Goal: Transaction & Acquisition: Book appointment/travel/reservation

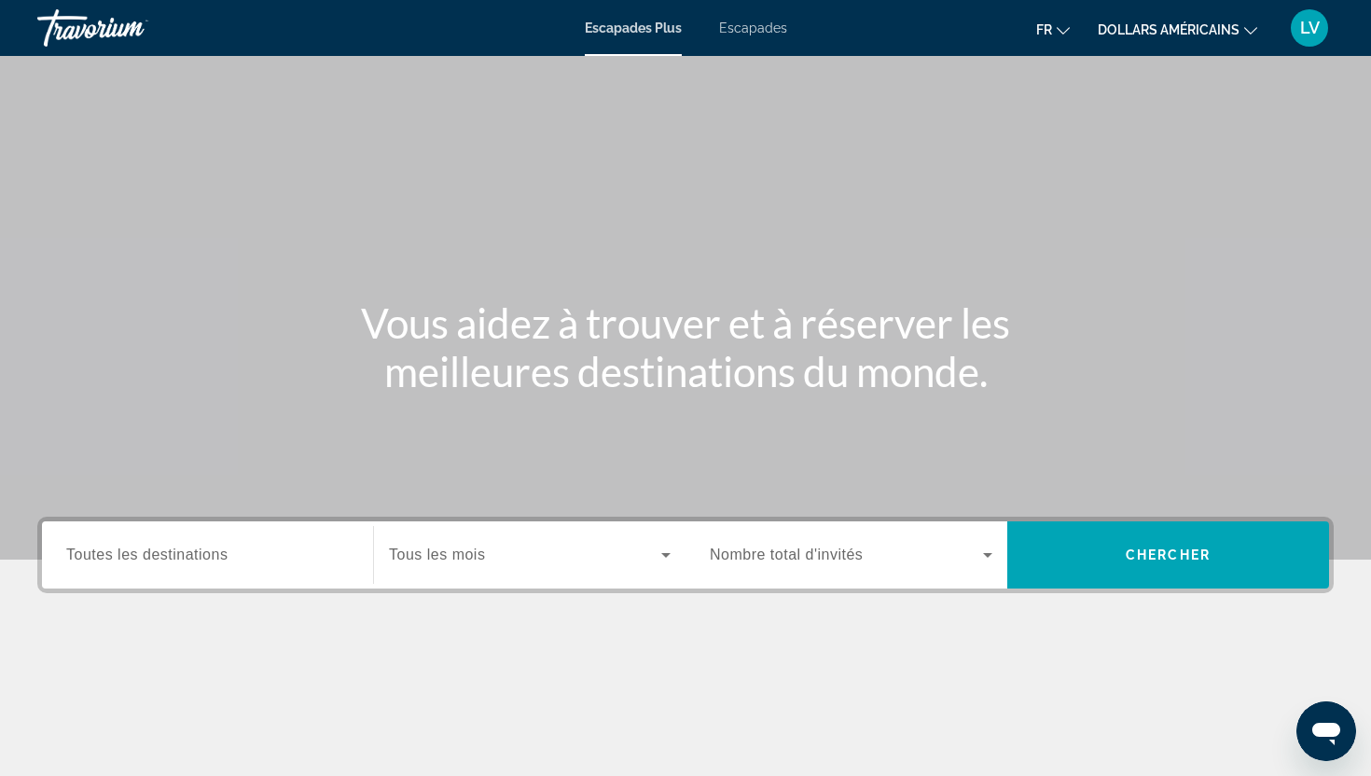
click at [1208, 35] on font "dollars américains" at bounding box center [1169, 29] width 142 height 15
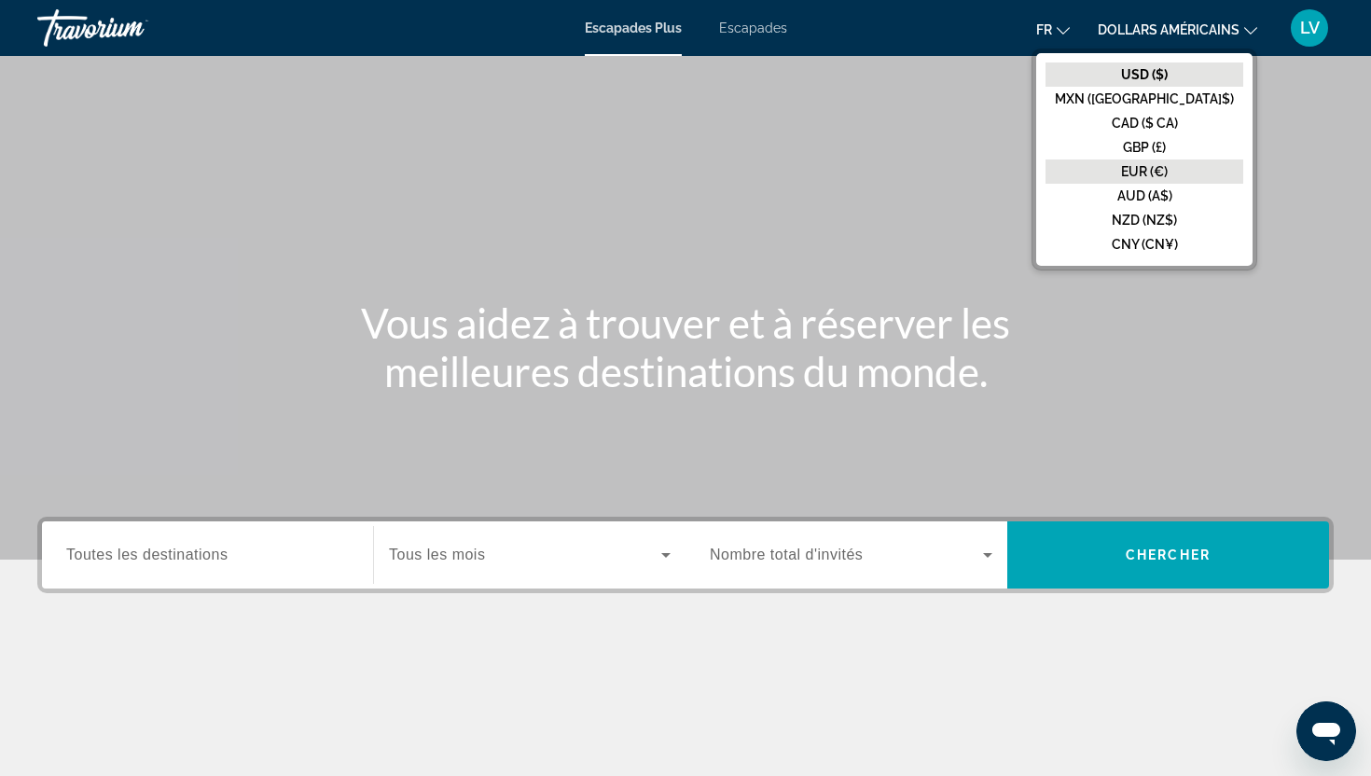
click at [1168, 171] on font "EUR (€)" at bounding box center [1144, 171] width 47 height 15
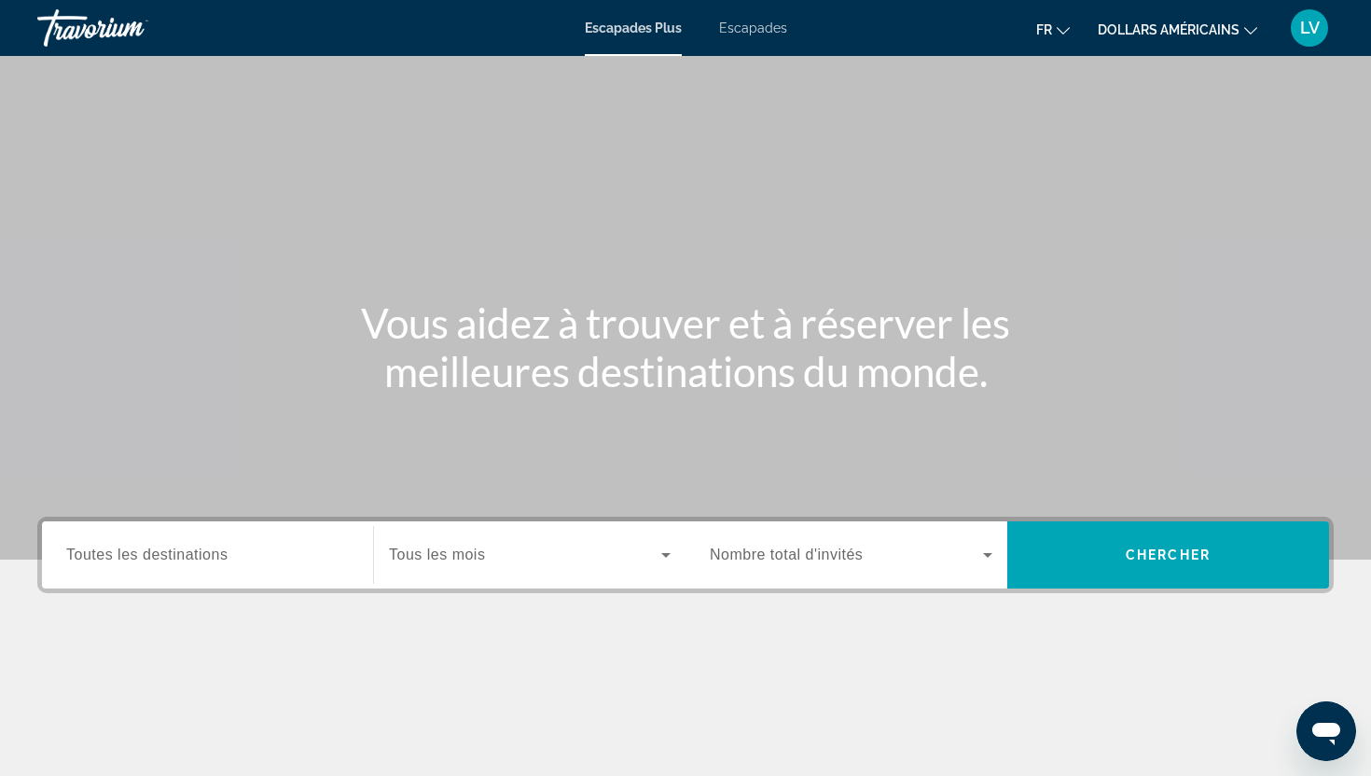
scroll to position [232, 0]
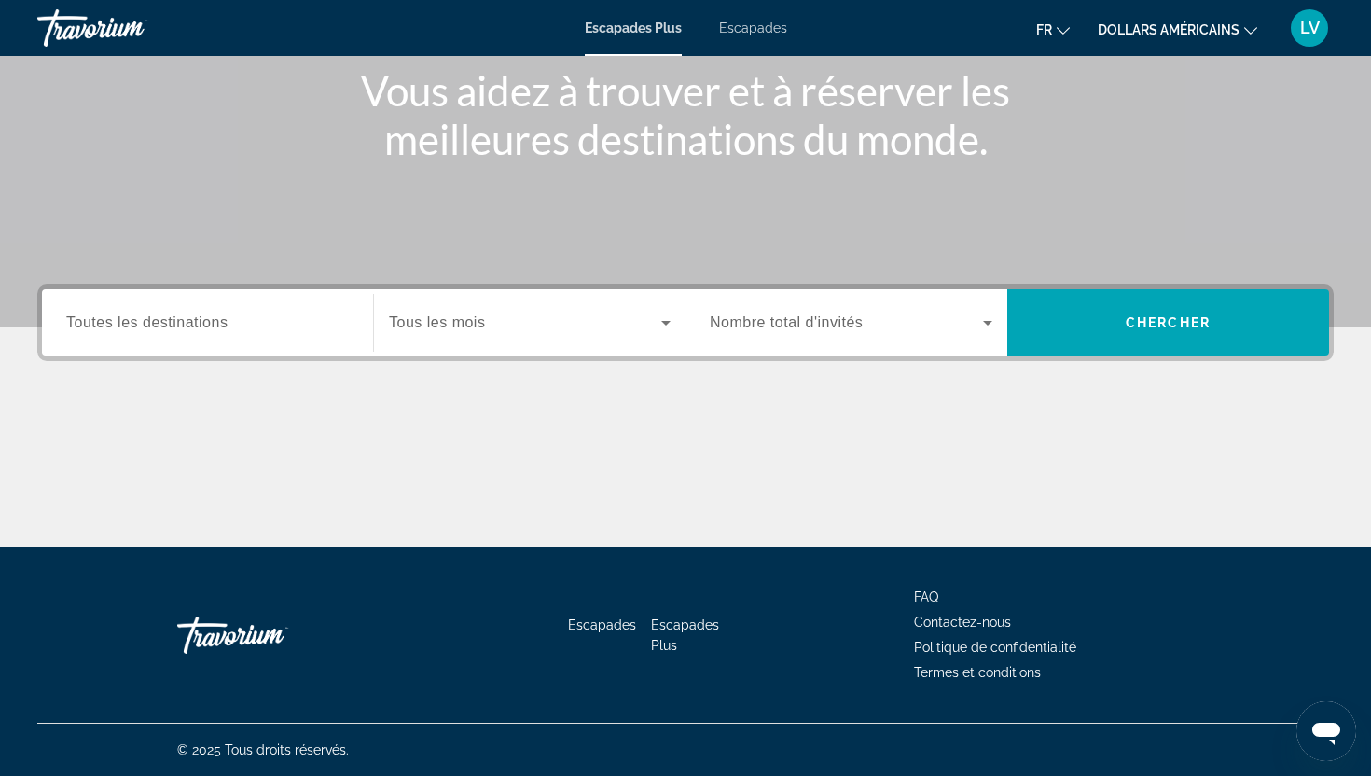
click at [226, 334] on div "Widget de recherche" at bounding box center [207, 323] width 283 height 53
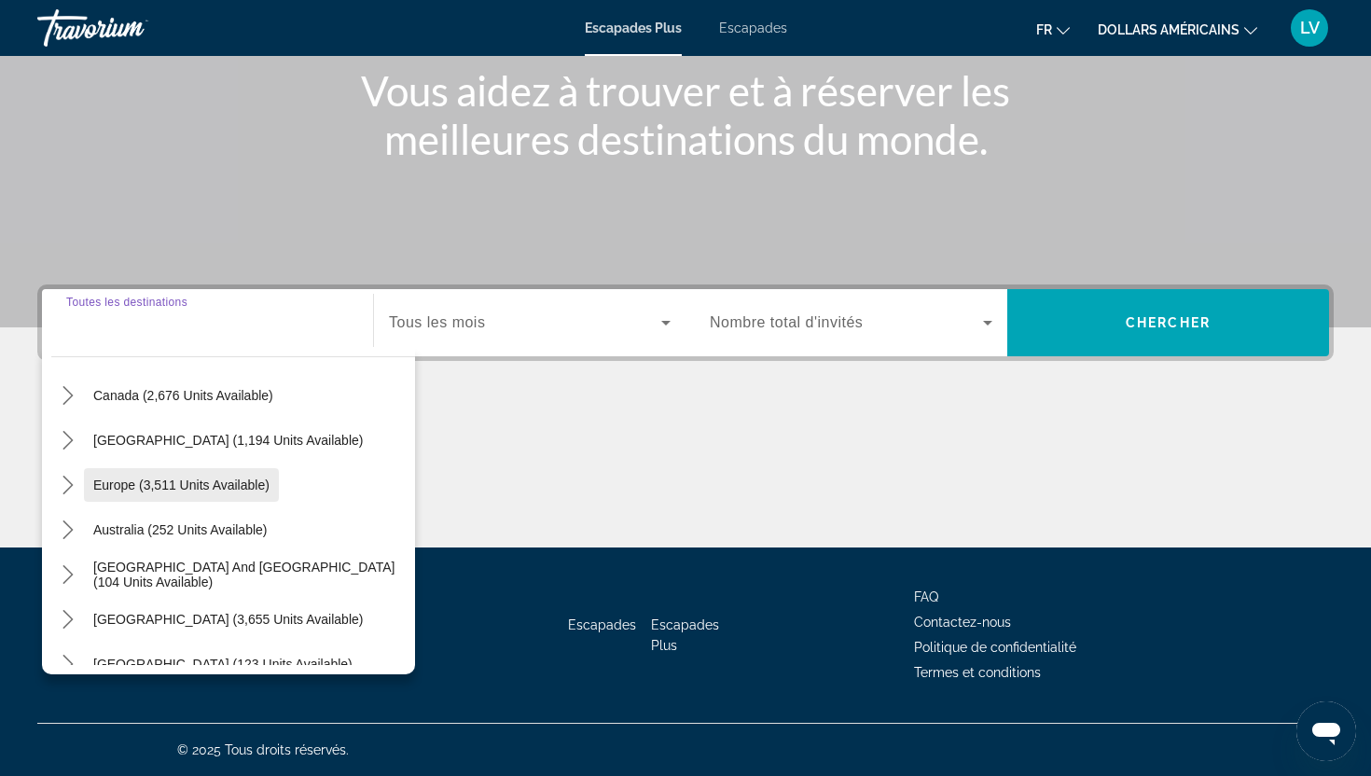
scroll to position [161, 0]
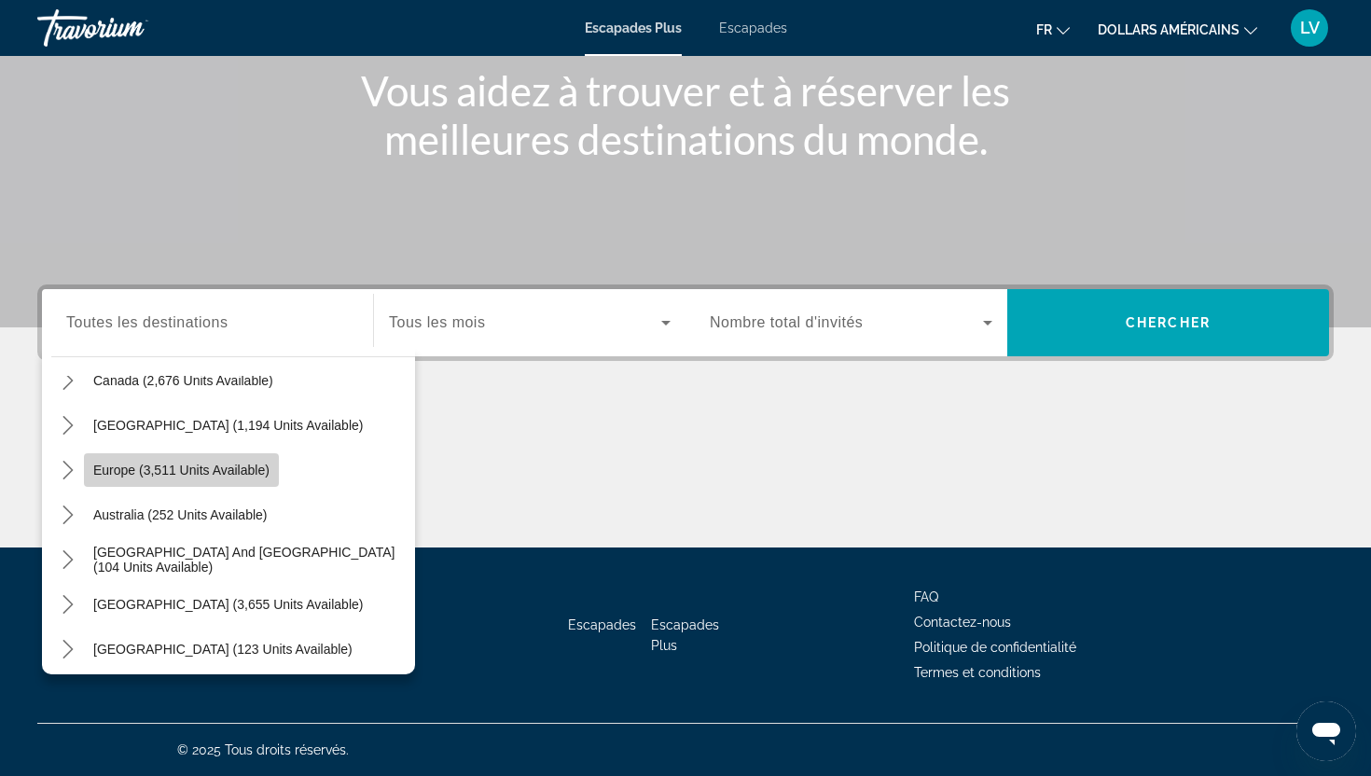
click at [190, 484] on span "Select destination: Europe (3,511 units available)" at bounding box center [181, 470] width 195 height 45
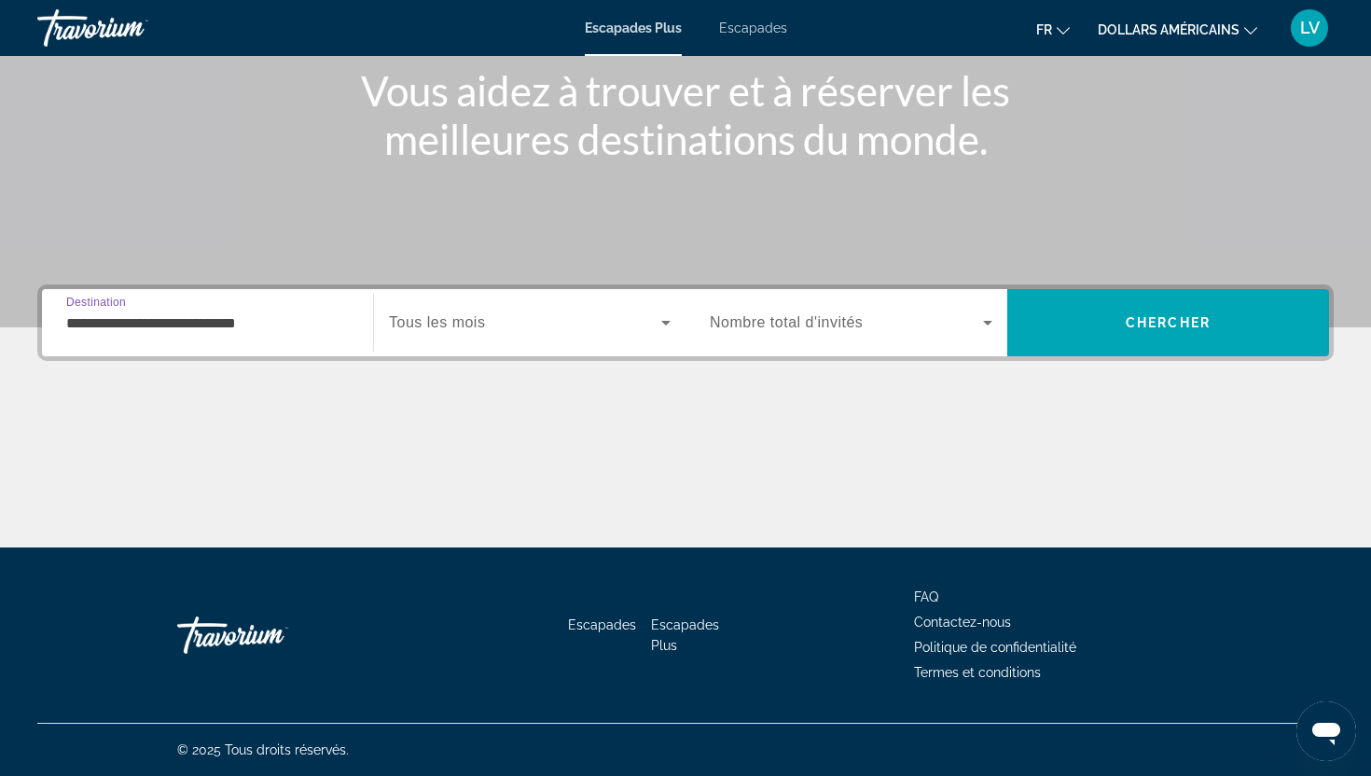
click at [212, 335] on div "**********" at bounding box center [207, 323] width 283 height 53
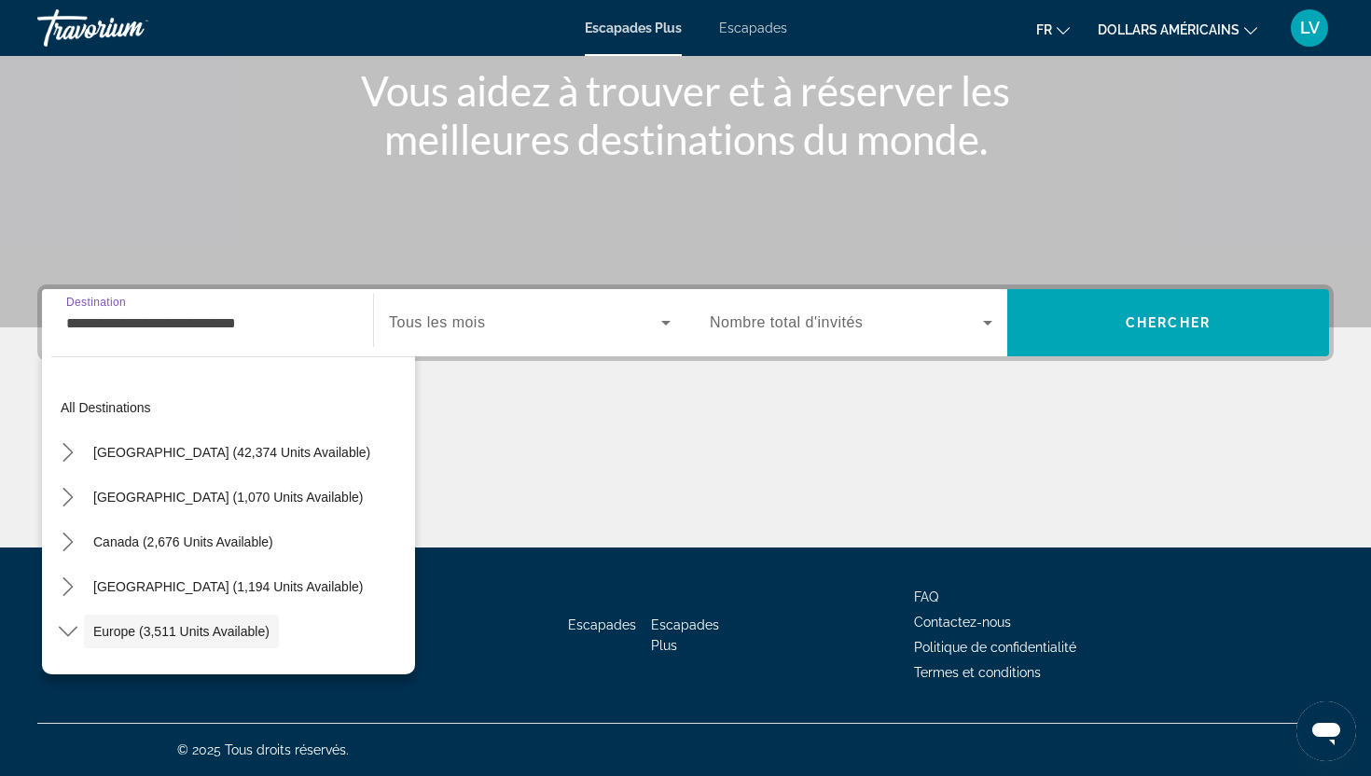
scroll to position [111, 0]
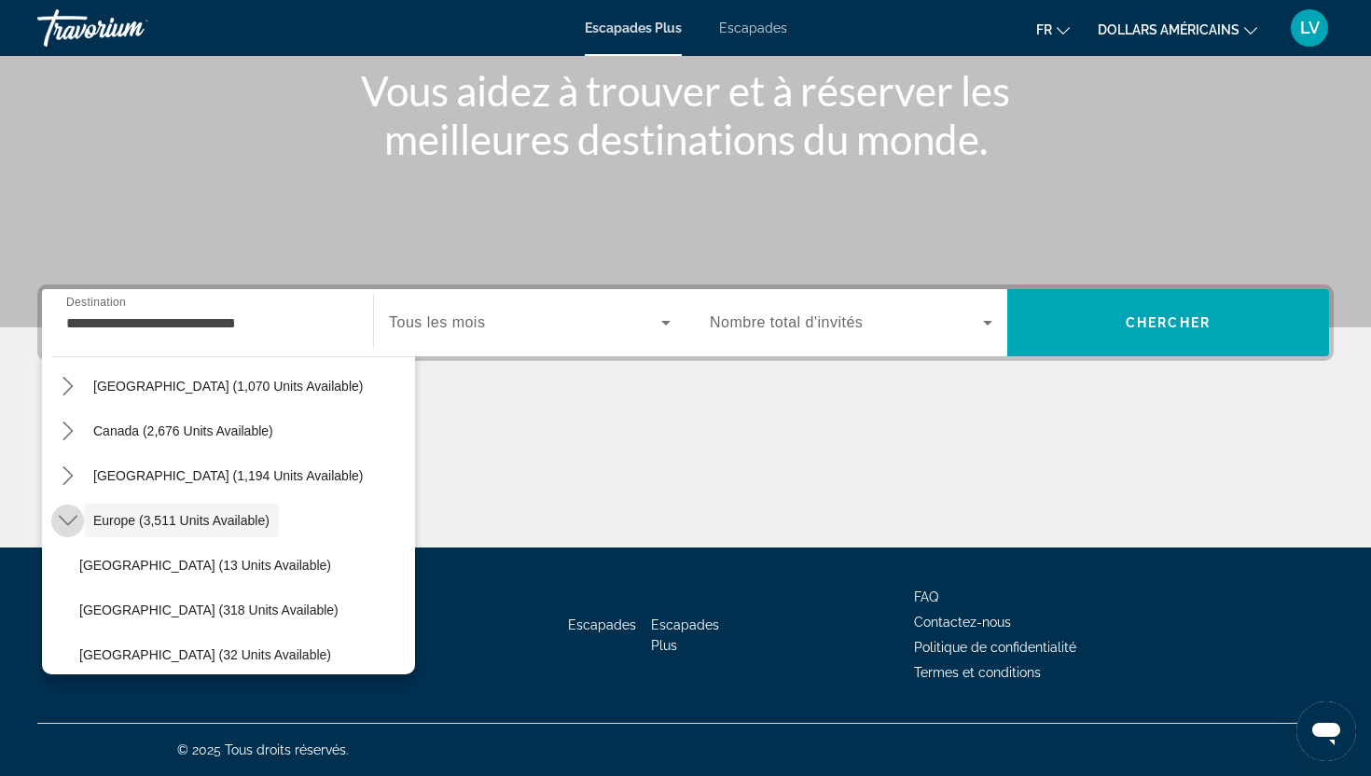
click at [74, 514] on icon "Toggle Europe (3,511 units available) submenu" at bounding box center [68, 520] width 19 height 19
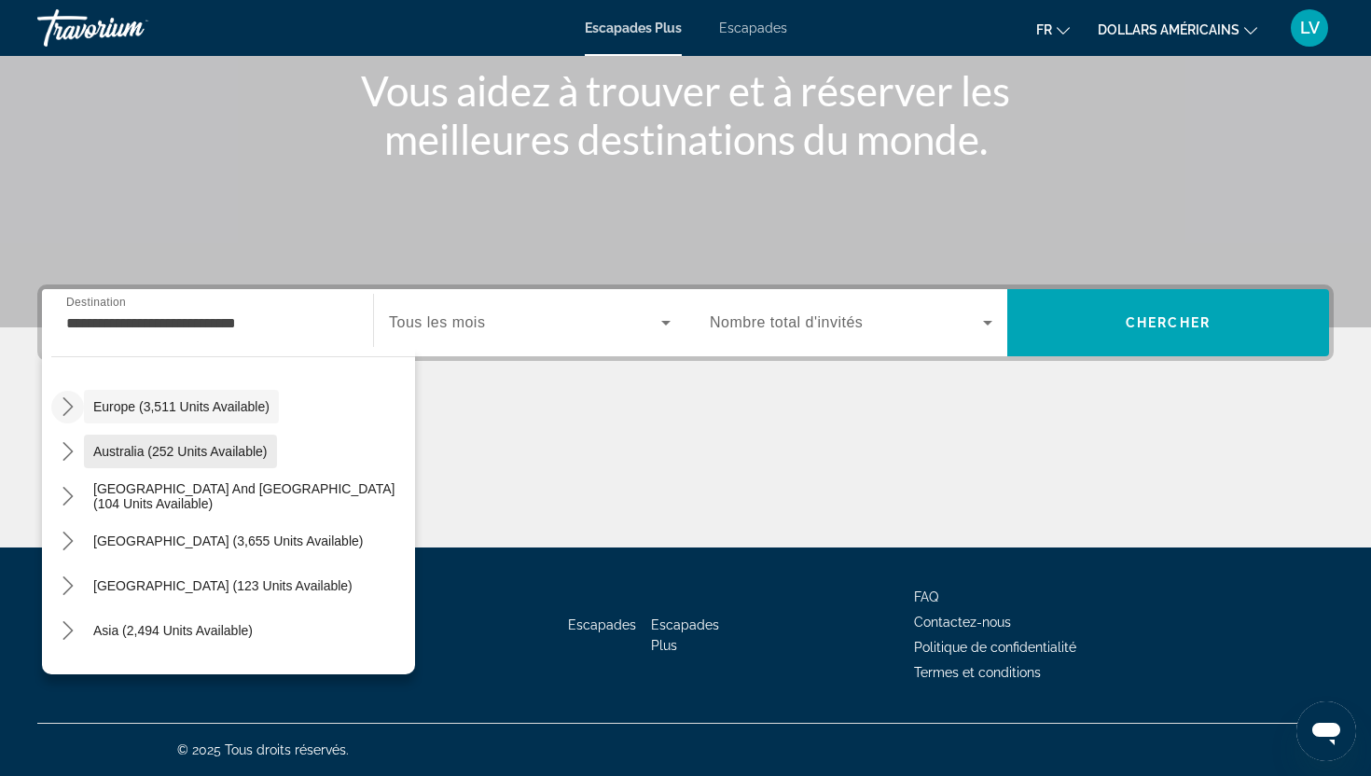
scroll to position [229, 0]
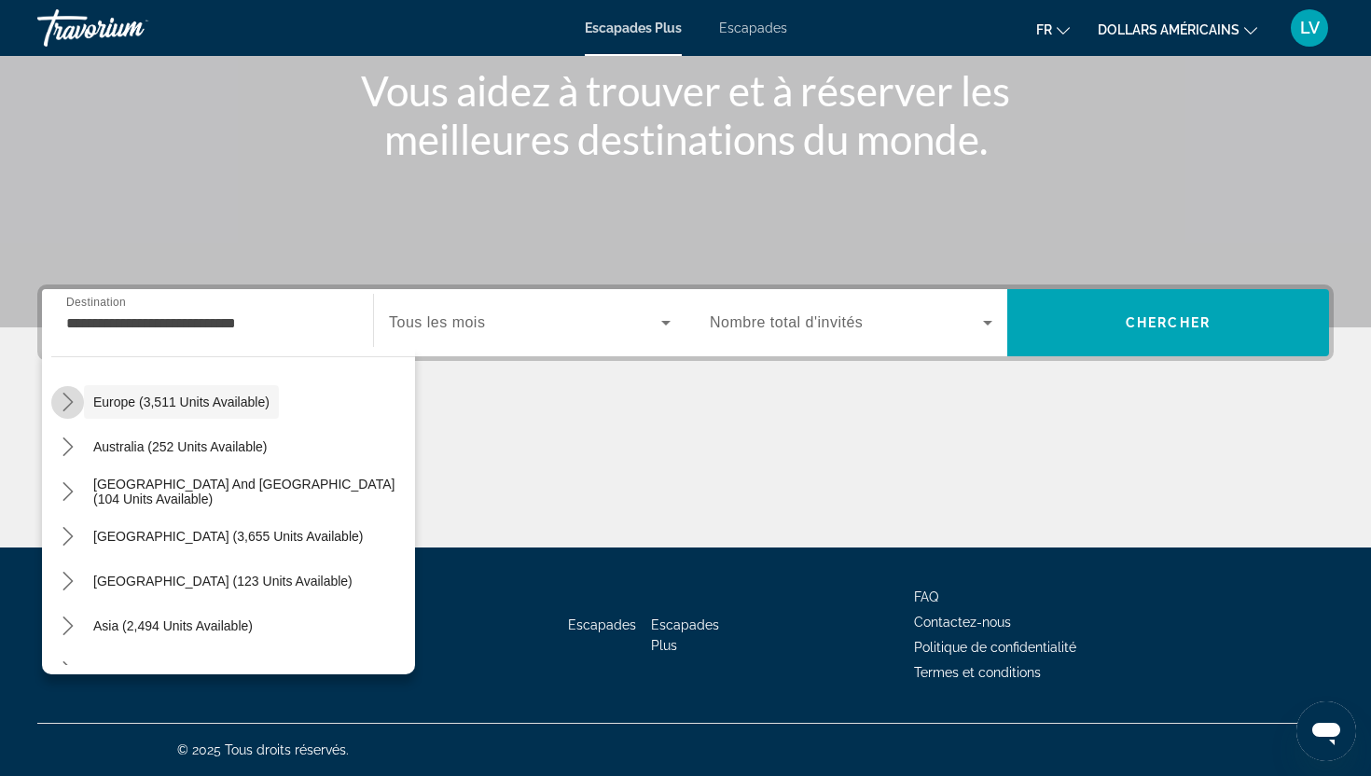
click at [70, 394] on icon "Toggle Europe (3,511 units available) submenu" at bounding box center [68, 402] width 19 height 19
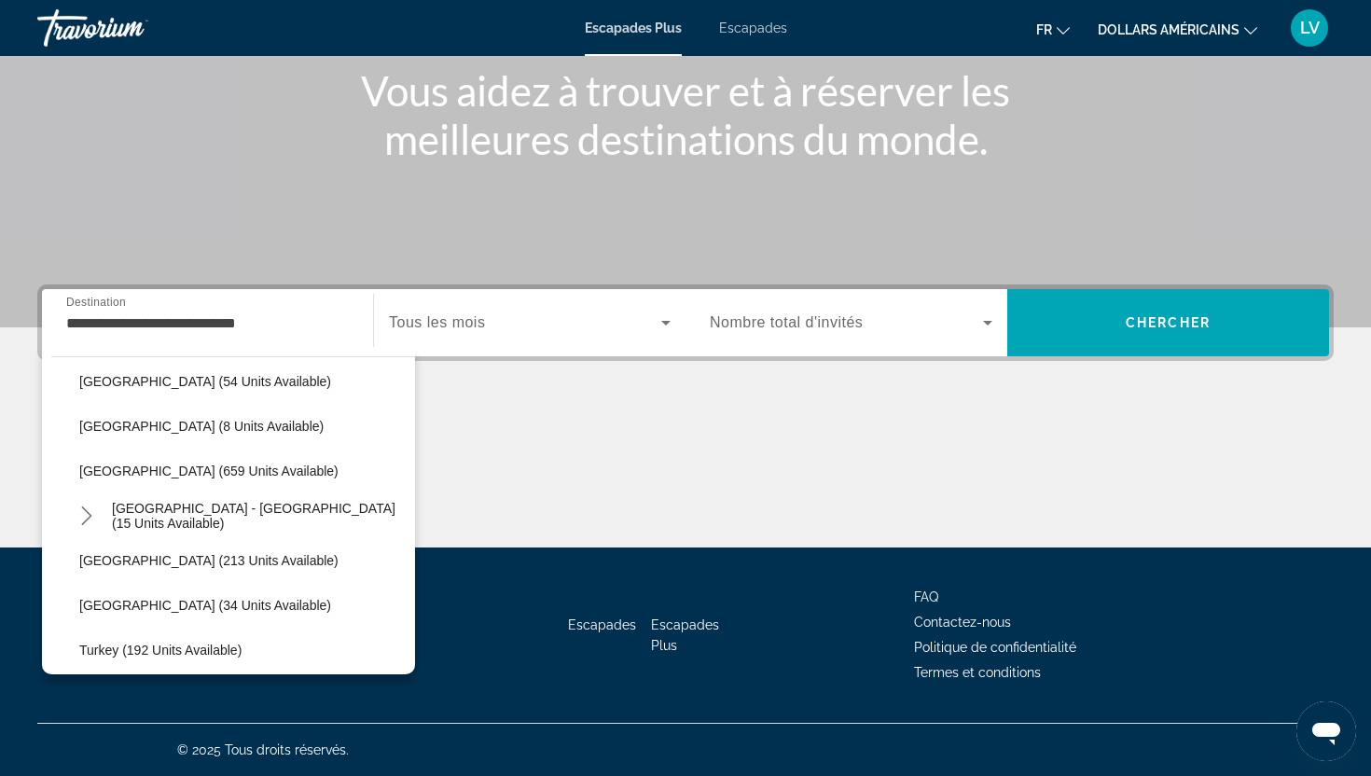
scroll to position [815, 0]
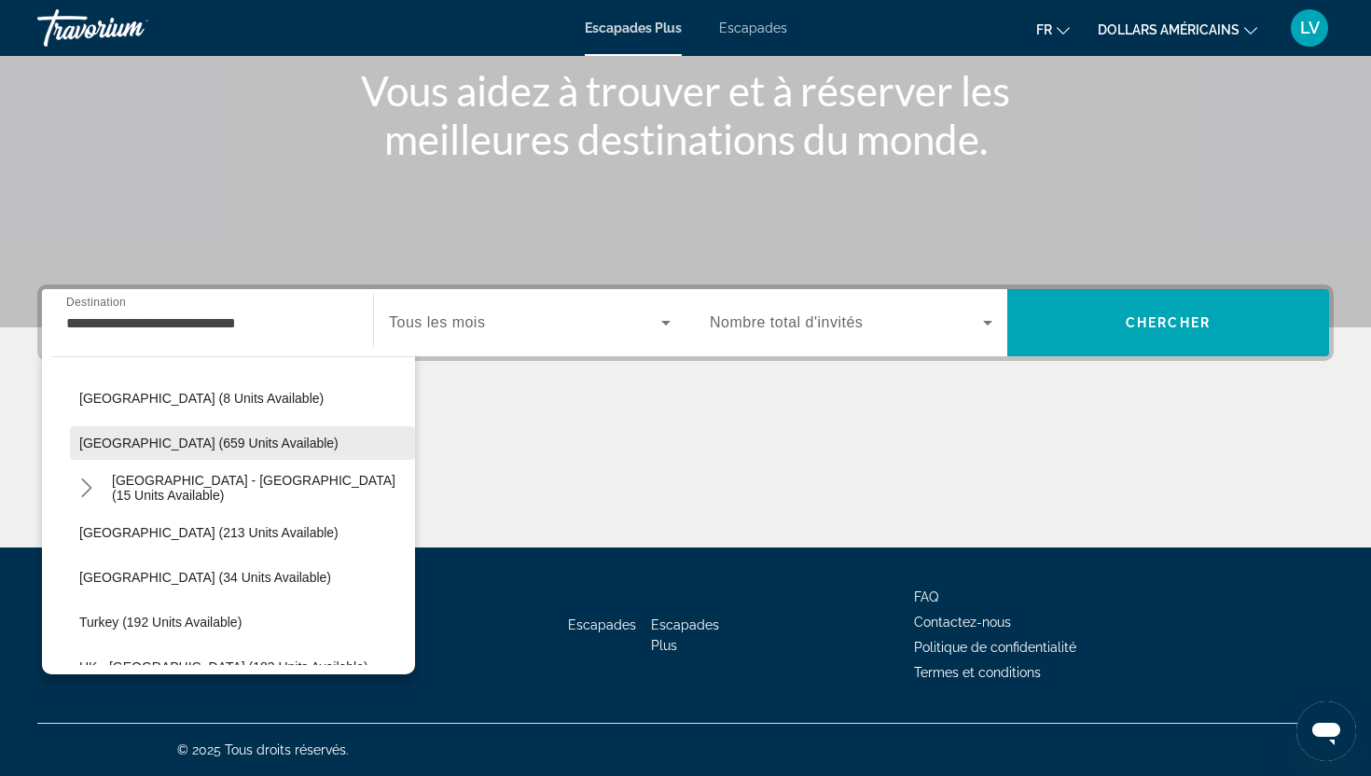
click at [147, 438] on span "Spain (659 units available)" at bounding box center [208, 443] width 259 height 15
type input "**********"
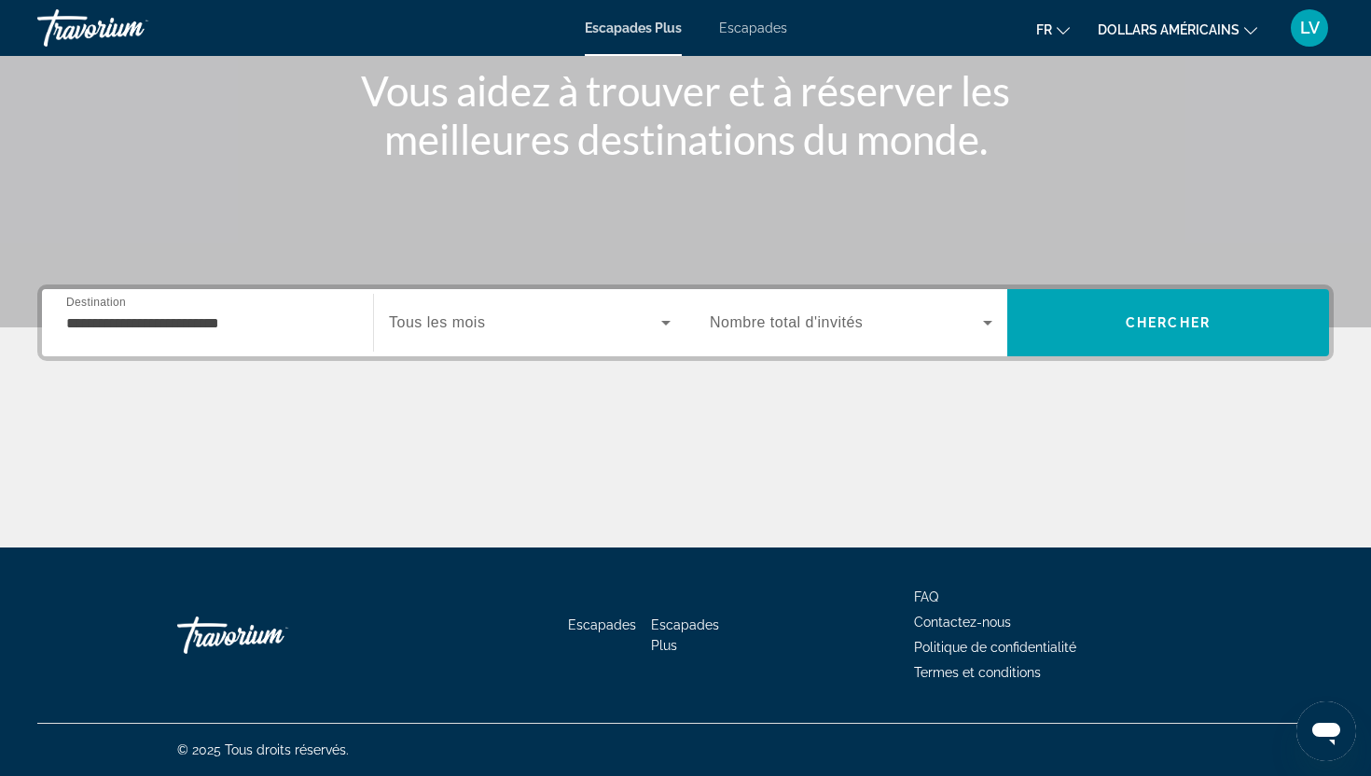
click at [493, 305] on div "Widget de recherche" at bounding box center [530, 323] width 282 height 52
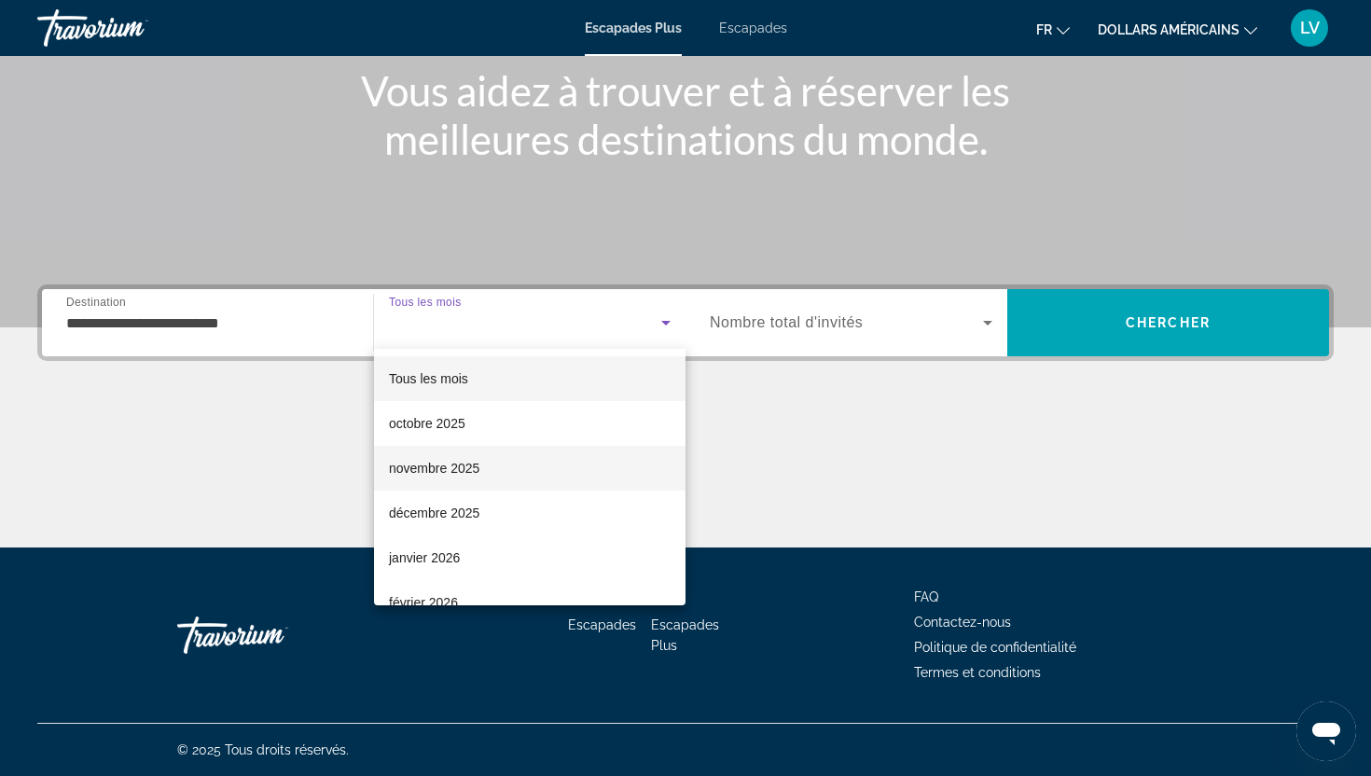
click at [465, 451] on mat-option "novembre 2025" at bounding box center [529, 468] width 311 height 45
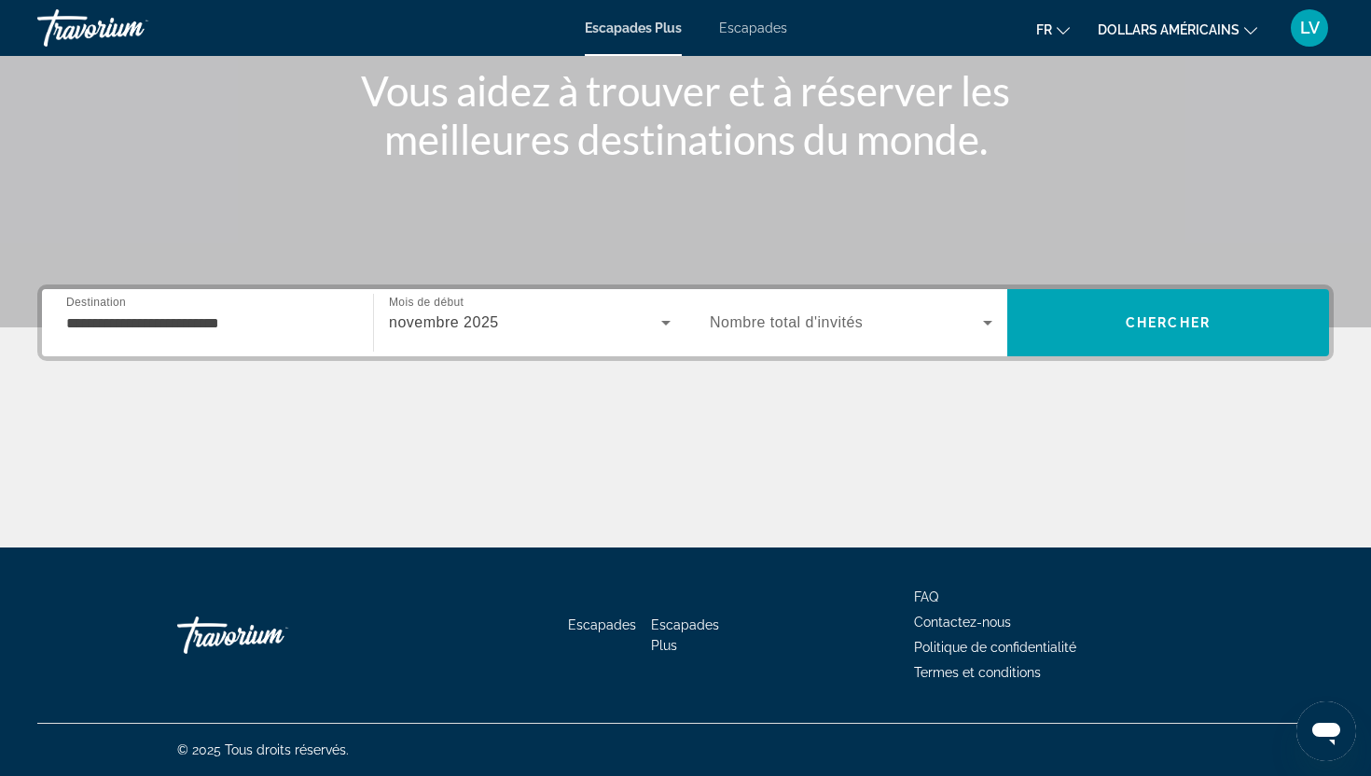
click at [785, 339] on div "Widget de recherche" at bounding box center [851, 323] width 283 height 52
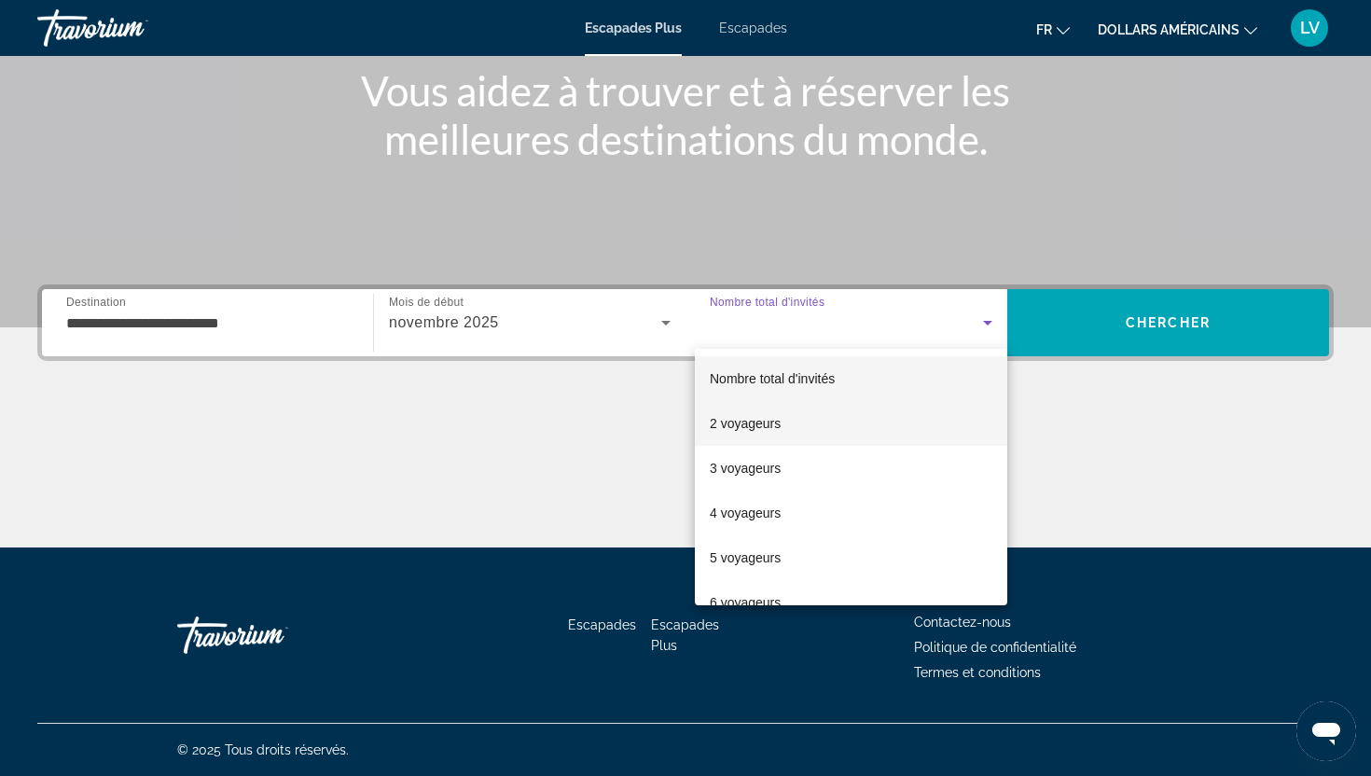
click at [798, 413] on mat-option "2 voyageurs" at bounding box center [851, 423] width 312 height 45
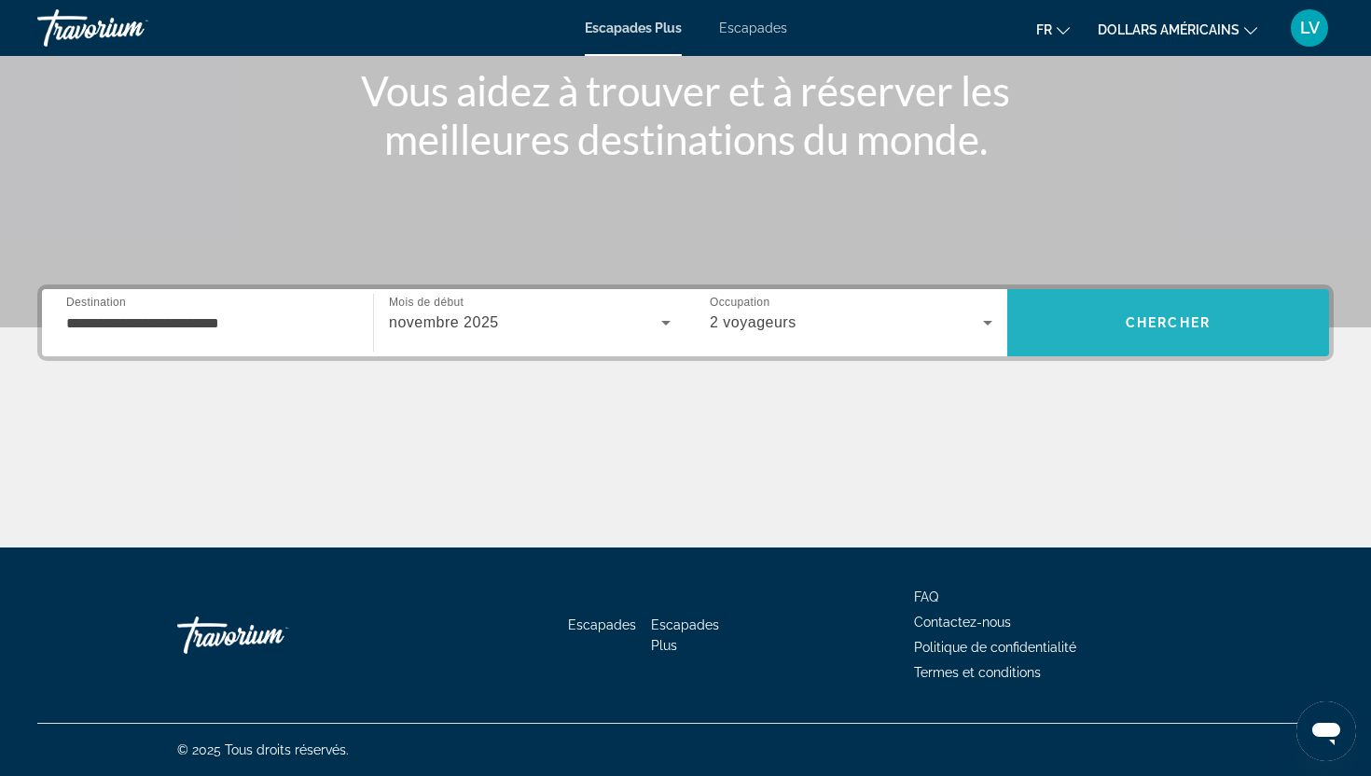
click at [1157, 335] on span "Recherche" at bounding box center [1168, 322] width 322 height 45
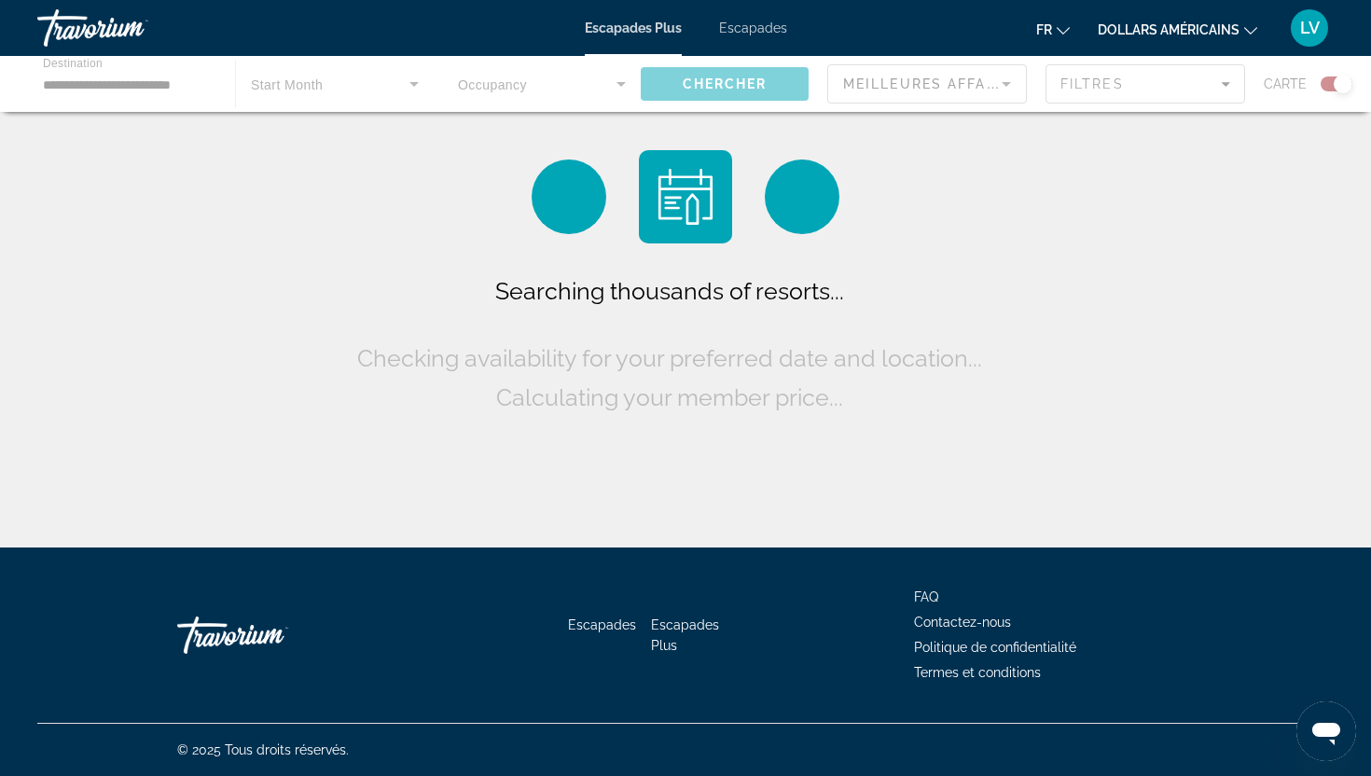
click at [1055, 21] on button "fr Anglais Espagnol Français italien Portugais russe" at bounding box center [1053, 29] width 34 height 27
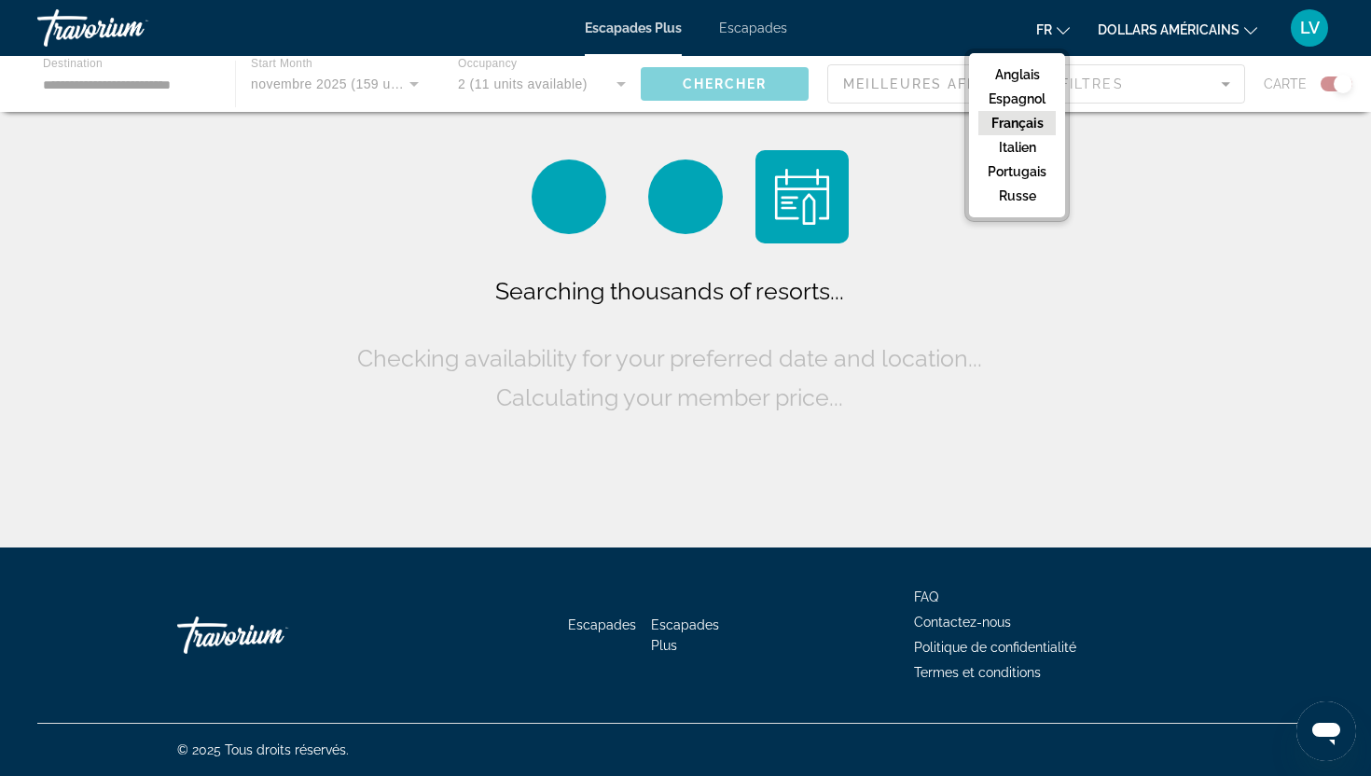
click at [1037, 118] on font "Français" at bounding box center [1017, 123] width 52 height 15
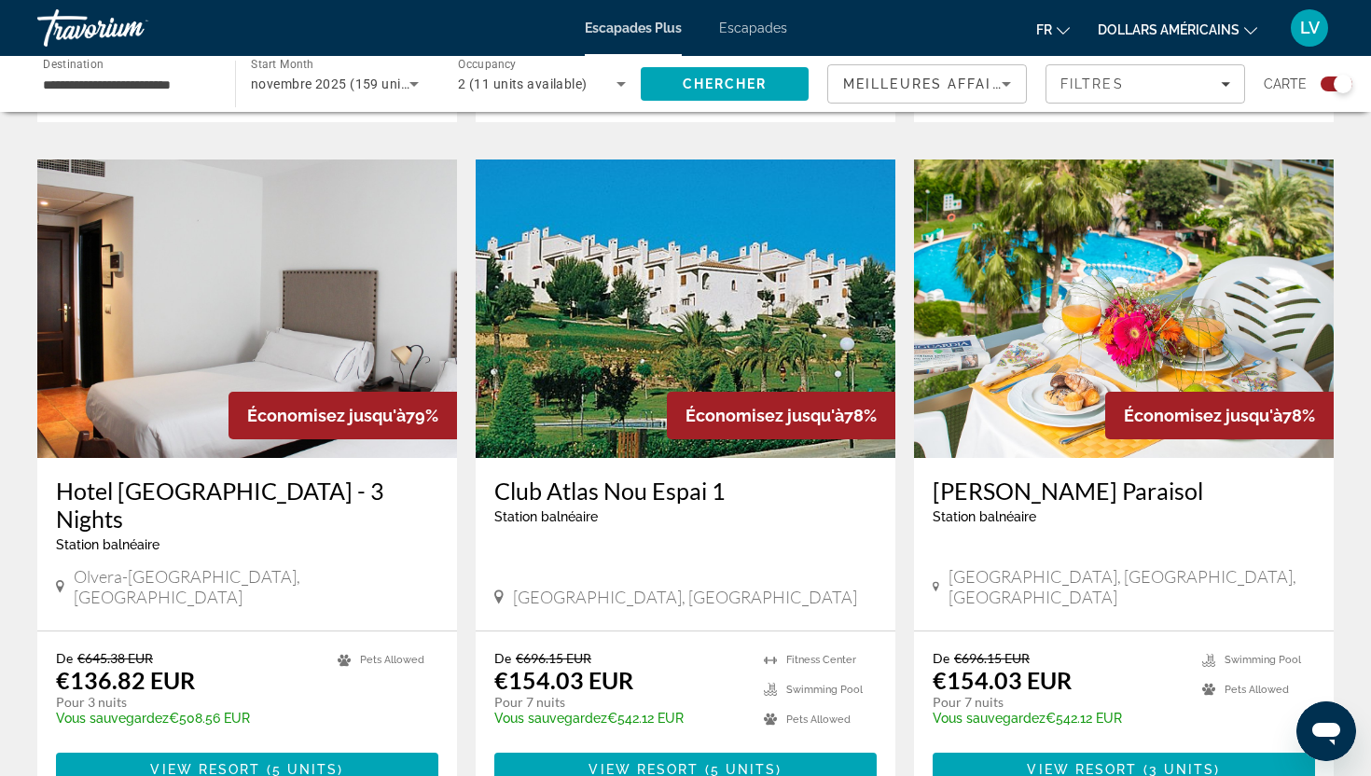
scroll to position [2654, 0]
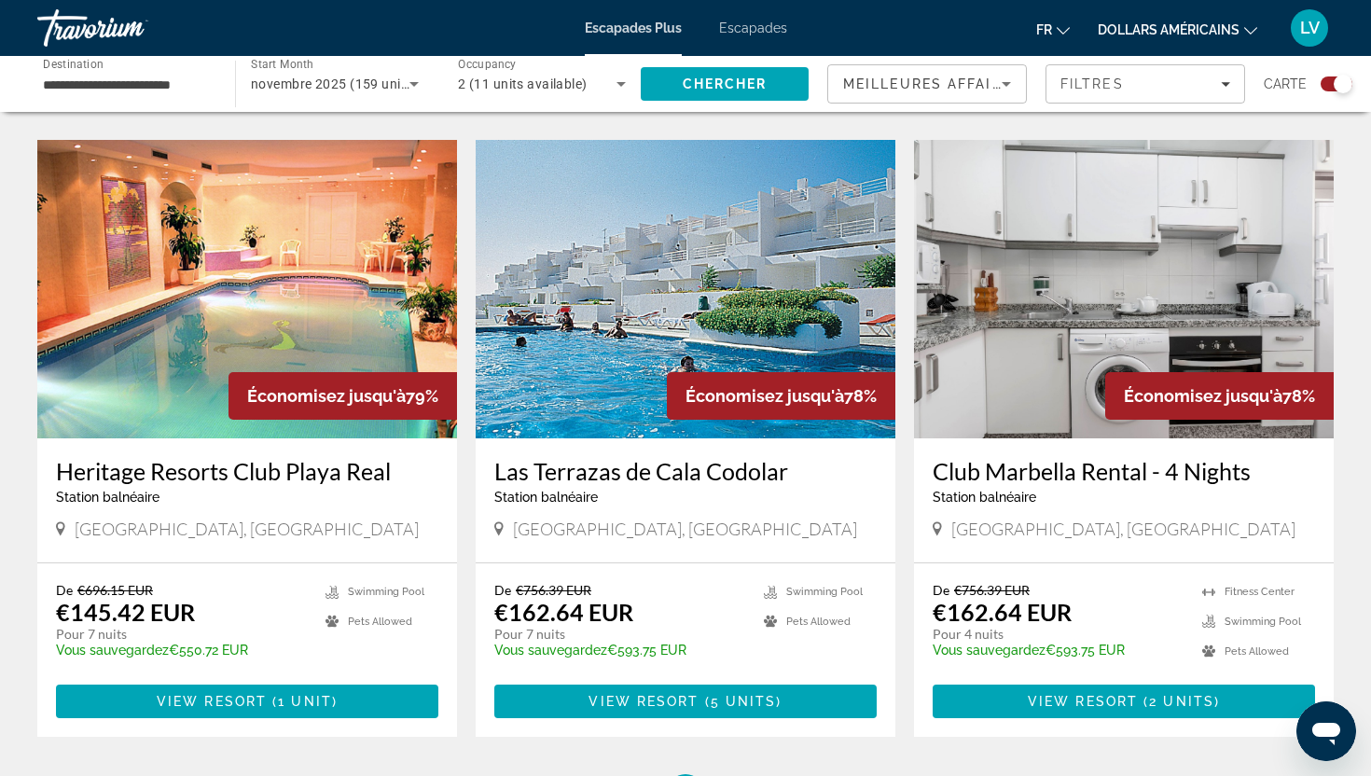
scroll to position [2622, 0]
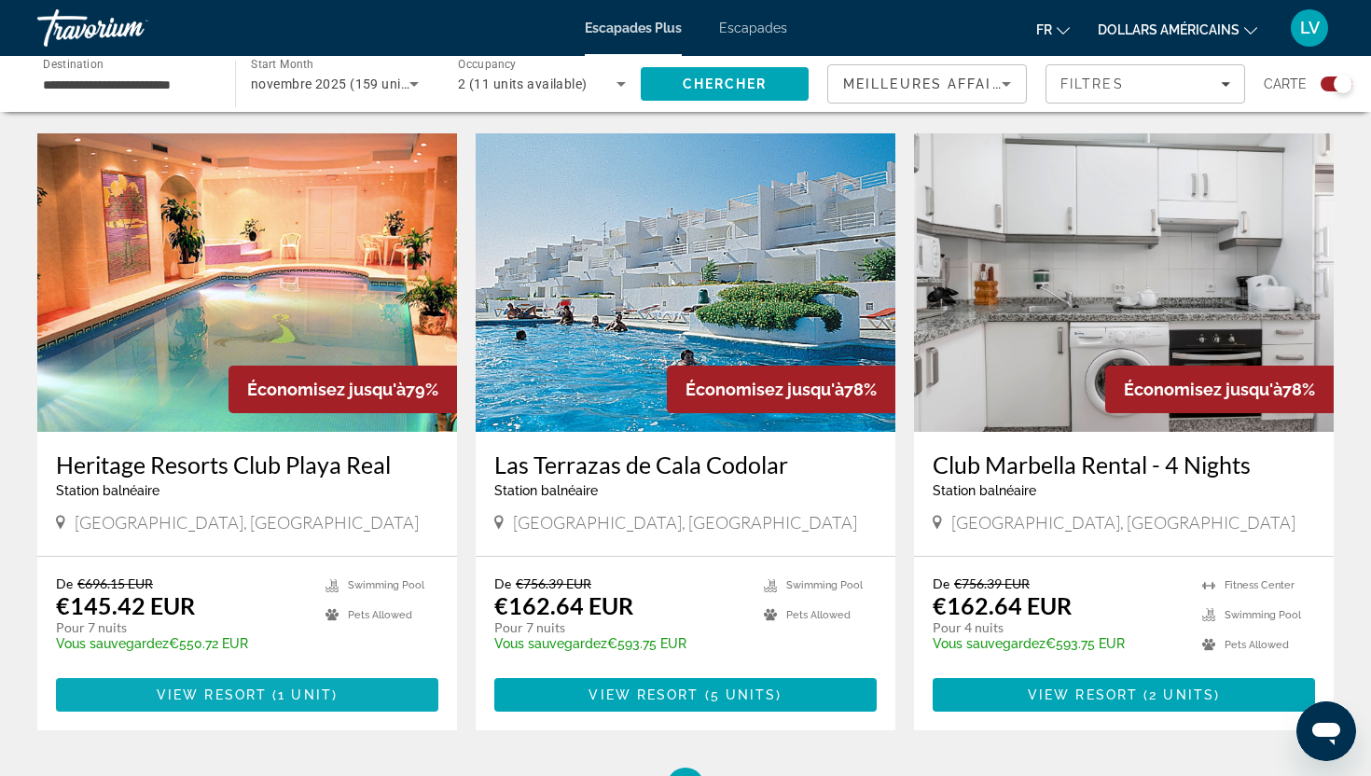
click at [310, 687] on span "1 unit" at bounding box center [305, 694] width 54 height 15
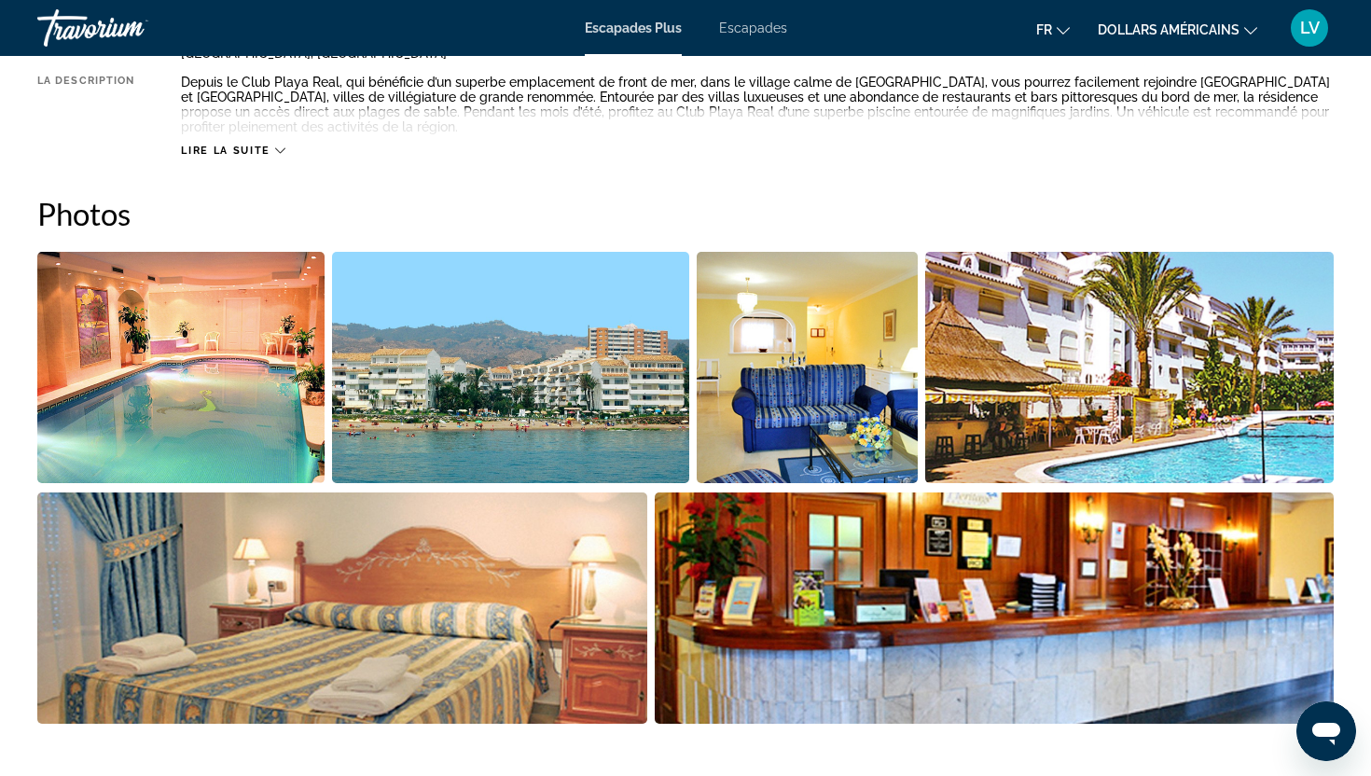
scroll to position [865, 0]
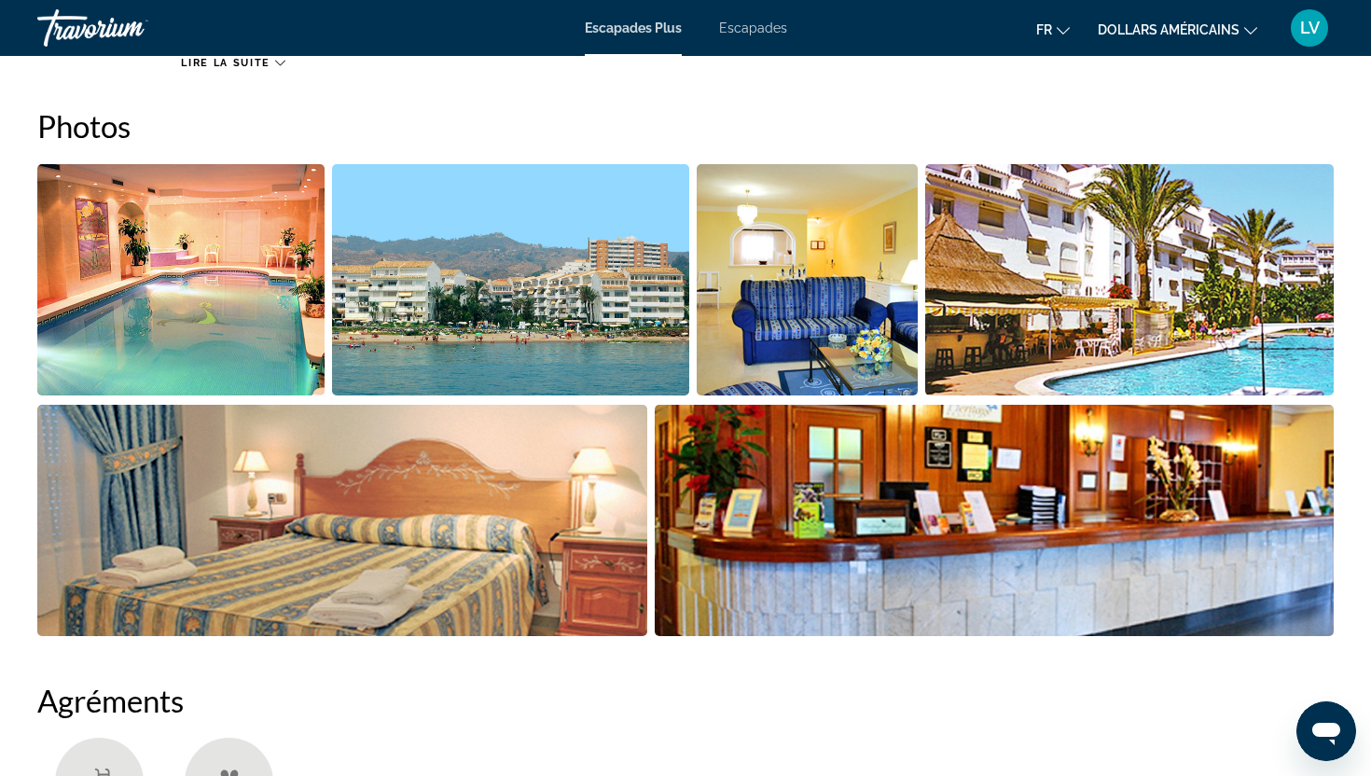
click at [238, 284] on img "Open full-screen image slider" at bounding box center [180, 279] width 287 height 231
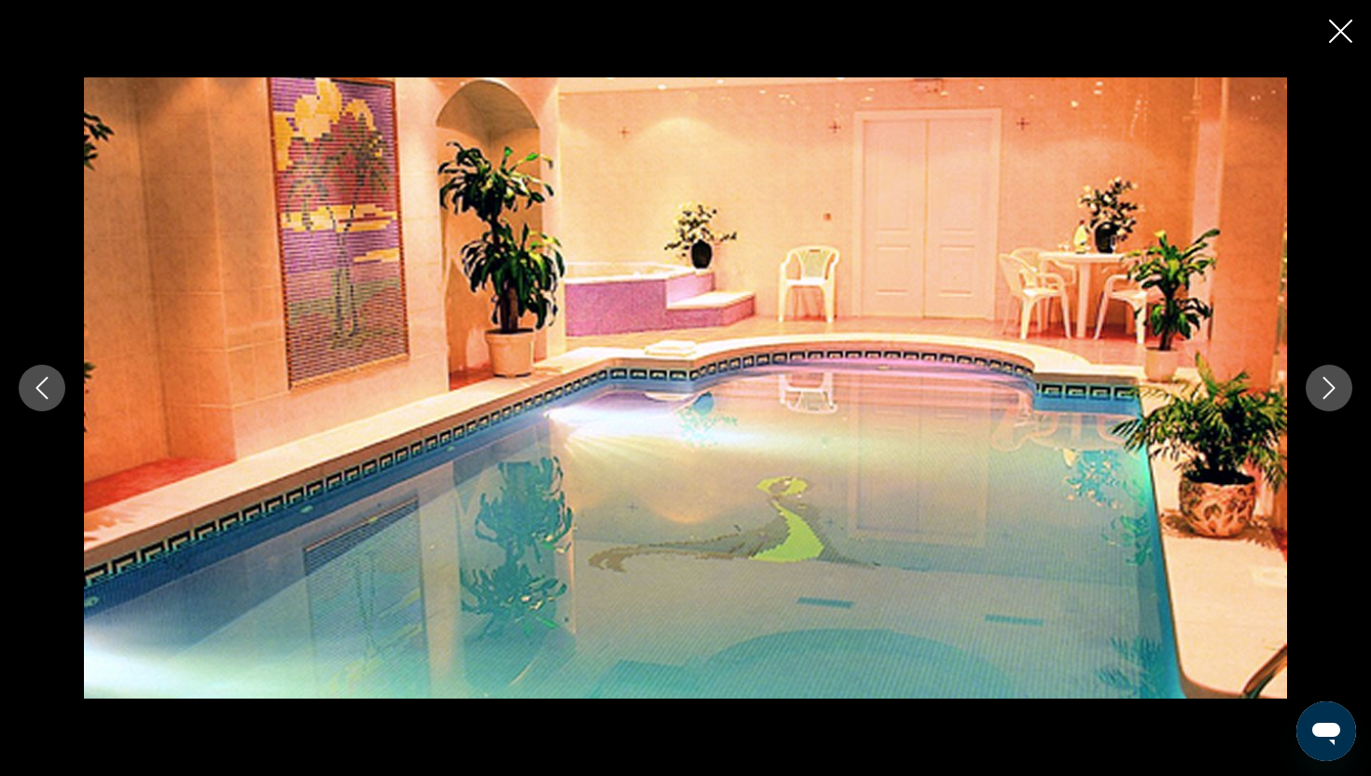
click at [1296, 377] on div "prev next" at bounding box center [685, 387] width 1371 height 621
click at [1330, 396] on icon "Next image" at bounding box center [1329, 388] width 22 height 22
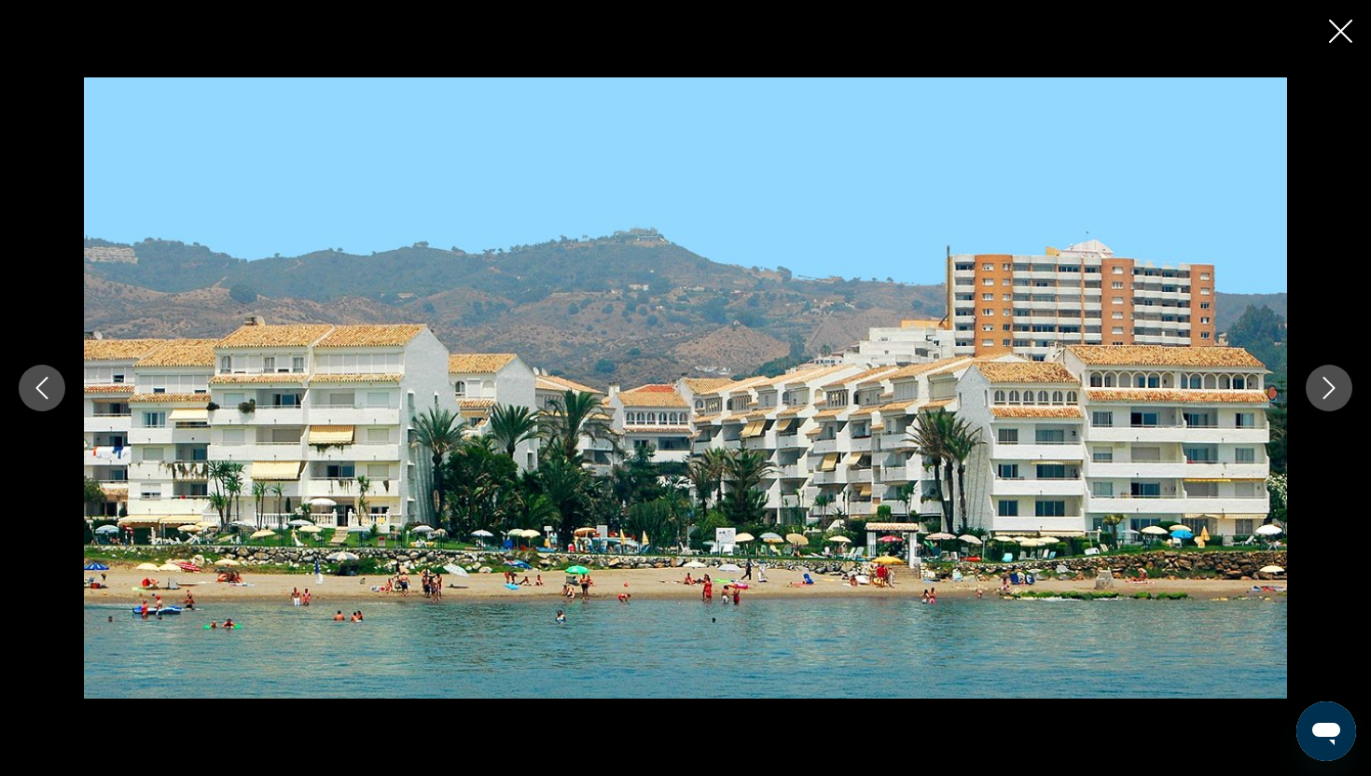
click at [1330, 394] on icon "Next image" at bounding box center [1329, 388] width 22 height 22
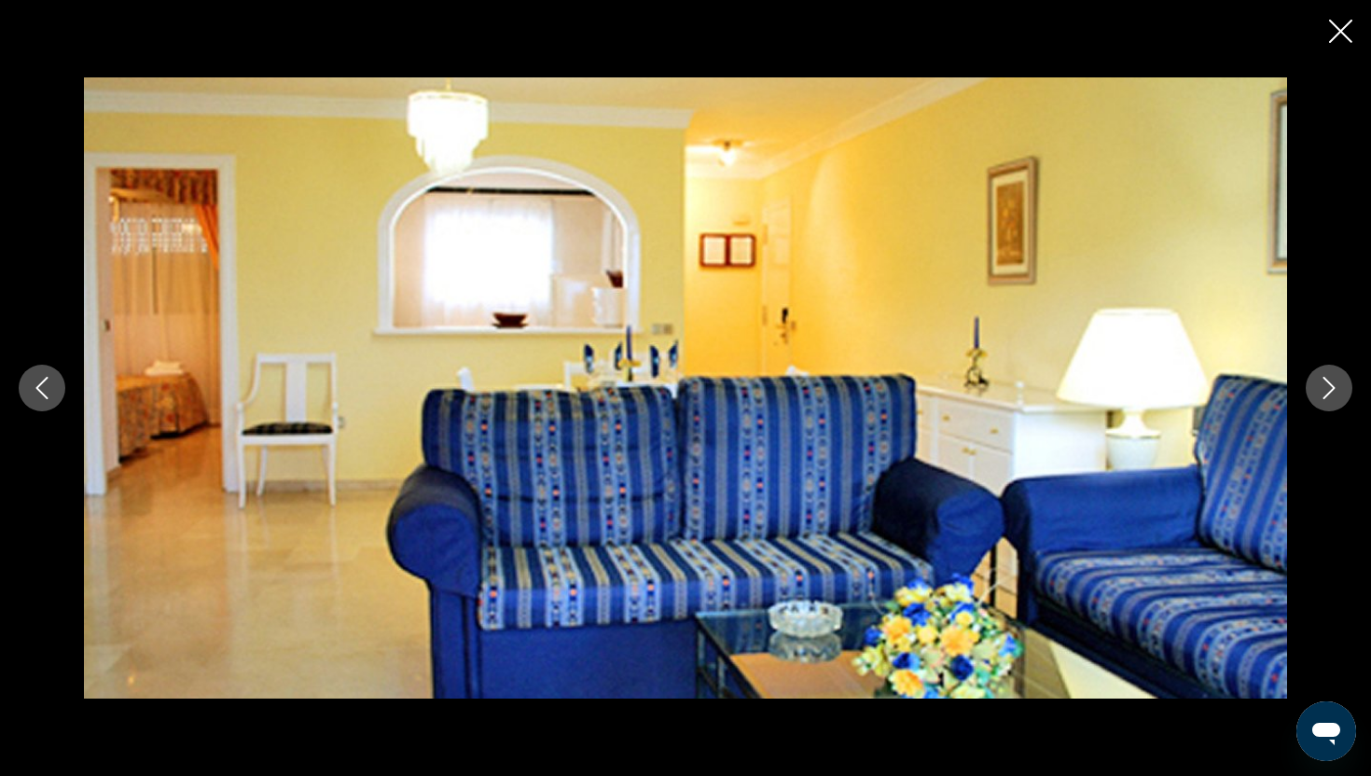
click at [1330, 394] on icon "Next image" at bounding box center [1329, 388] width 22 height 22
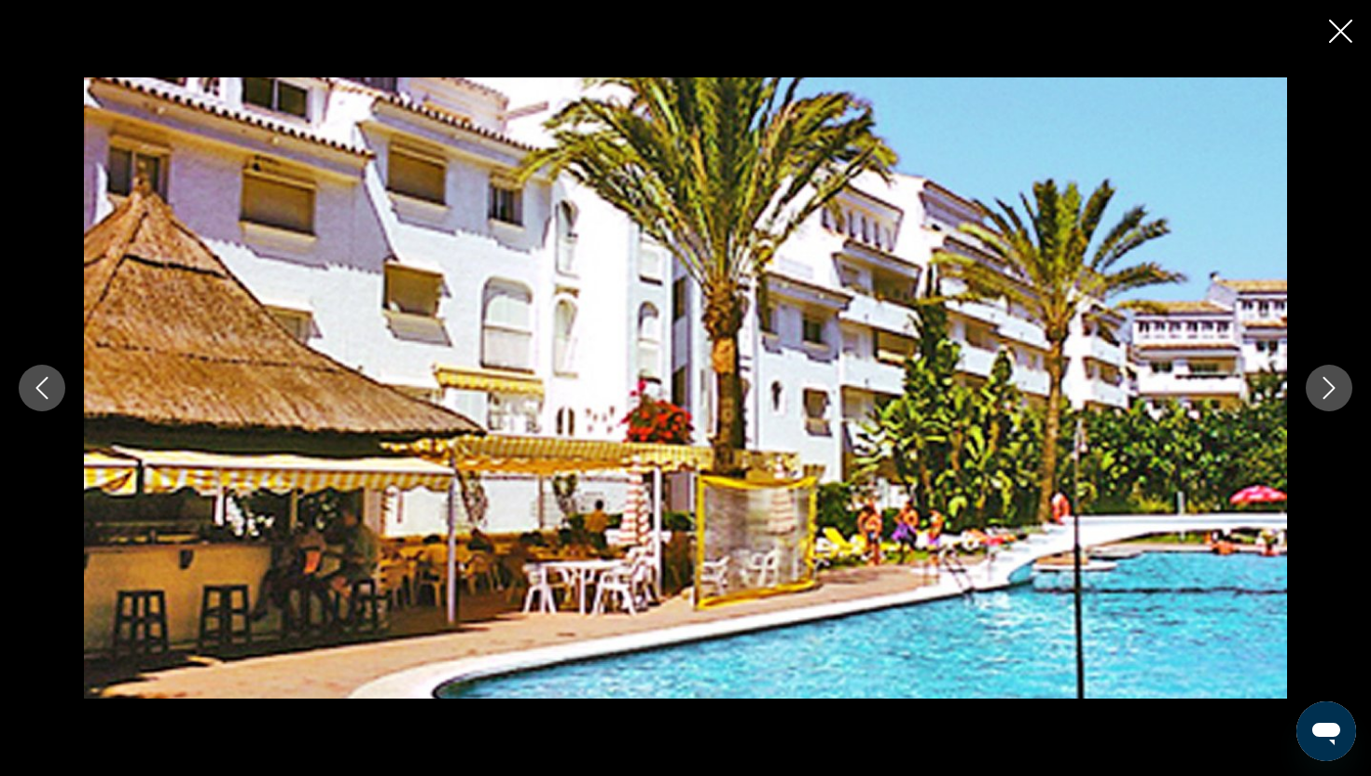
click at [1330, 394] on icon "Next image" at bounding box center [1329, 388] width 22 height 22
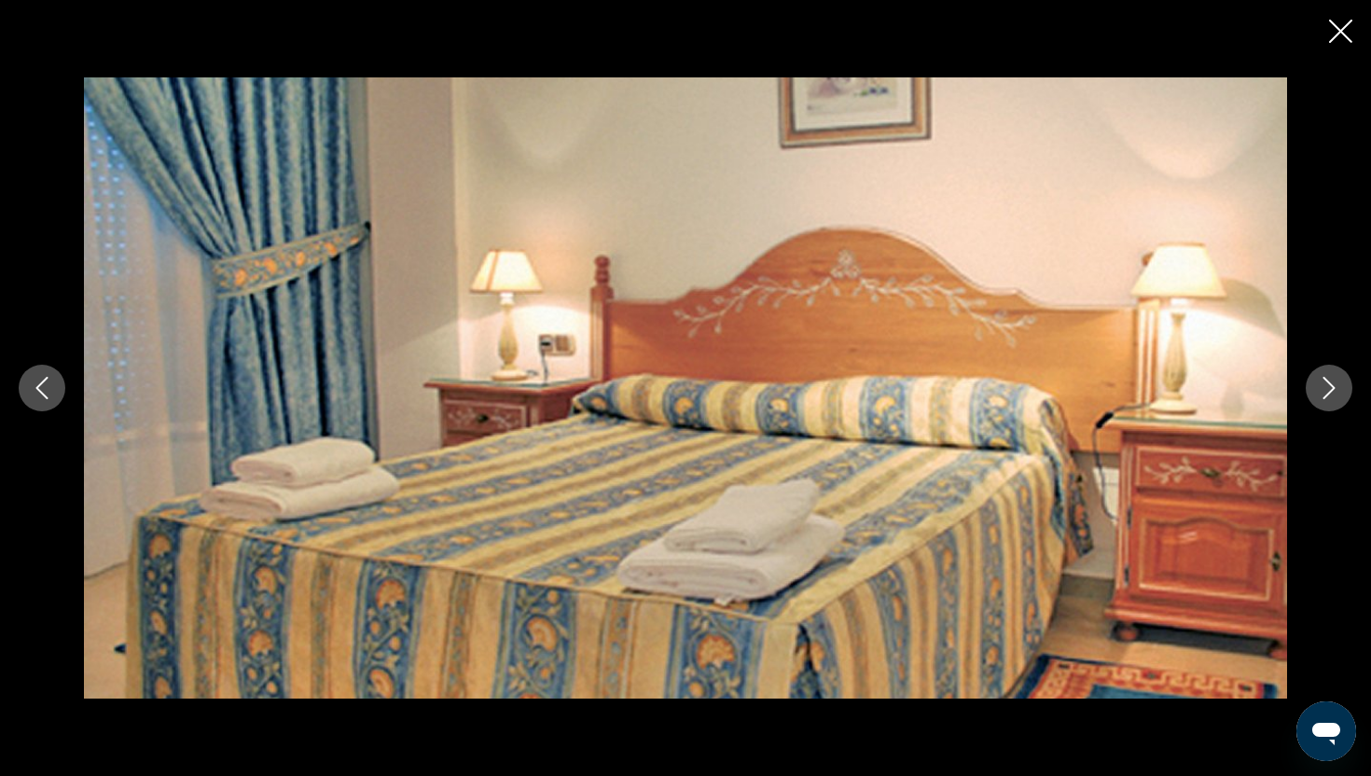
click at [1330, 394] on icon "Next image" at bounding box center [1329, 388] width 22 height 22
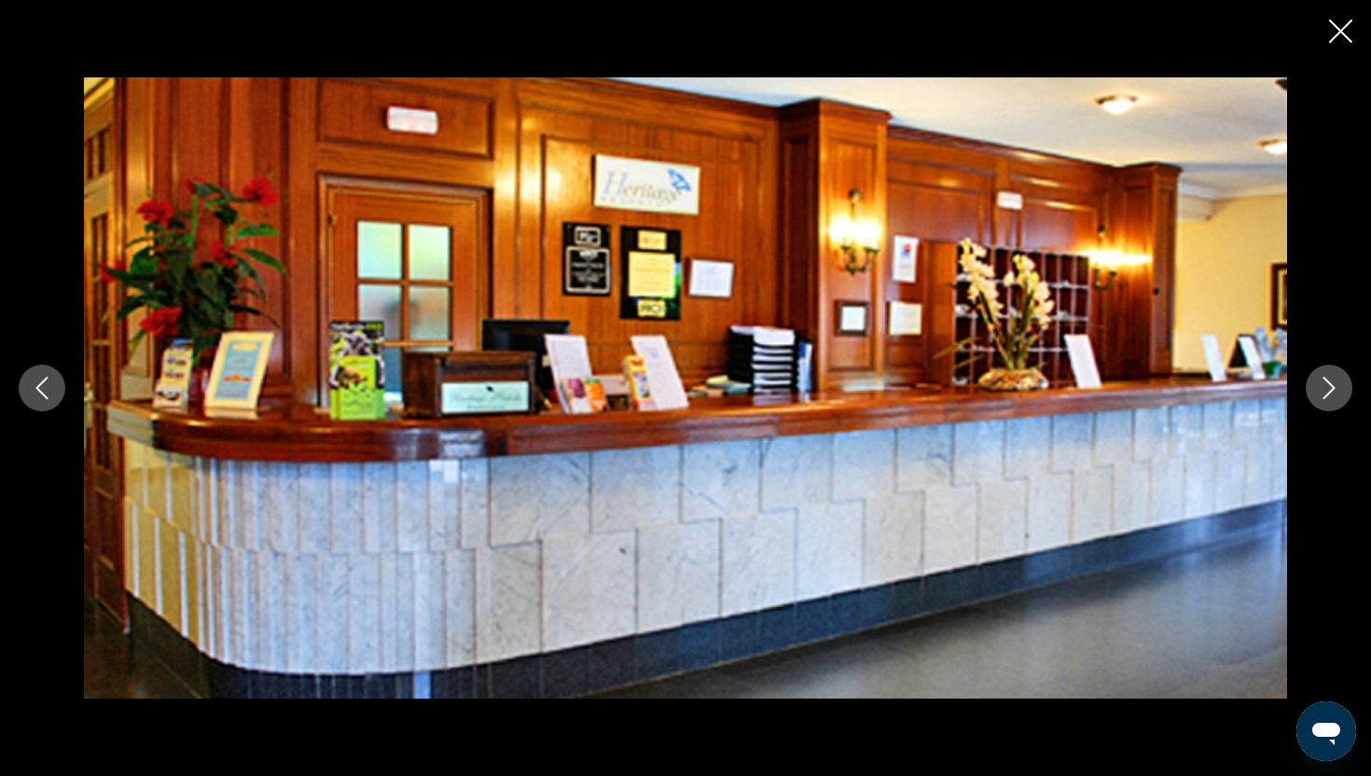
click at [1330, 394] on icon "Next image" at bounding box center [1329, 388] width 22 height 22
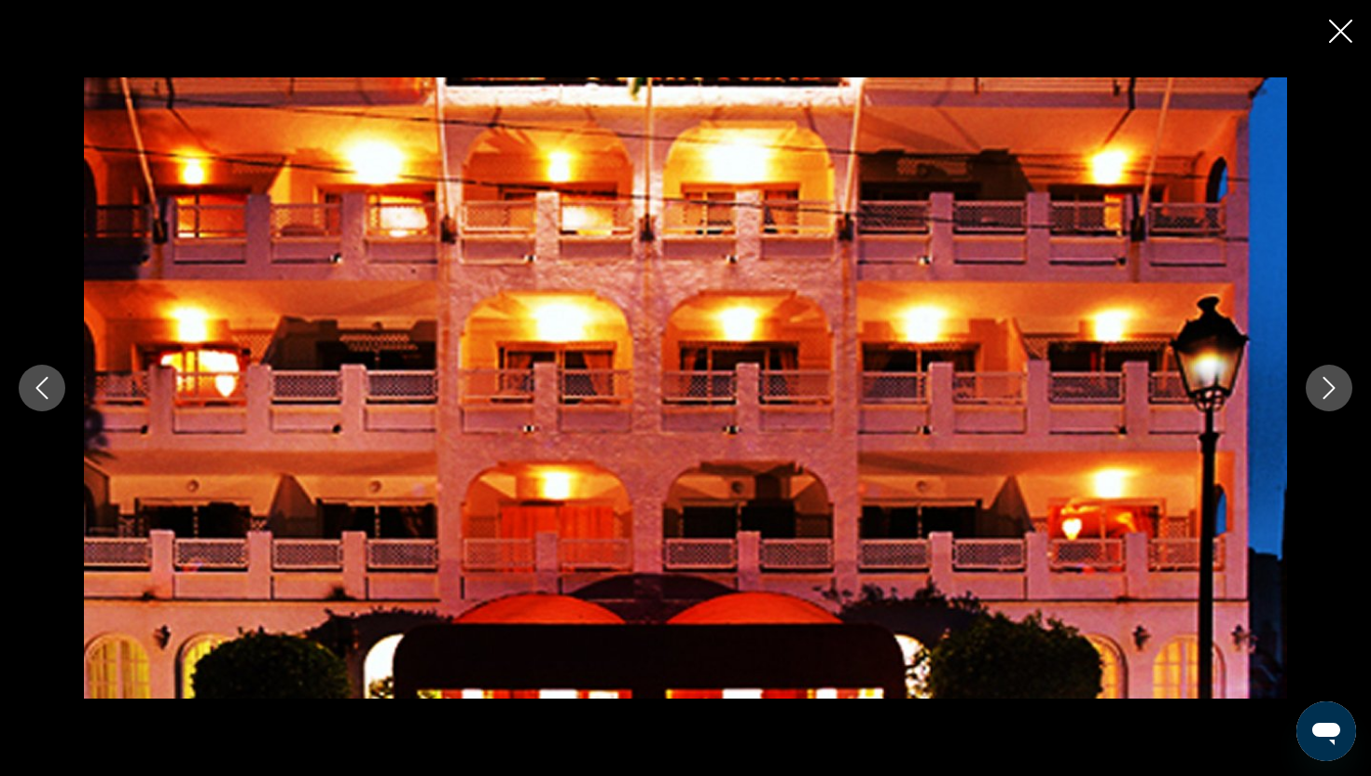
click at [1331, 395] on icon "Next image" at bounding box center [1329, 388] width 22 height 22
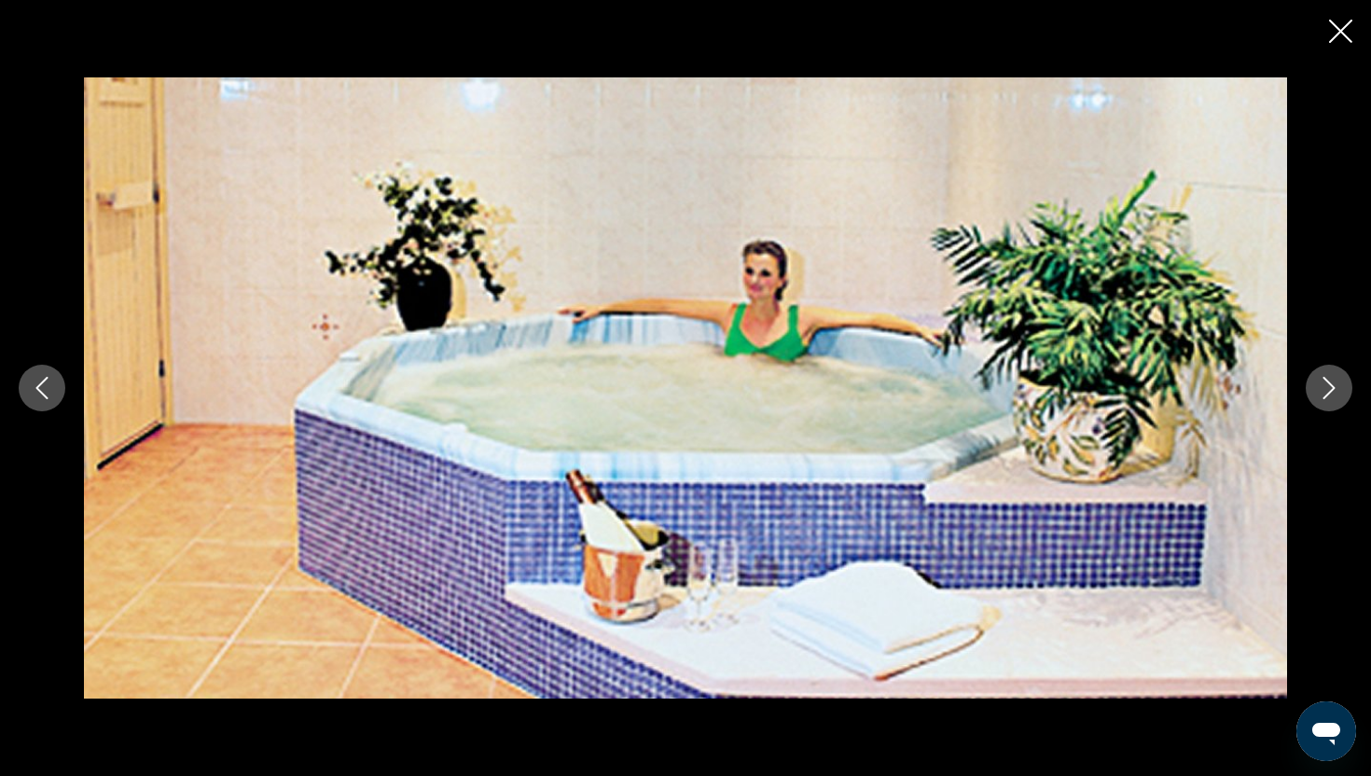
click at [1331, 395] on icon "Next image" at bounding box center [1329, 388] width 22 height 22
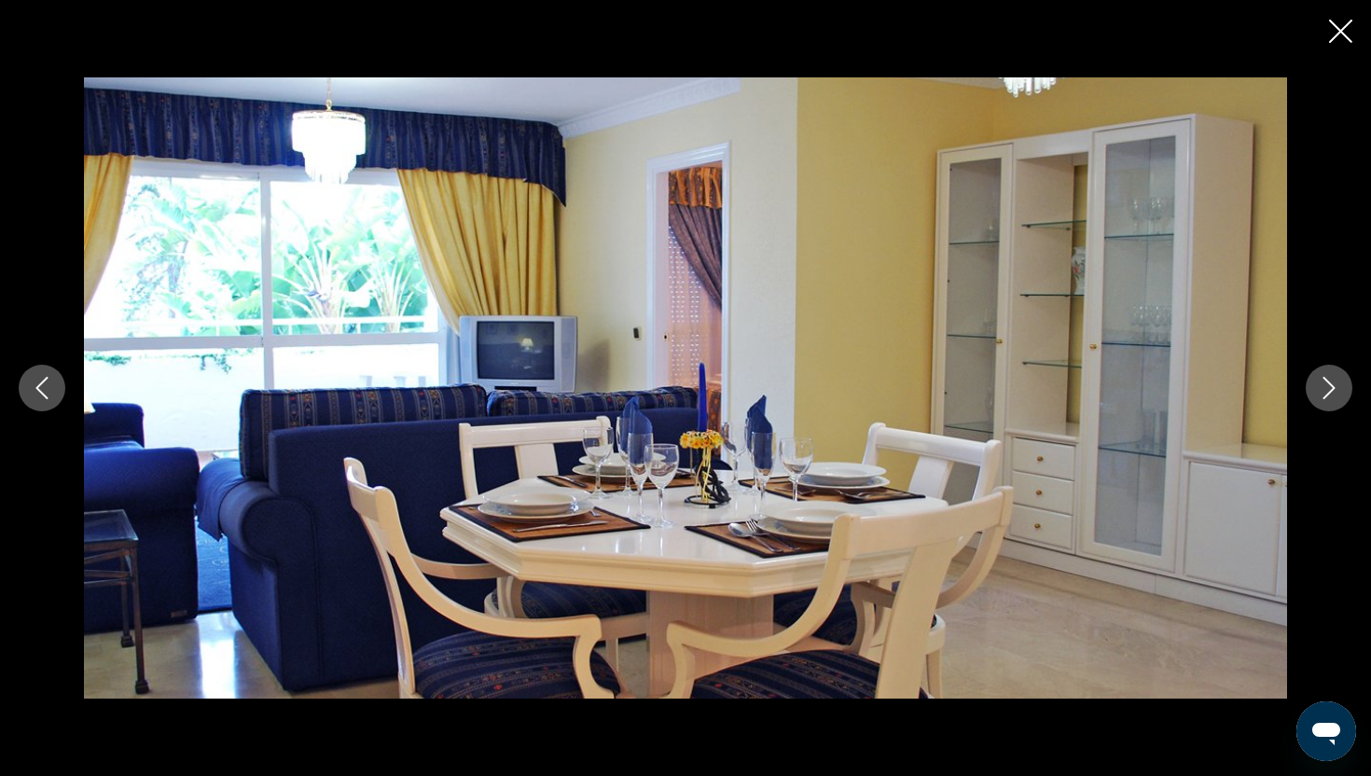
click at [1331, 395] on icon "Next image" at bounding box center [1329, 388] width 22 height 22
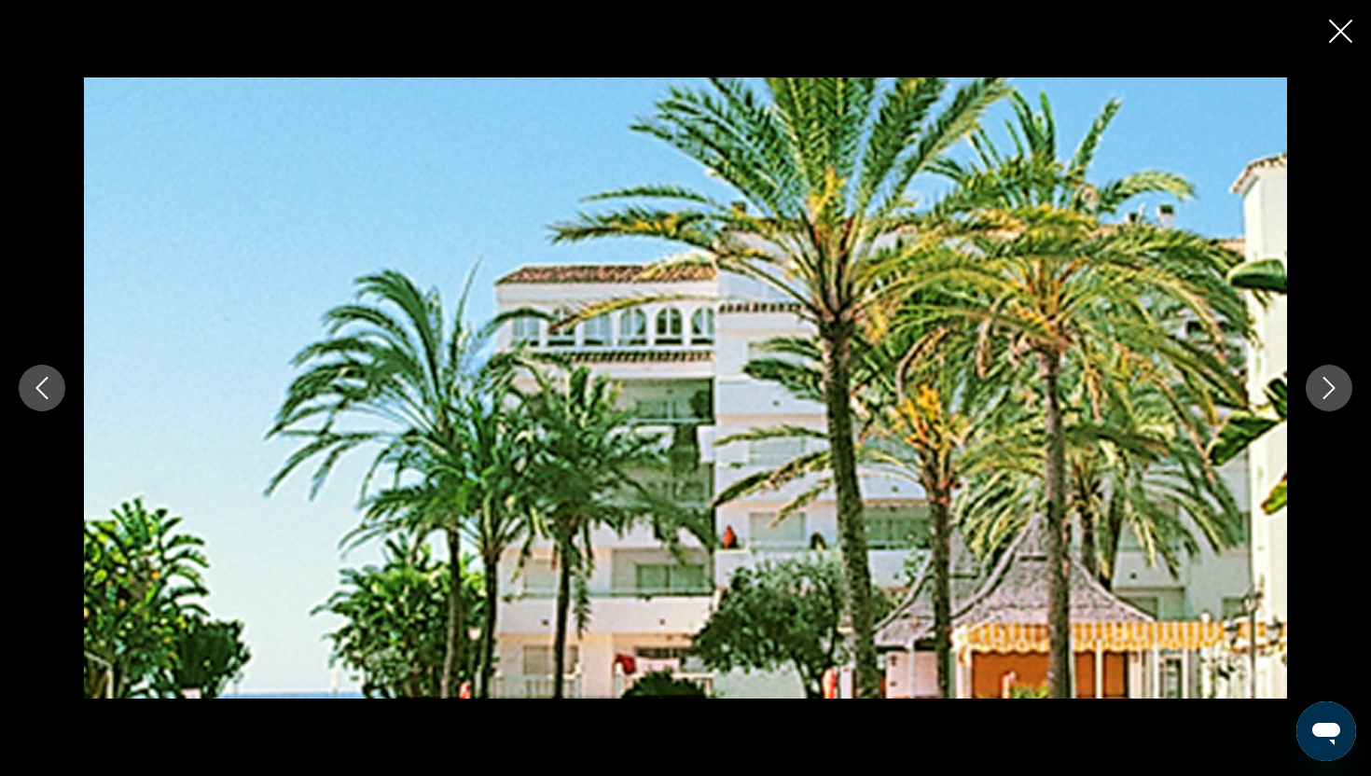
click at [1331, 395] on icon "Next image" at bounding box center [1329, 388] width 22 height 22
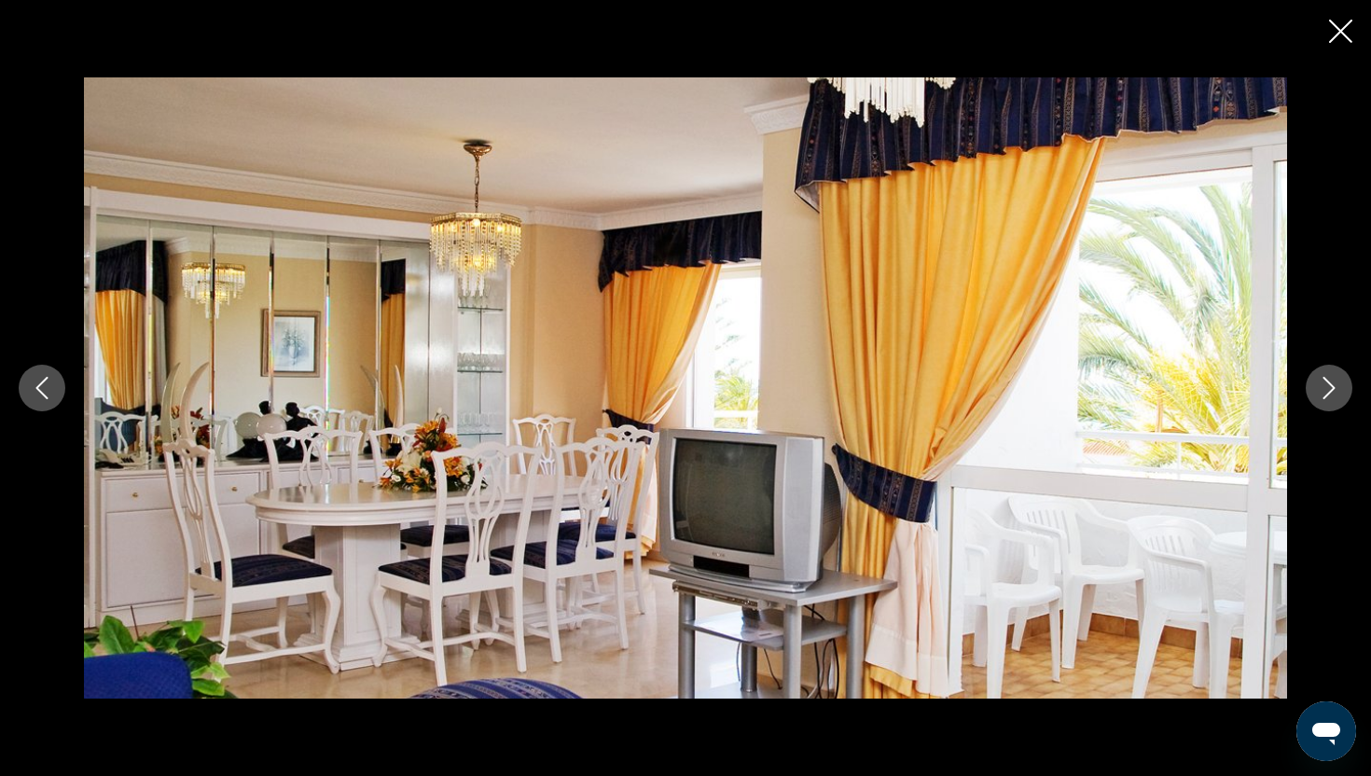
click at [1331, 395] on icon "Next image" at bounding box center [1329, 388] width 22 height 22
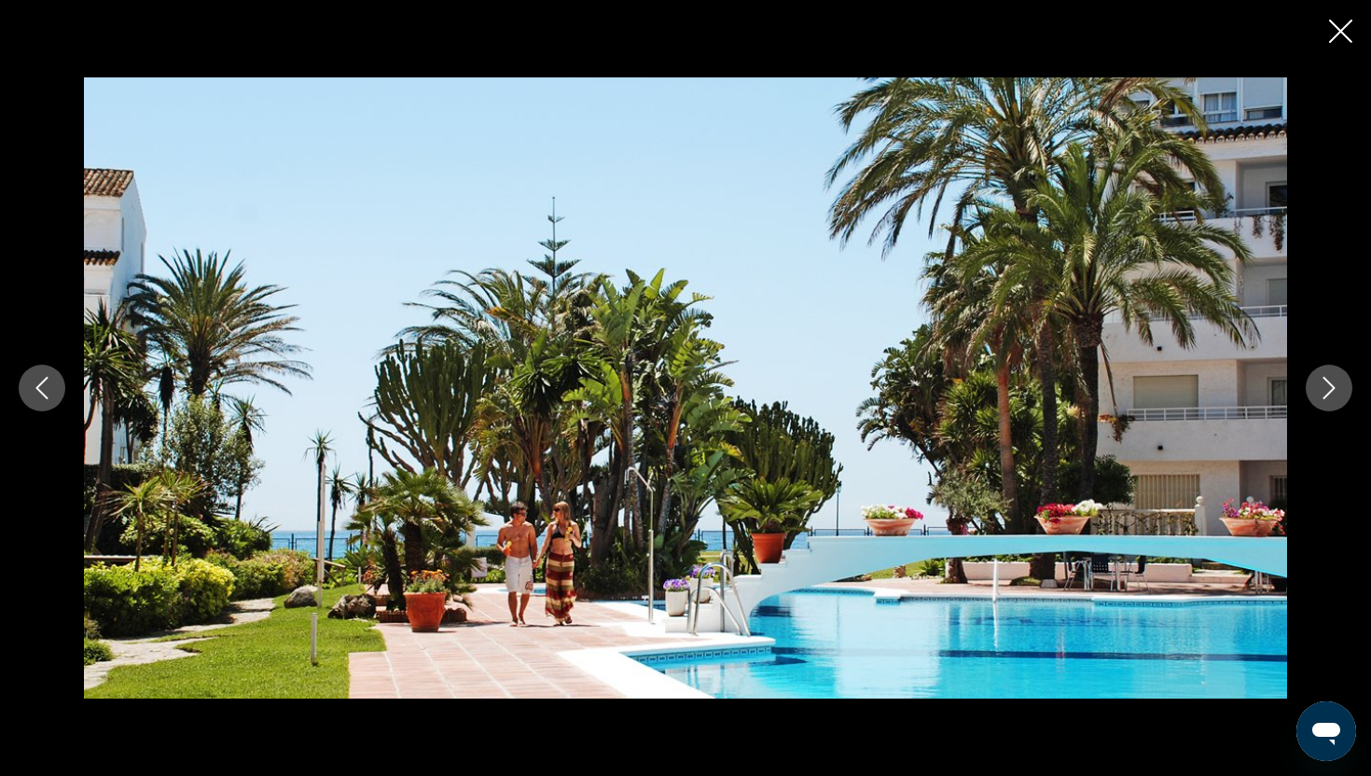
click at [1331, 394] on icon "Next image" at bounding box center [1329, 388] width 22 height 22
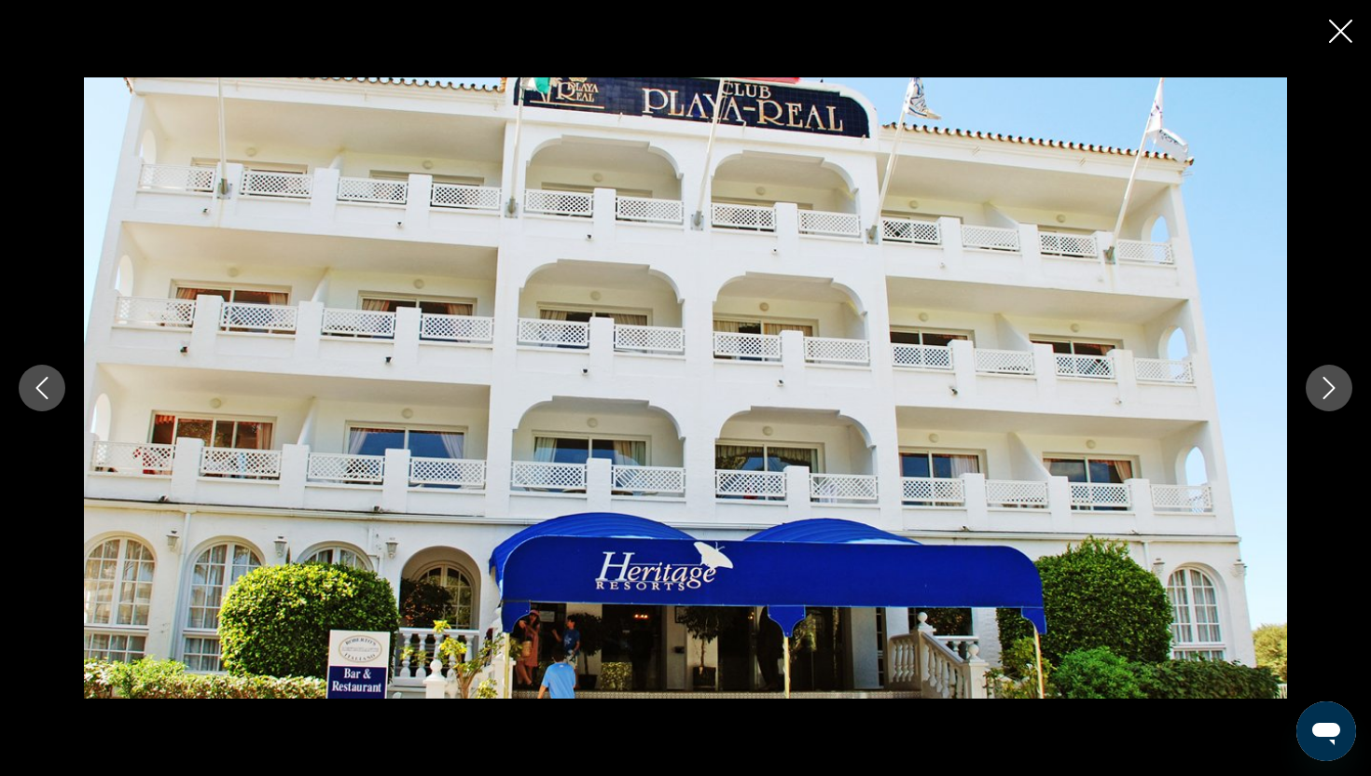
click at [1331, 394] on icon "Next image" at bounding box center [1329, 388] width 22 height 22
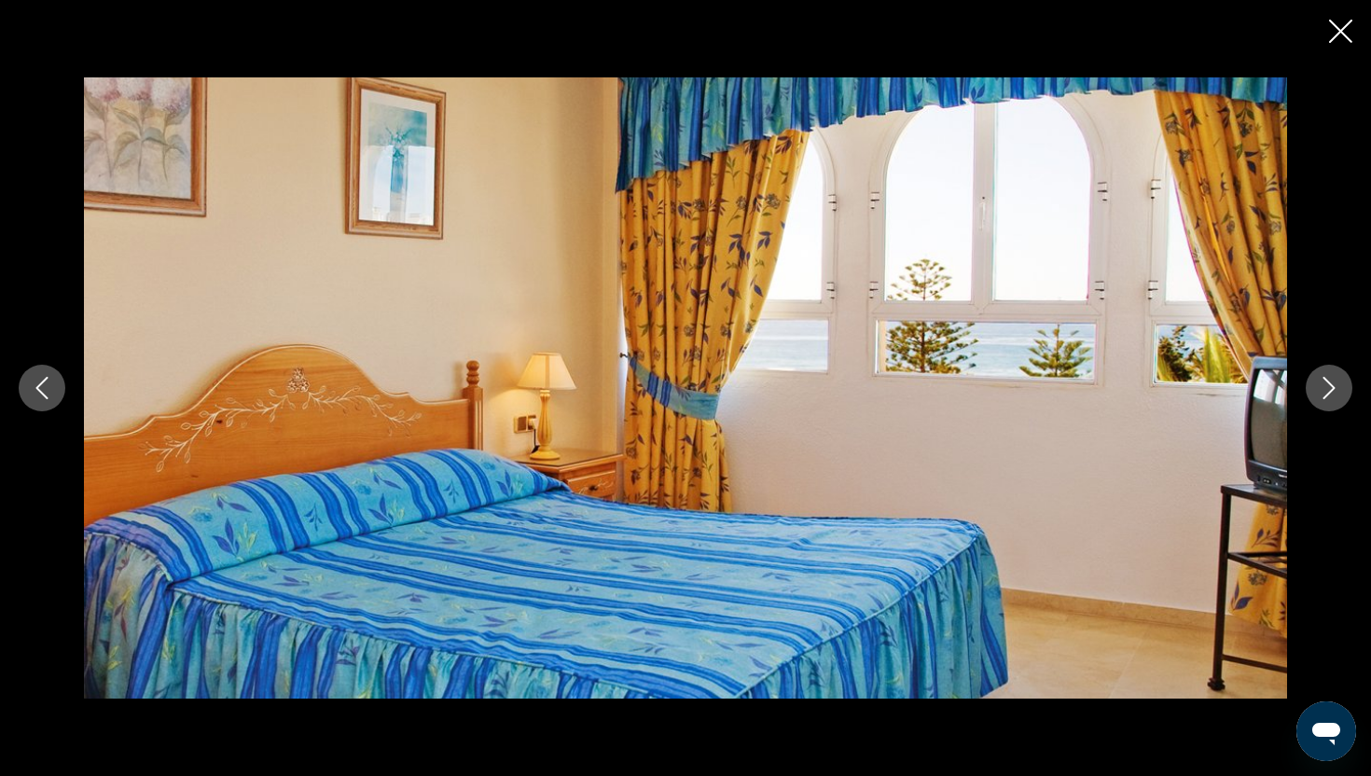
click at [1331, 394] on icon "Next image" at bounding box center [1329, 388] width 22 height 22
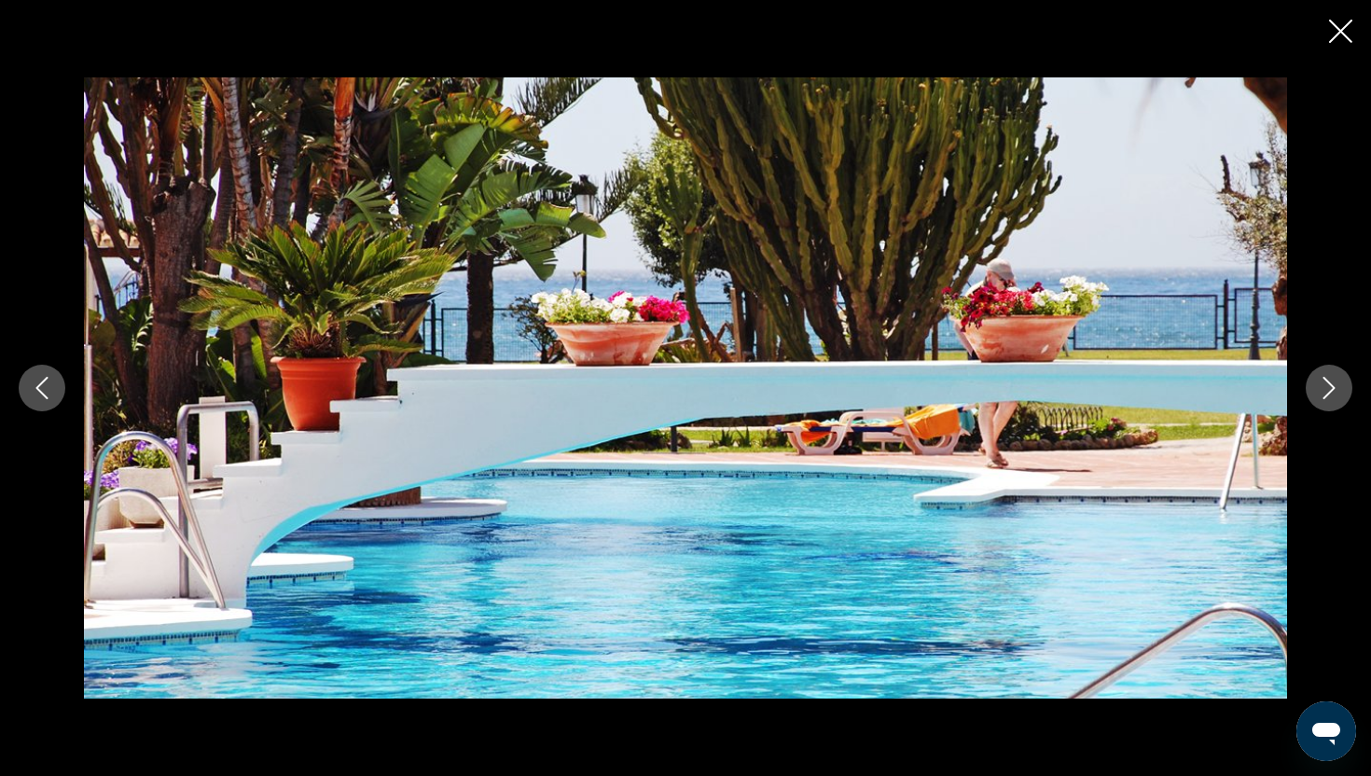
click at [1350, 21] on icon "Close slideshow" at bounding box center [1340, 31] width 23 height 23
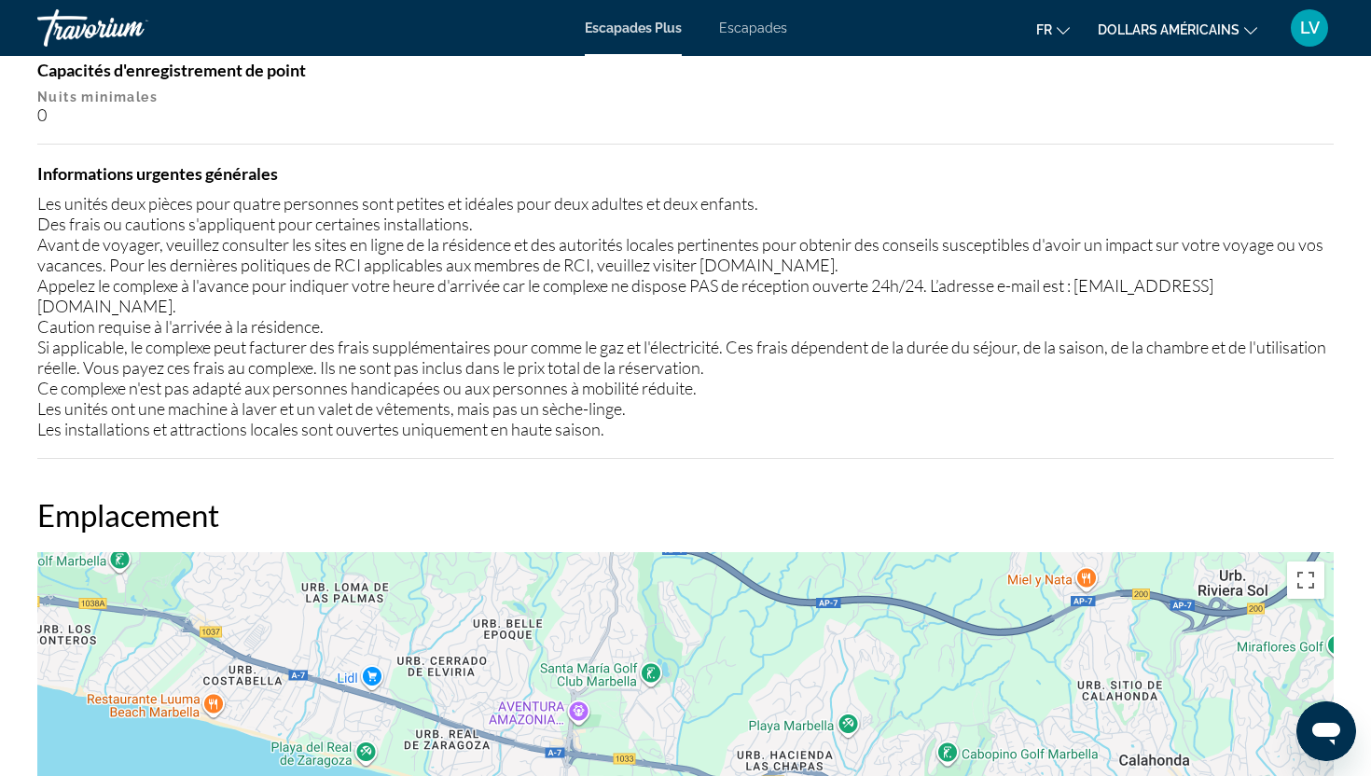
scroll to position [2050, 0]
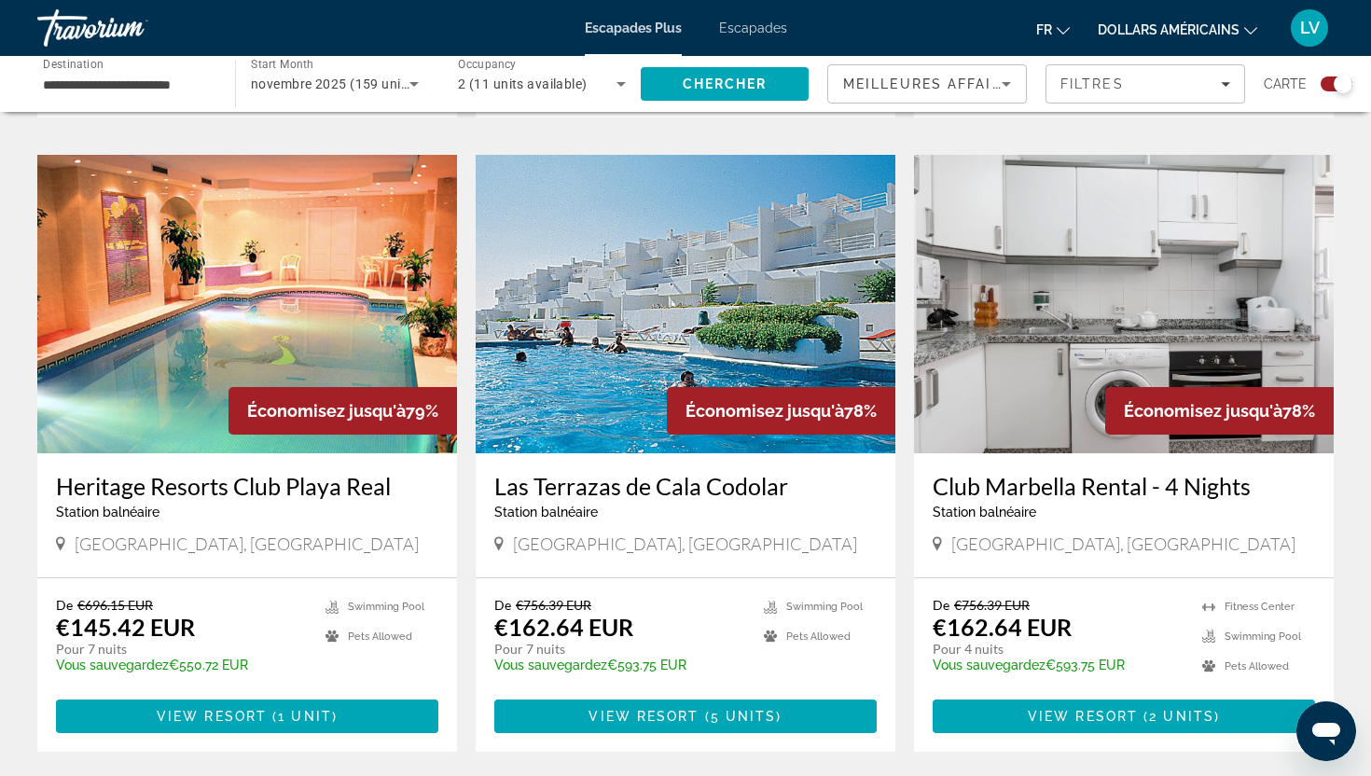
scroll to position [2717, 0]
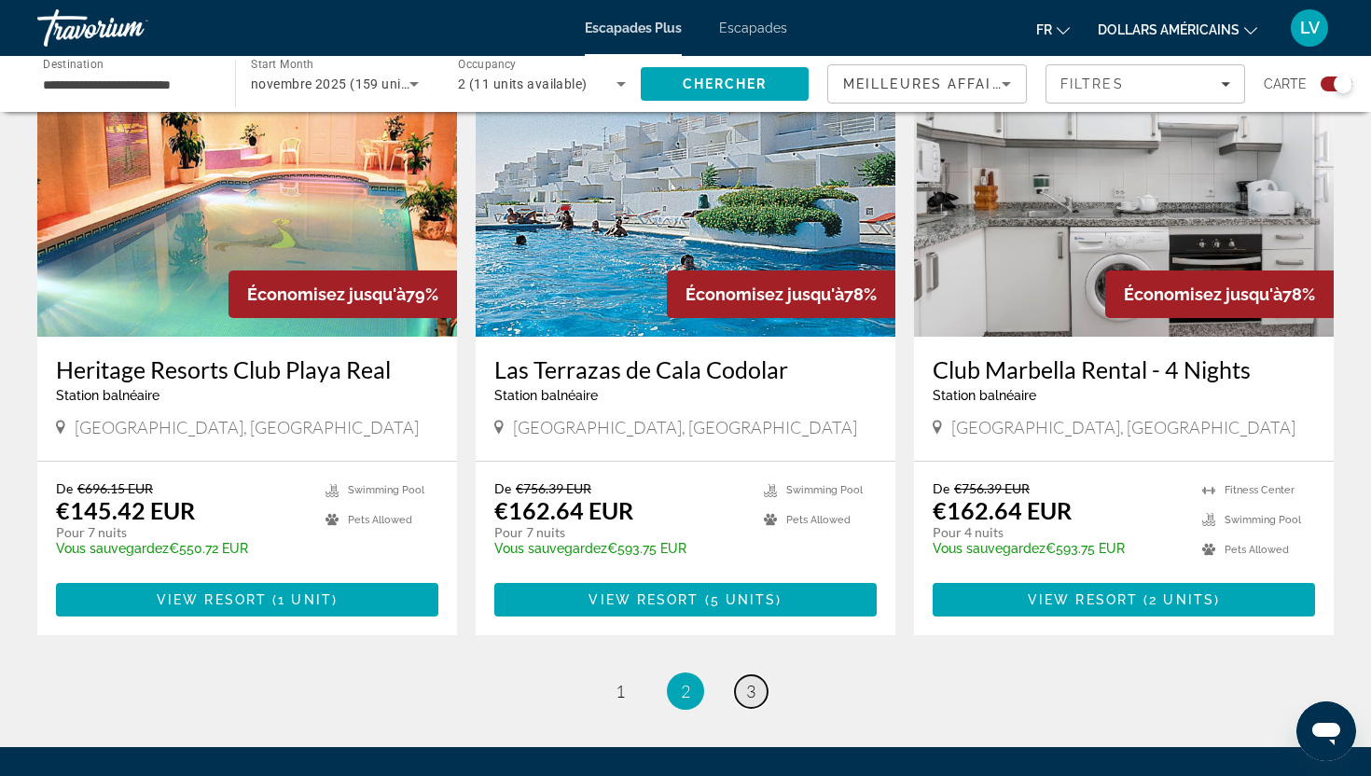
click at [756, 675] on link "page 3" at bounding box center [751, 691] width 33 height 33
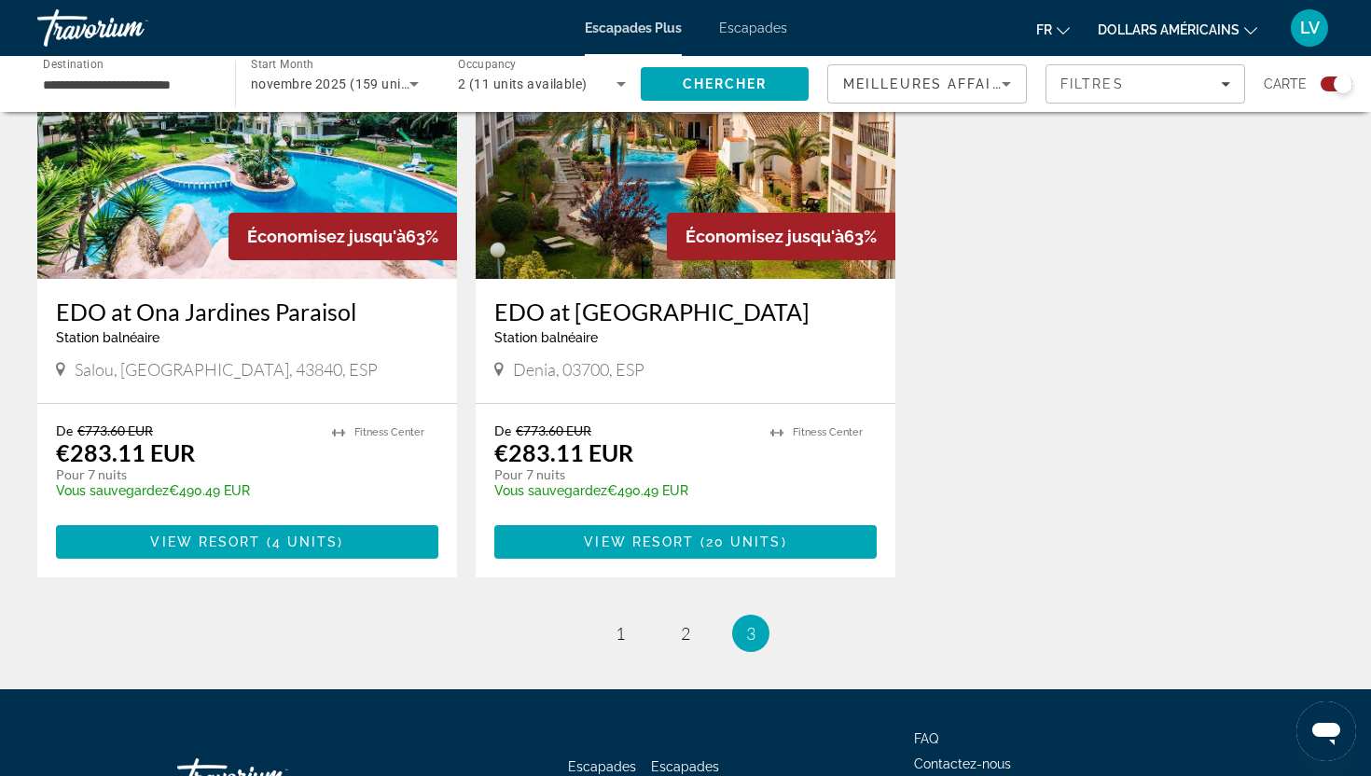
scroll to position [2213, 0]
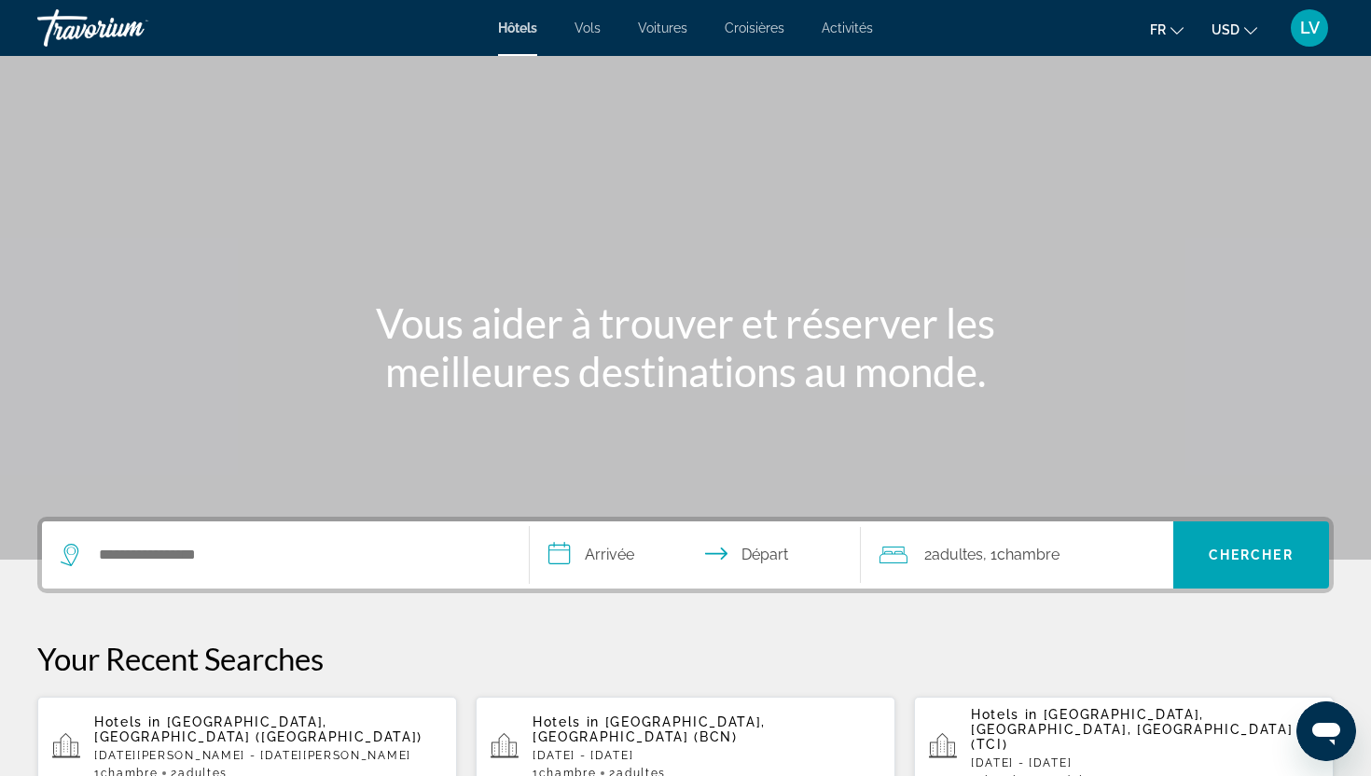
click at [1207, 34] on ul "fr English Español Français Italiano Português русский USD USD ($) MXN (Mex$) C…" at bounding box center [1217, 28] width 135 height 30
click at [1225, 36] on span "USD" at bounding box center [1225, 29] width 28 height 15
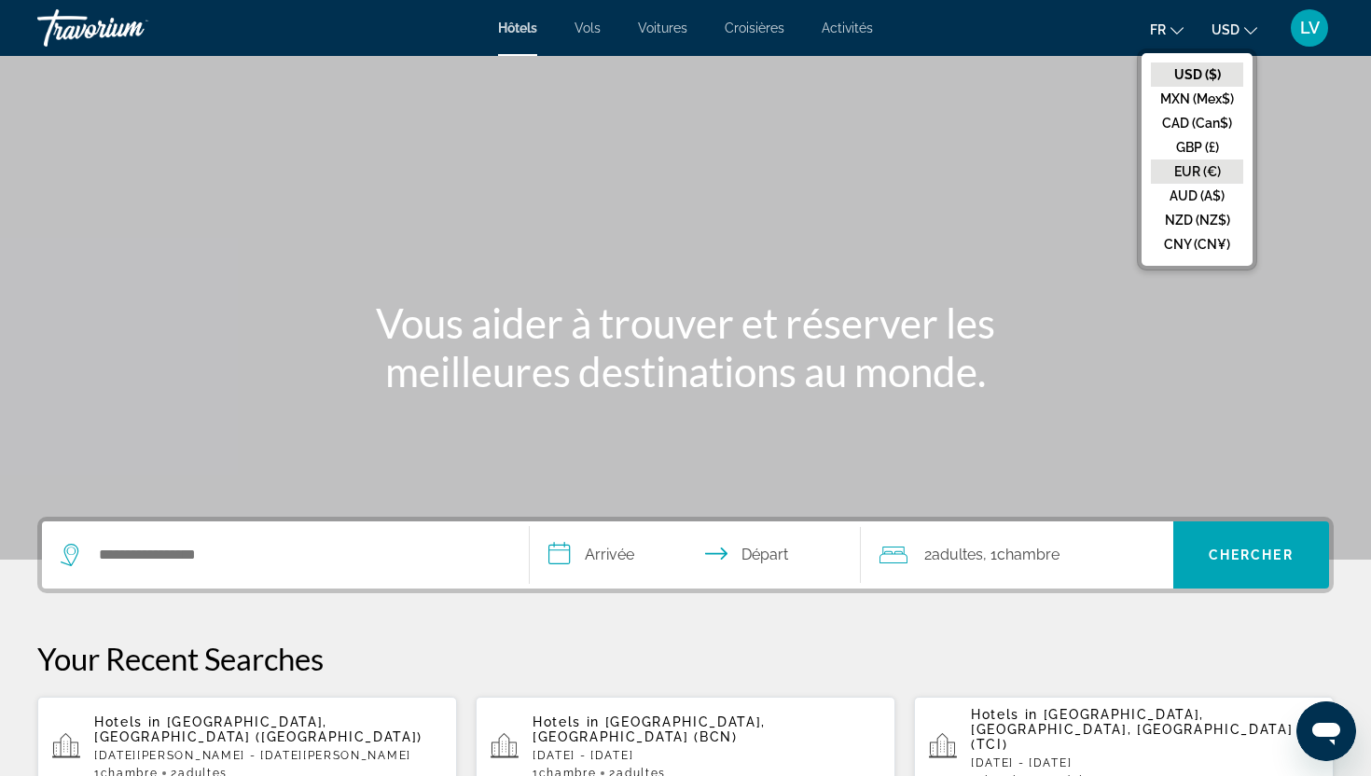
click at [1182, 168] on button "EUR (€)" at bounding box center [1197, 171] width 92 height 24
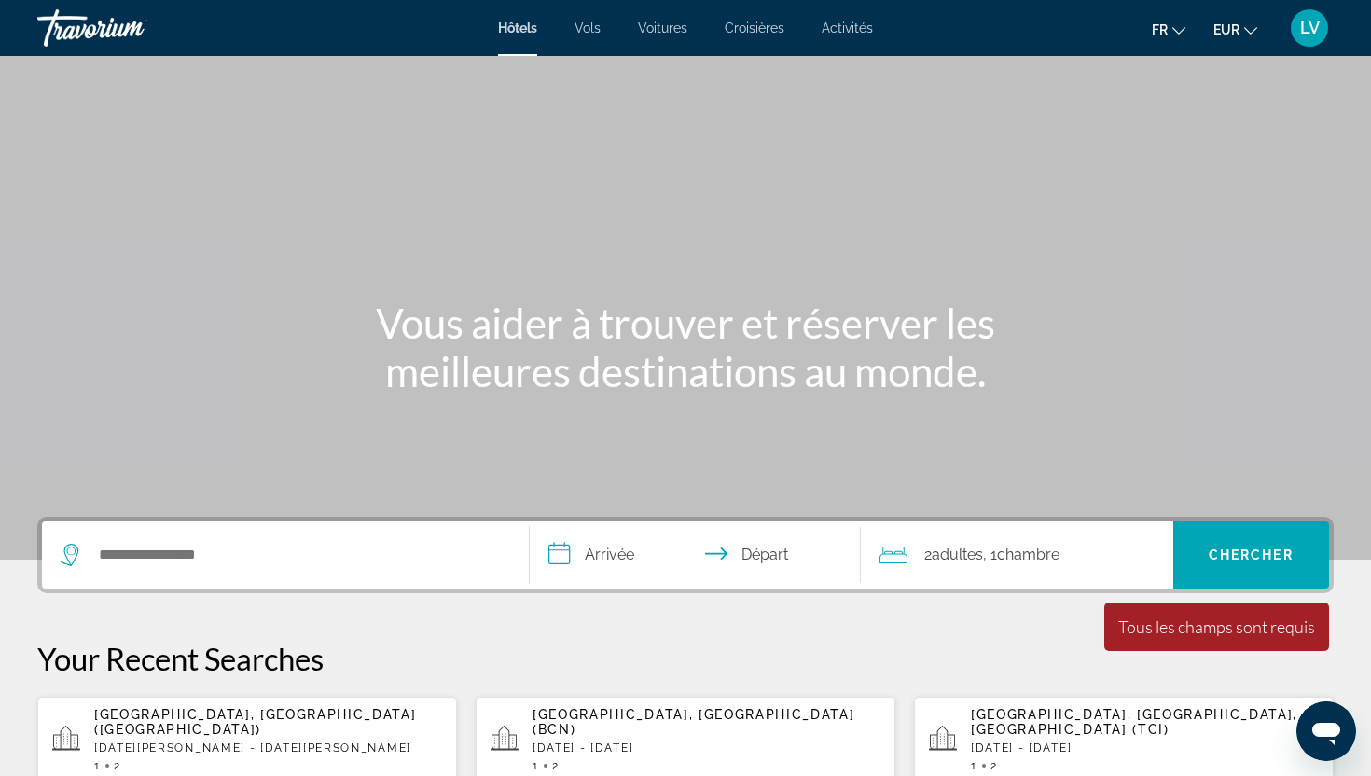
click at [1185, 20] on ul "fr English Español Français Italiano Português русский EUR USD ($) MXN (Mex$) C…" at bounding box center [1218, 28] width 133 height 30
click at [1163, 44] on div "fr English Español Français Italiano Português русский EUR USD ($) MXN (Mex$) C…" at bounding box center [1113, 27] width 442 height 39
click at [1163, 35] on span "fr" at bounding box center [1160, 29] width 16 height 15
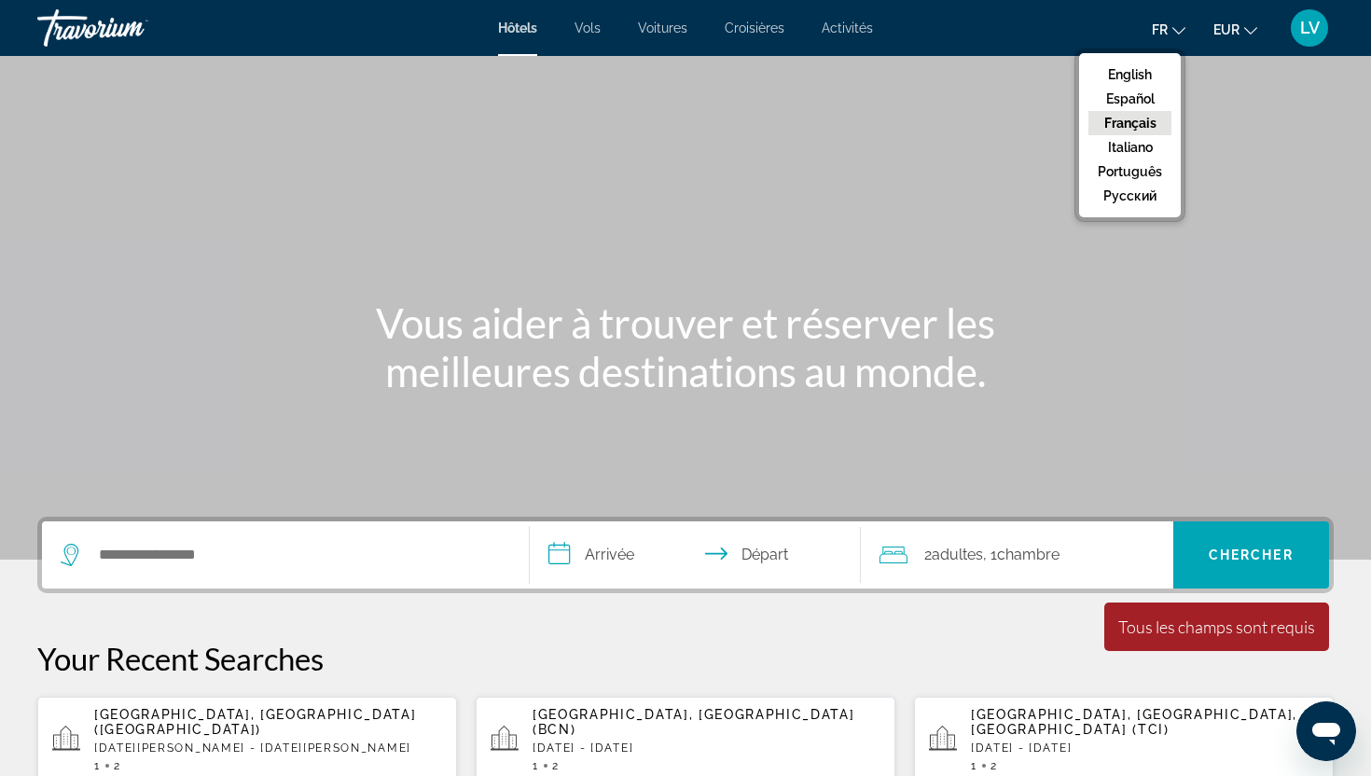
click at [1127, 130] on button "Français" at bounding box center [1129, 123] width 83 height 24
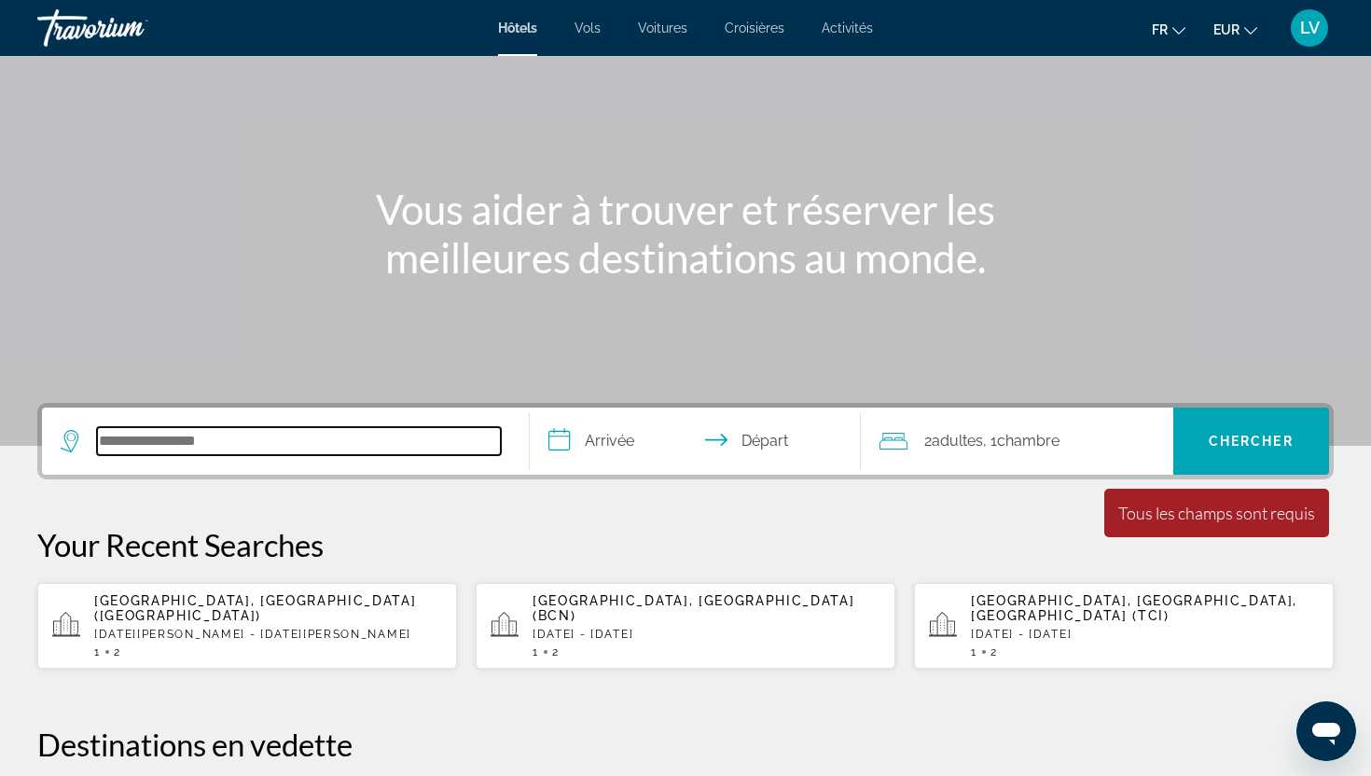
click at [194, 447] on input "Search hotel destination" at bounding box center [299, 441] width 404 height 28
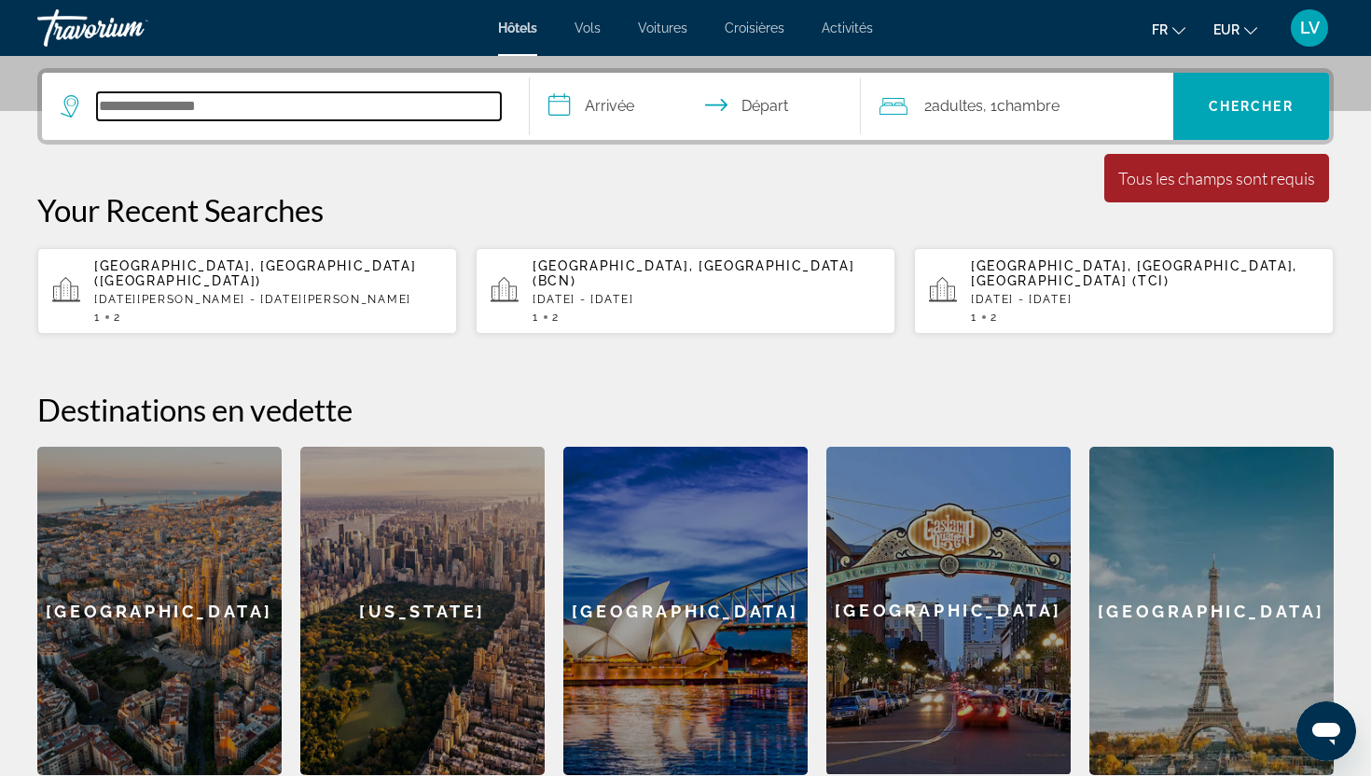
scroll to position [456, 0]
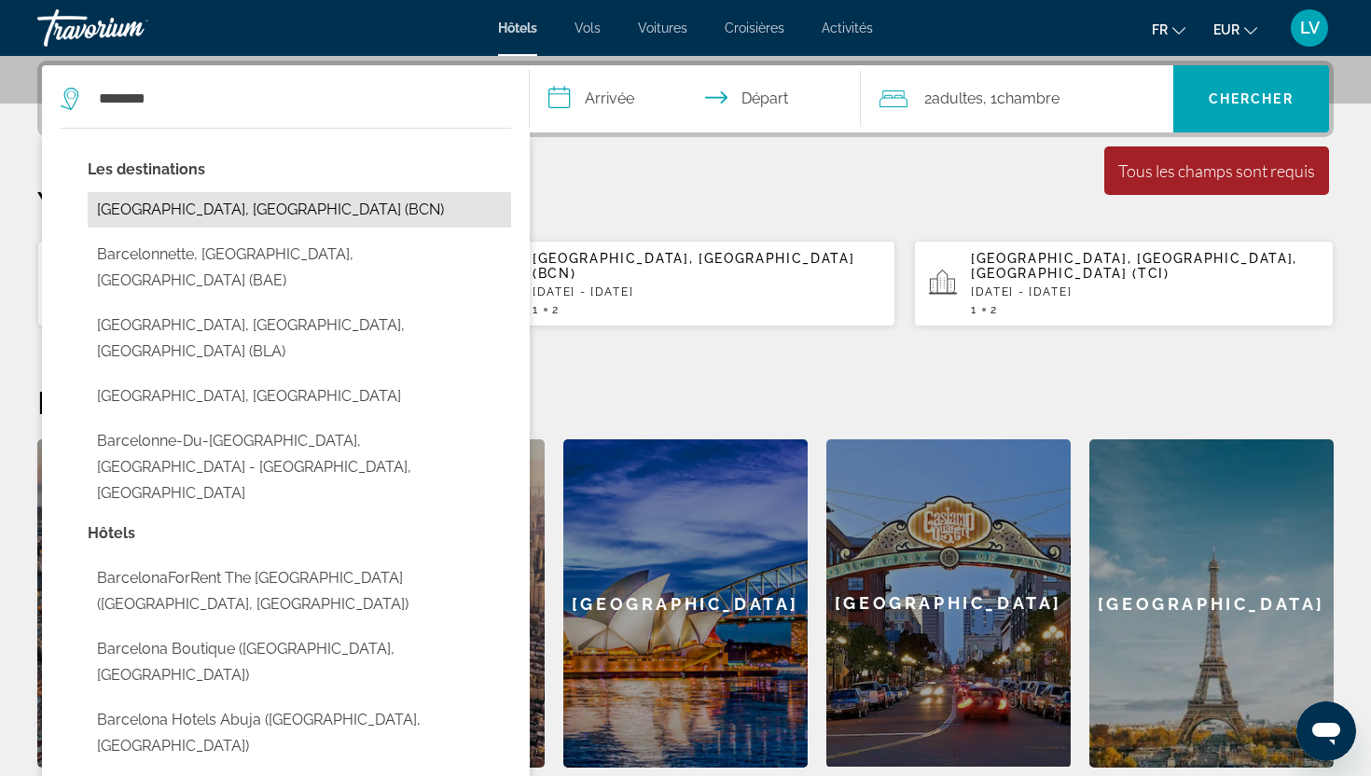
click at [241, 203] on button "[GEOGRAPHIC_DATA], [GEOGRAPHIC_DATA] (BCN)" at bounding box center [299, 209] width 423 height 35
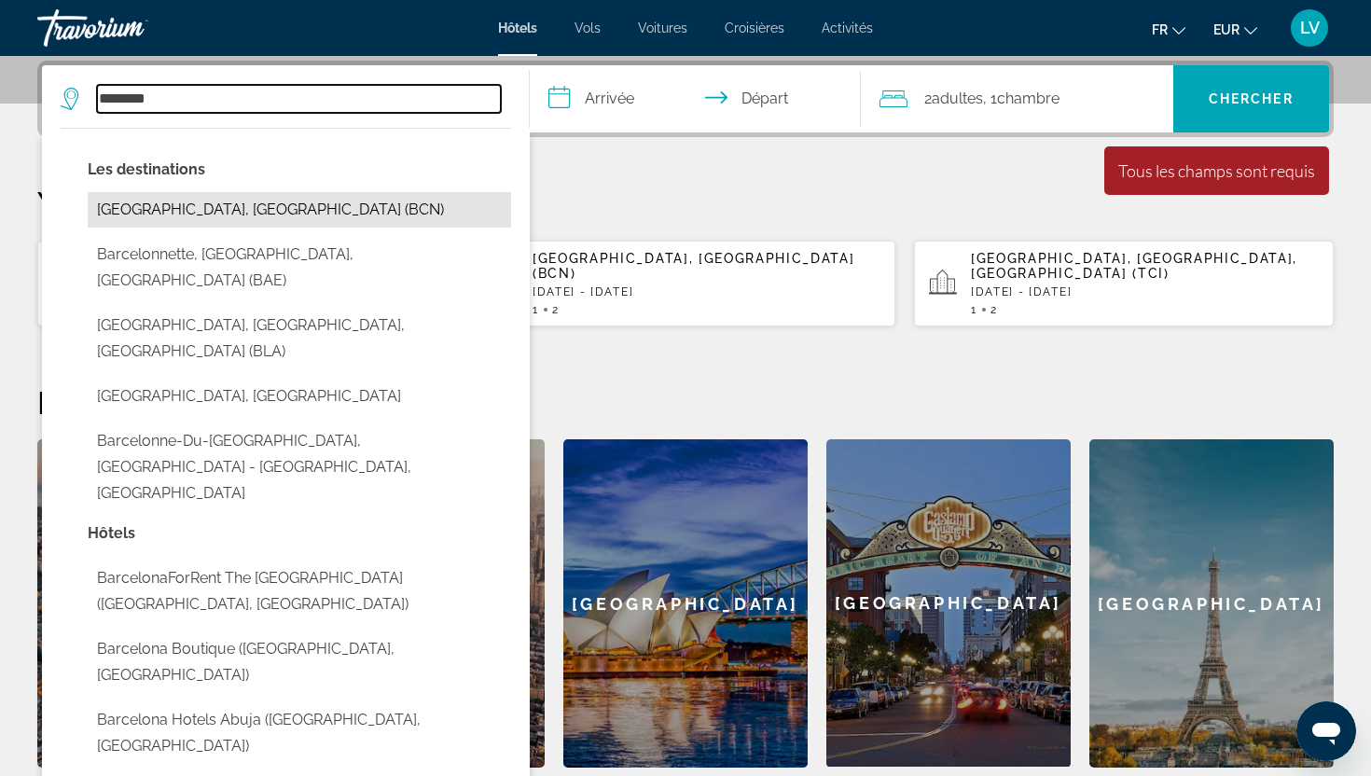
type input "**********"
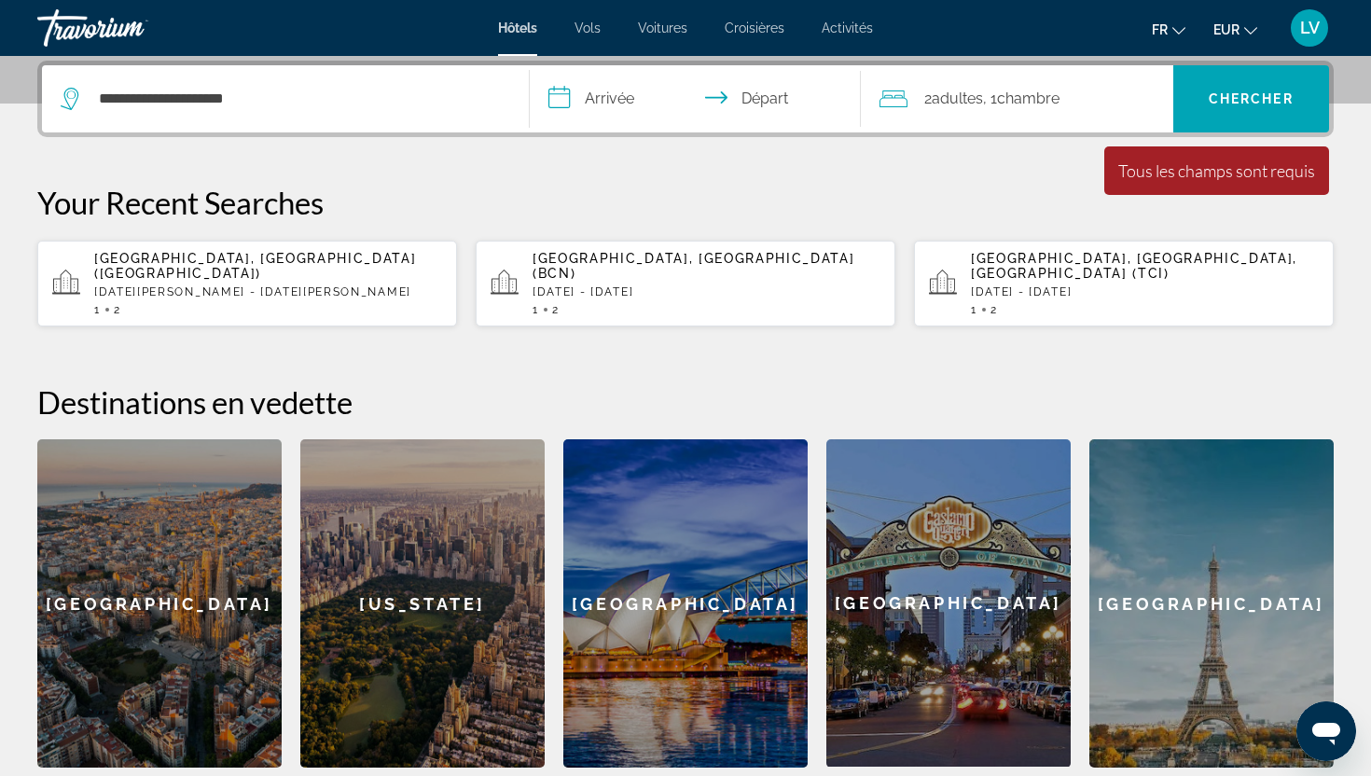
click at [577, 94] on input "**********" at bounding box center [699, 101] width 339 height 73
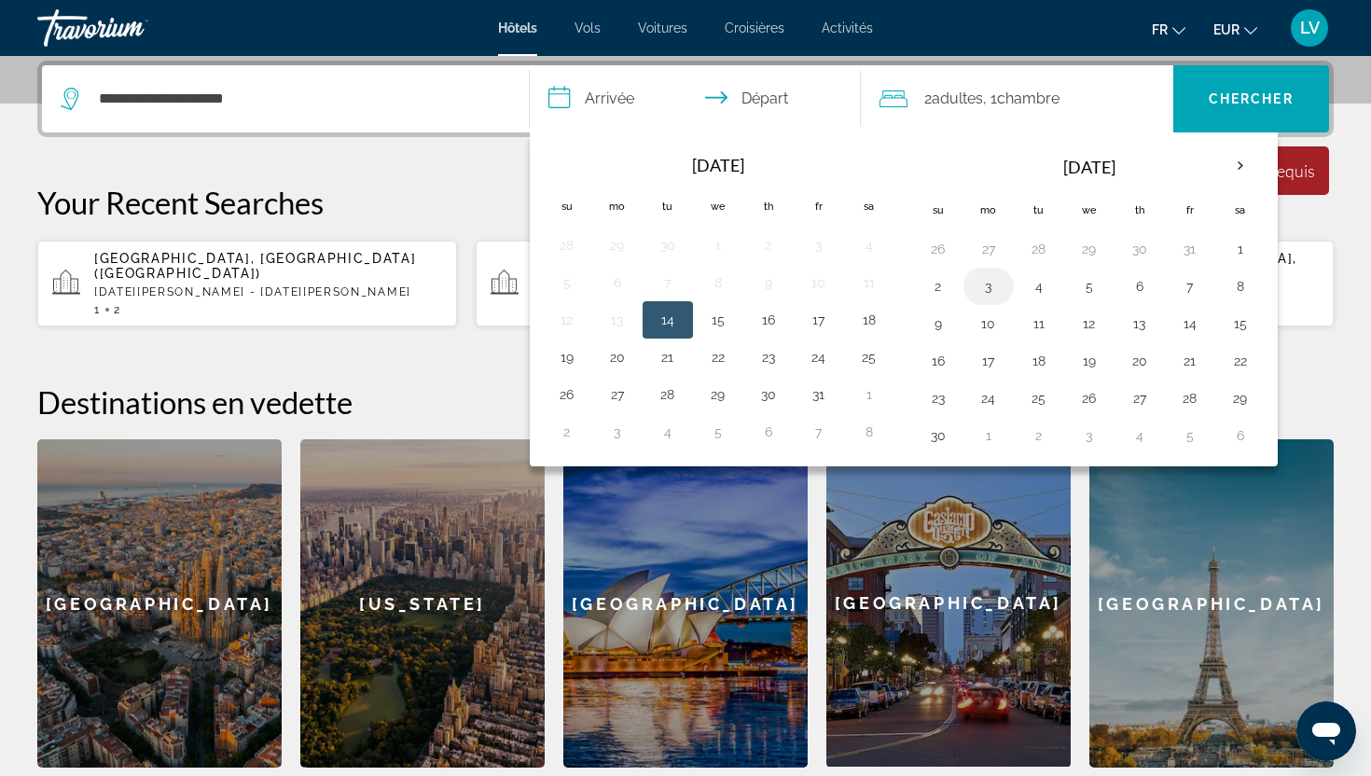
click at [990, 295] on button "3" at bounding box center [989, 286] width 30 height 26
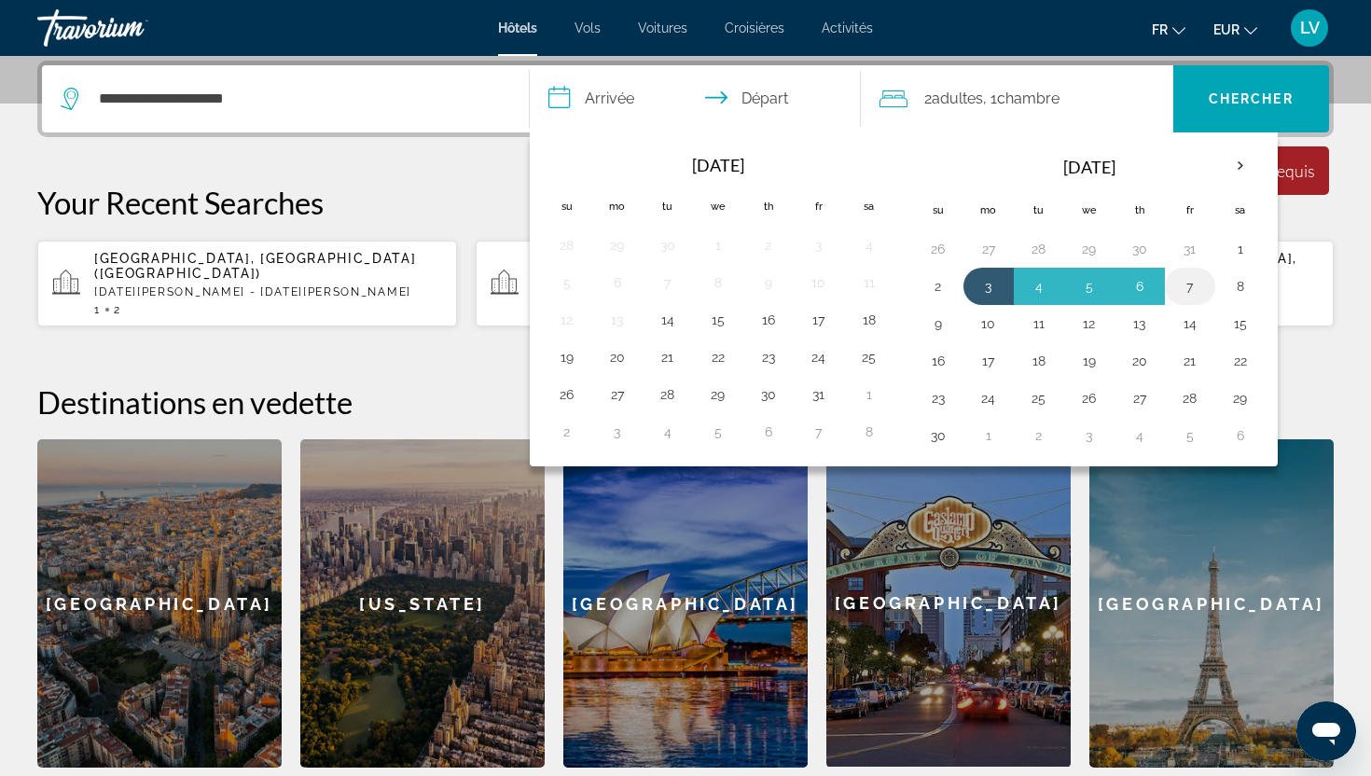
click at [1196, 283] on button "7" at bounding box center [1190, 286] width 30 height 26
type input "**********"
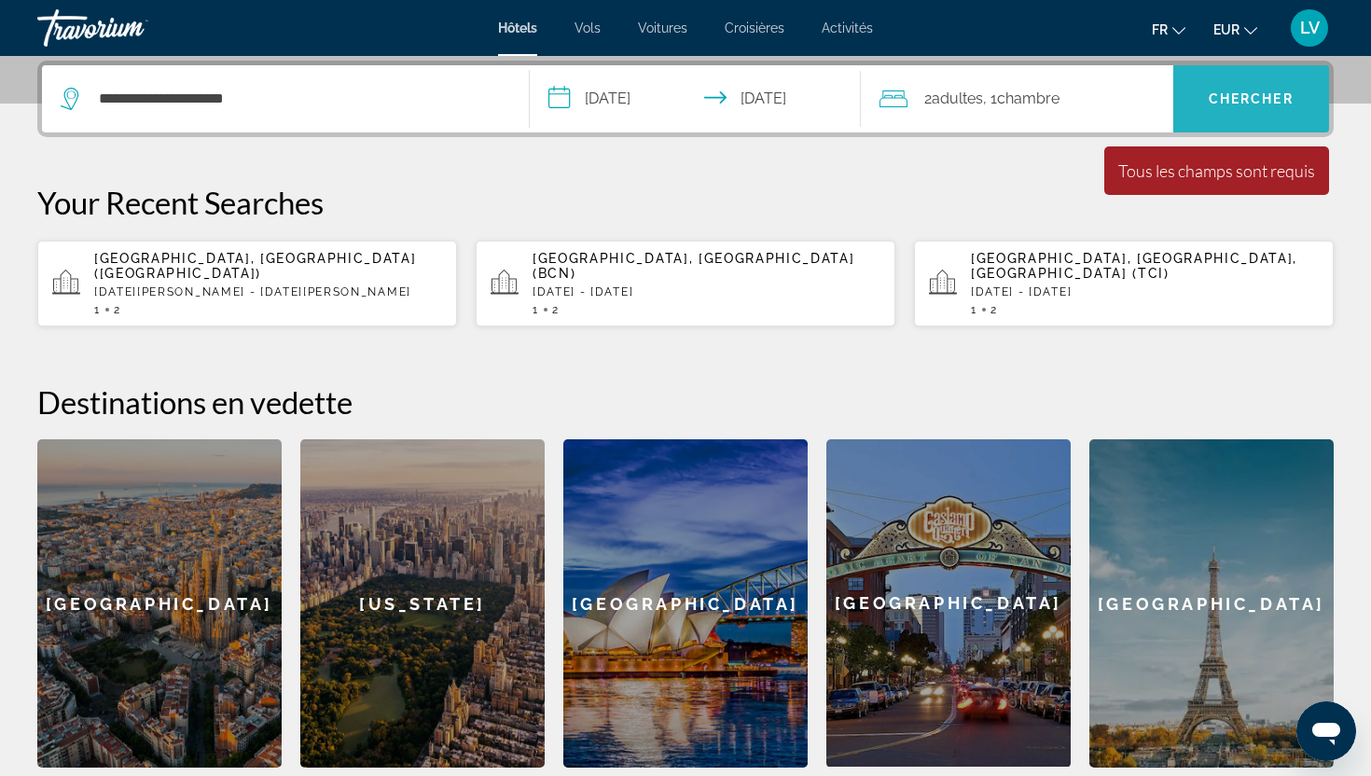
click at [1276, 89] on span "Search" at bounding box center [1251, 98] width 157 height 45
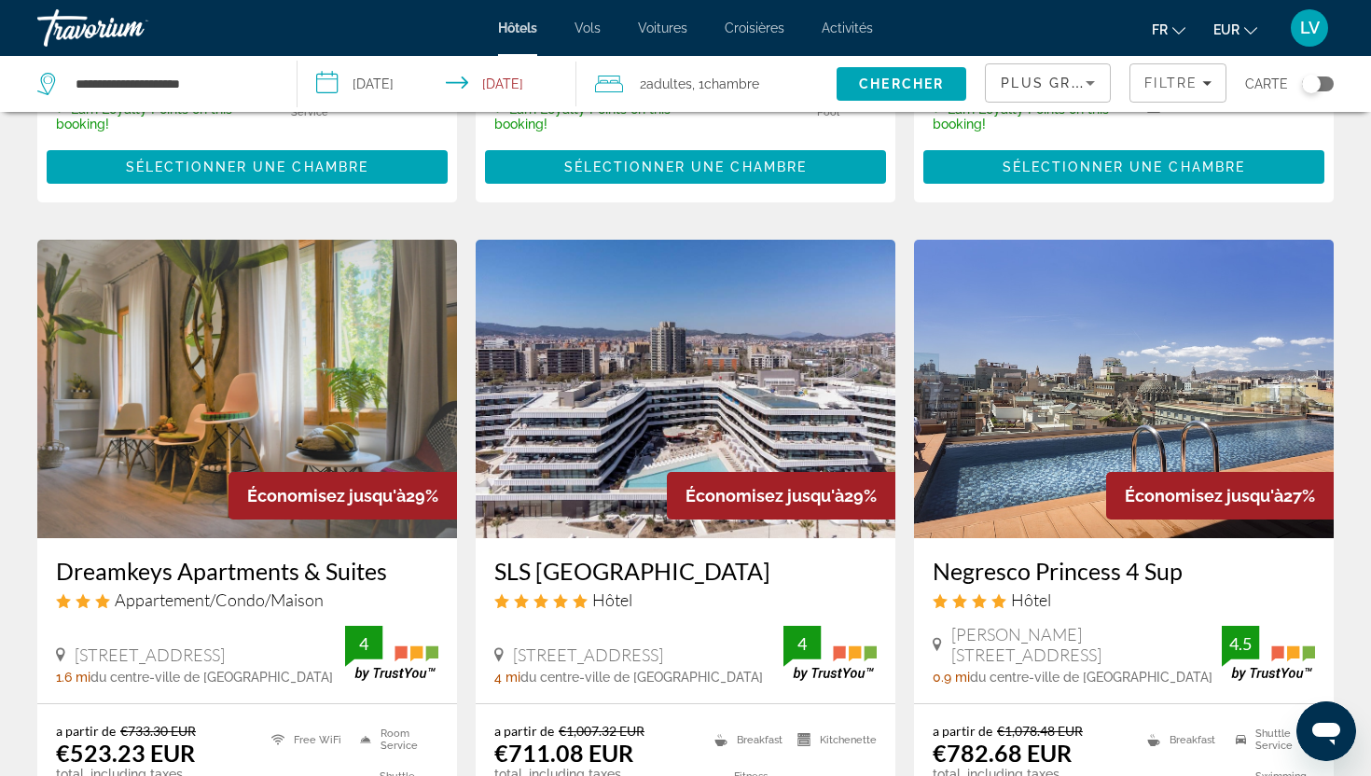
scroll to position [1451, 0]
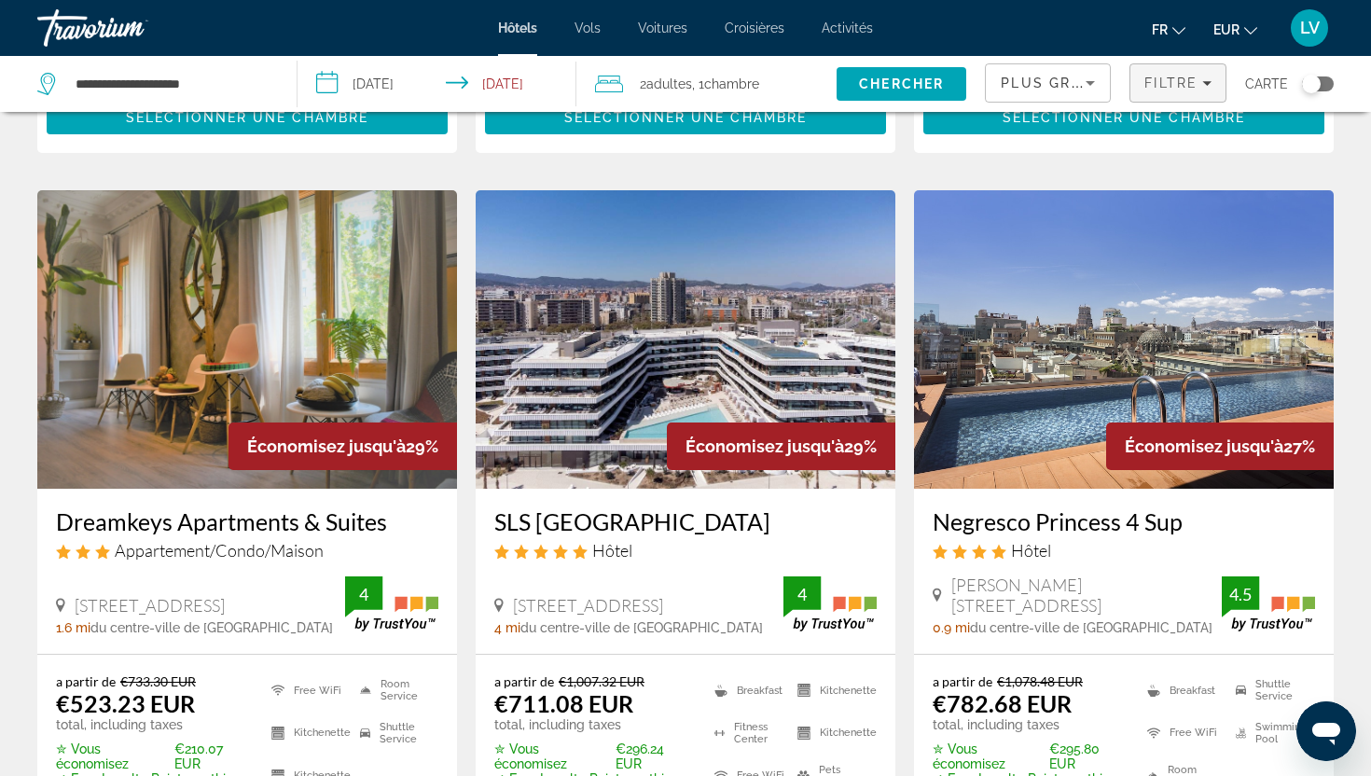
click at [1184, 73] on span "Filters" at bounding box center [1177, 83] width 95 height 45
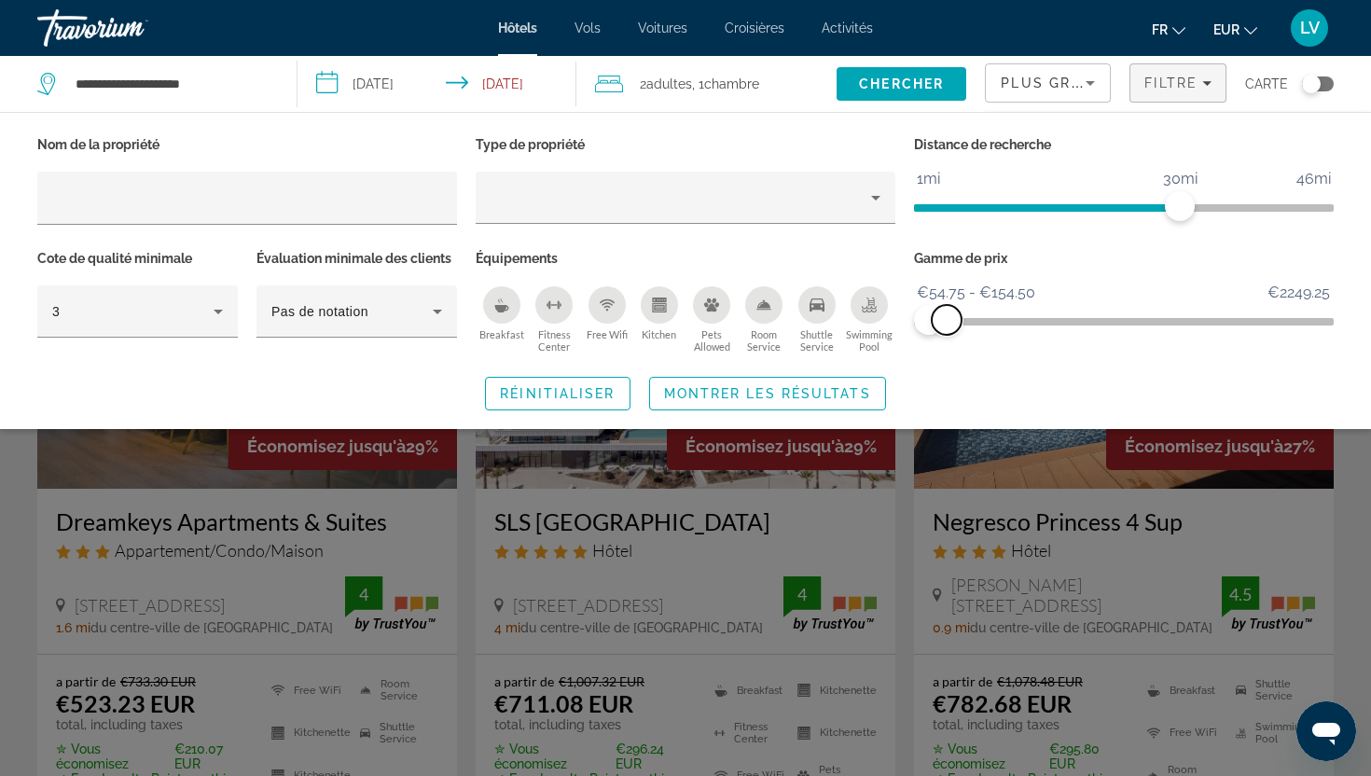
drag, startPoint x: 1330, startPoint y: 315, endPoint x: 947, endPoint y: 336, distance: 383.9
click at [947, 336] on div "Gamme de prix €54.75 €2249.25 €54.75 €154.50 €54.75 - €154.50" at bounding box center [1124, 301] width 438 height 113
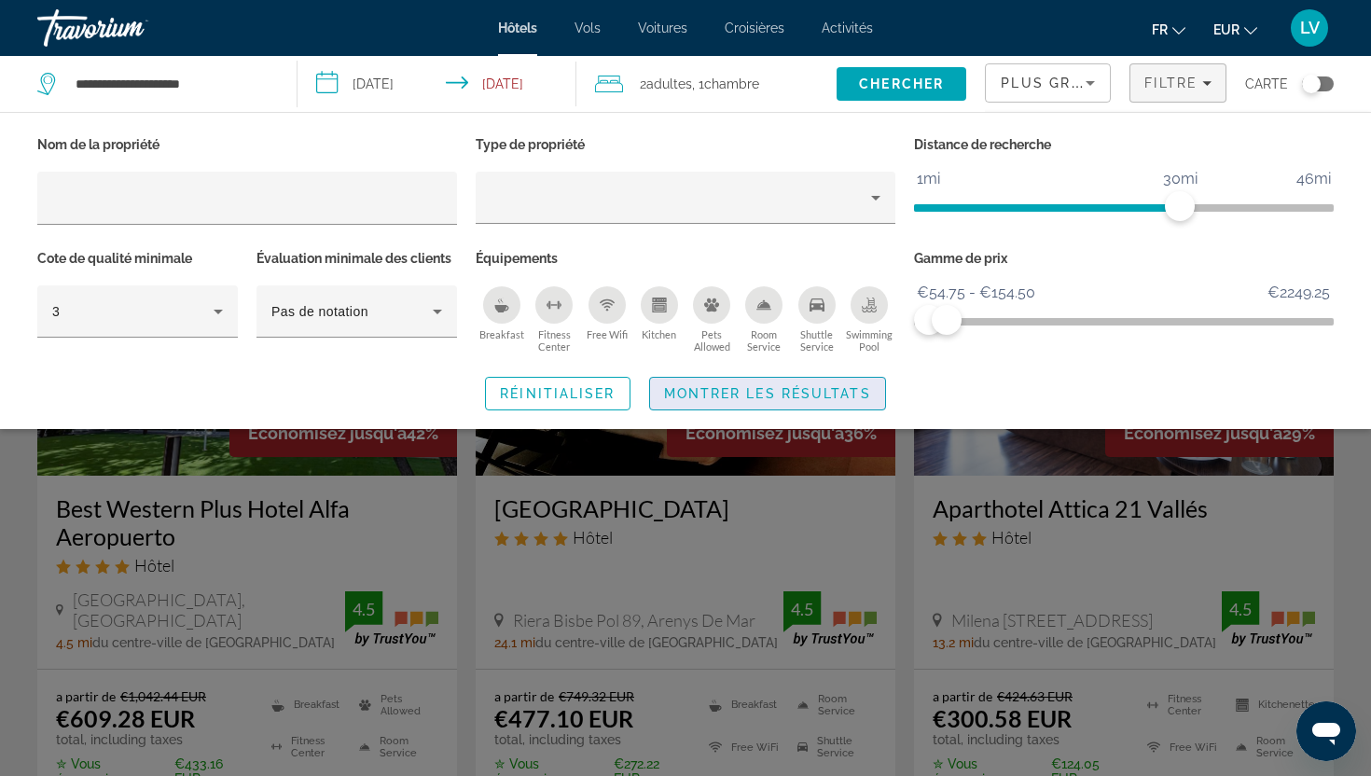
click at [841, 393] on span "Montrer les résultats" at bounding box center [767, 393] width 207 height 15
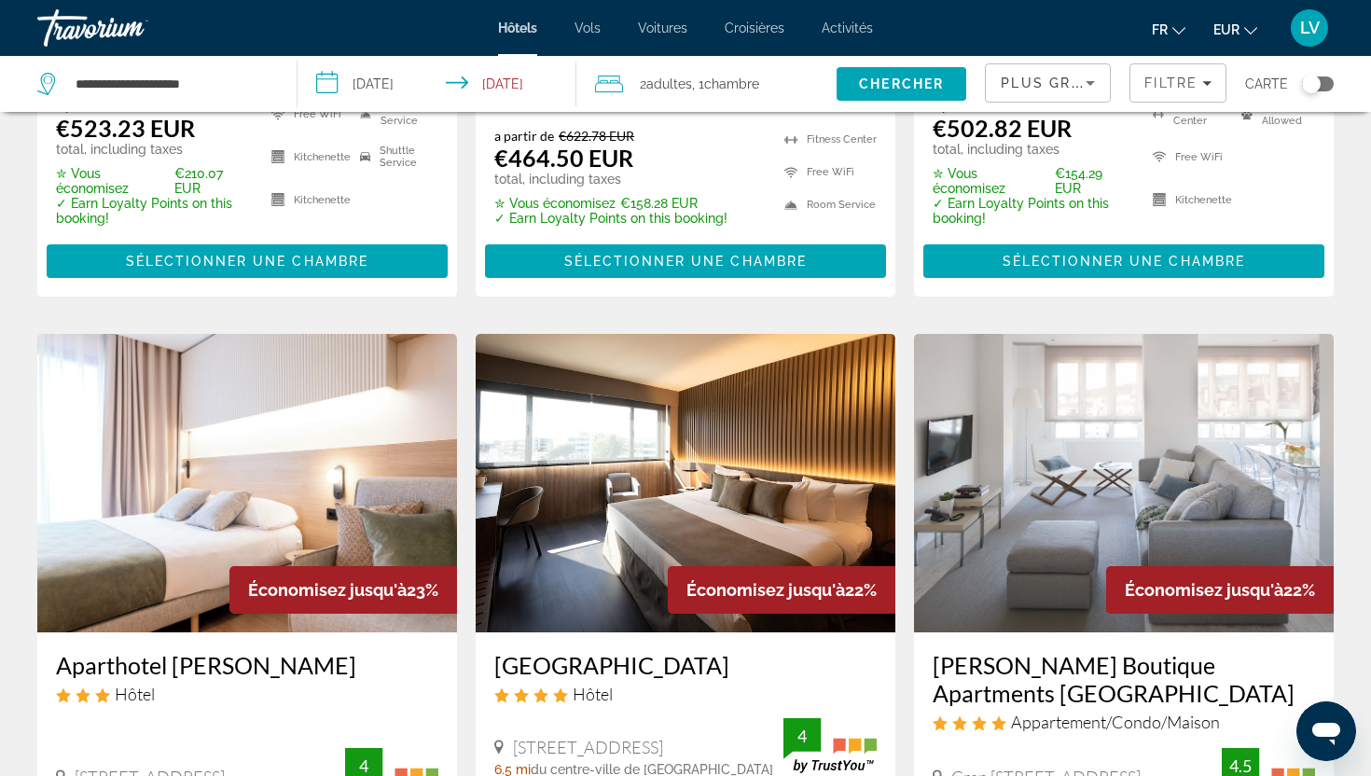
scroll to position [1357, 0]
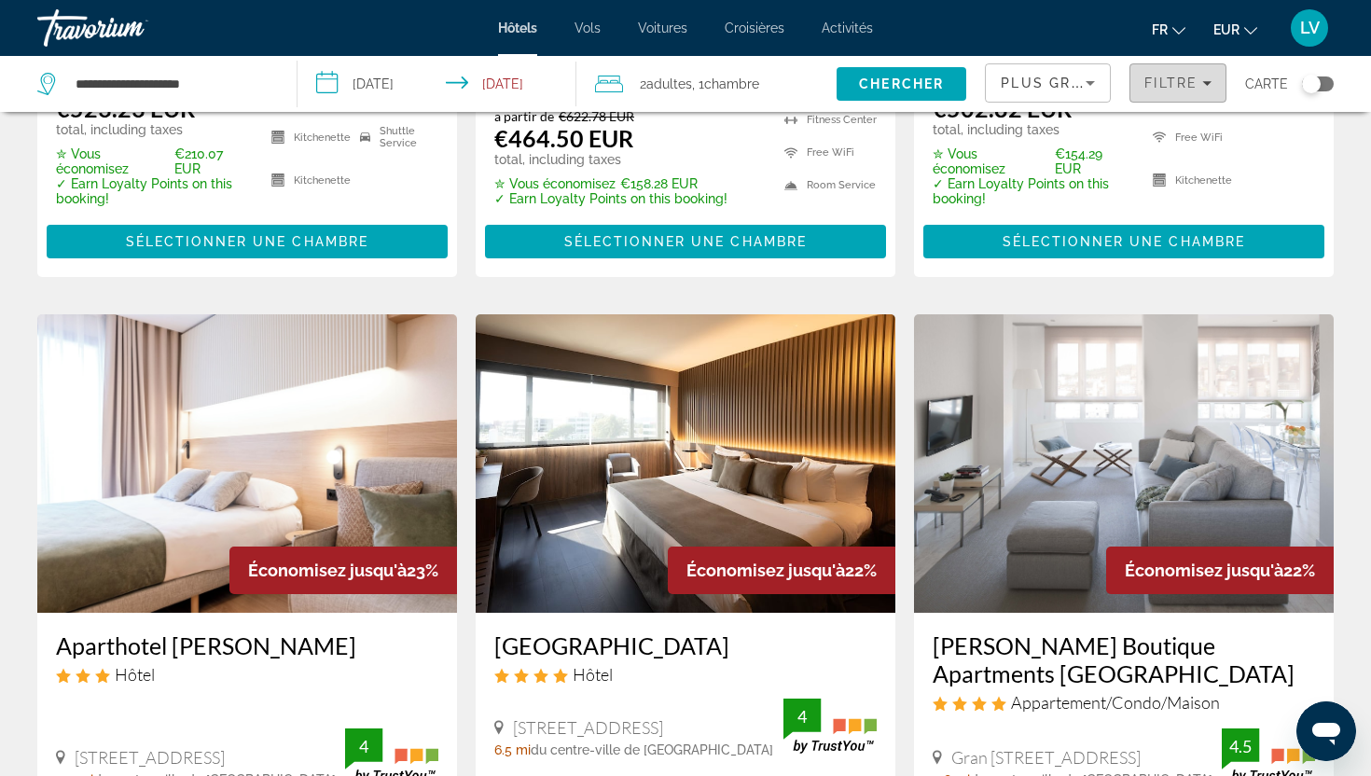
click at [1151, 87] on span "Filtre" at bounding box center [1170, 83] width 53 height 15
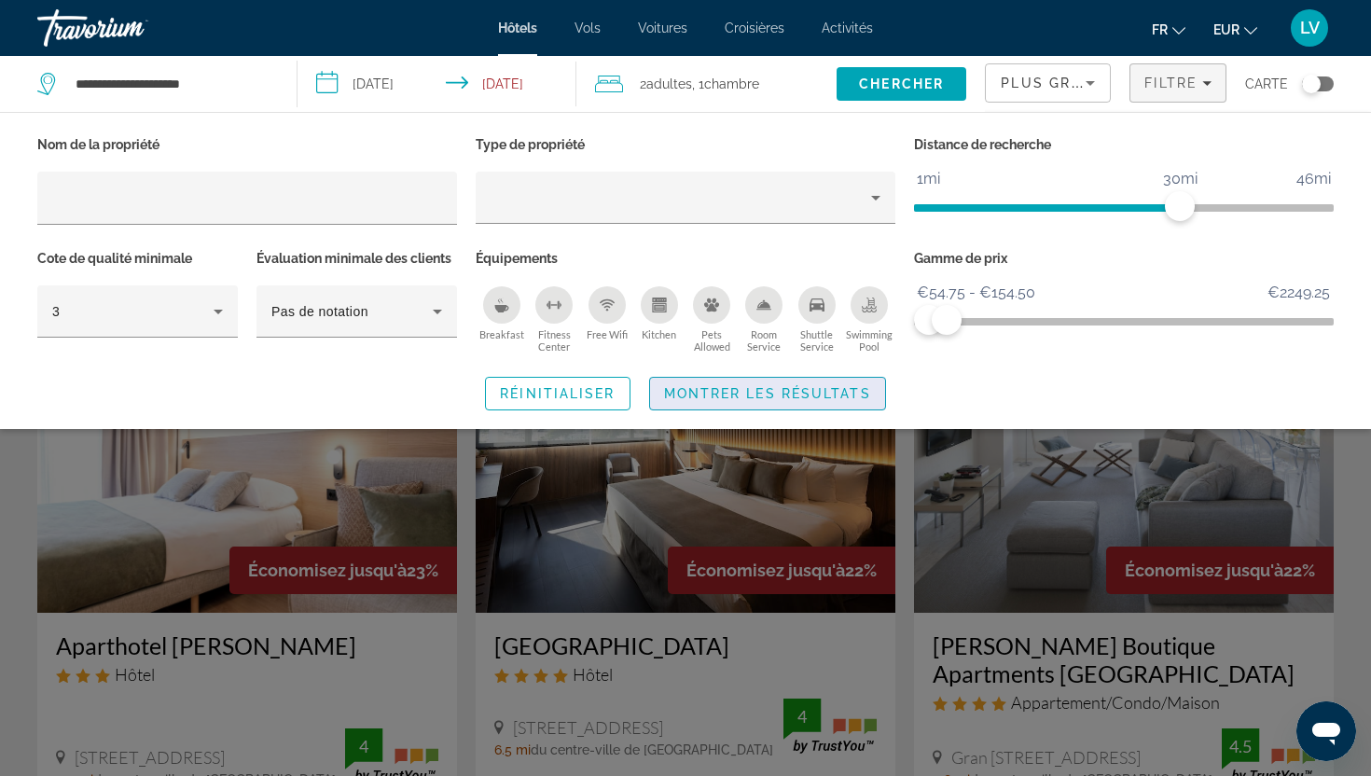
click at [758, 399] on span "Montrer les résultats" at bounding box center [767, 393] width 207 height 15
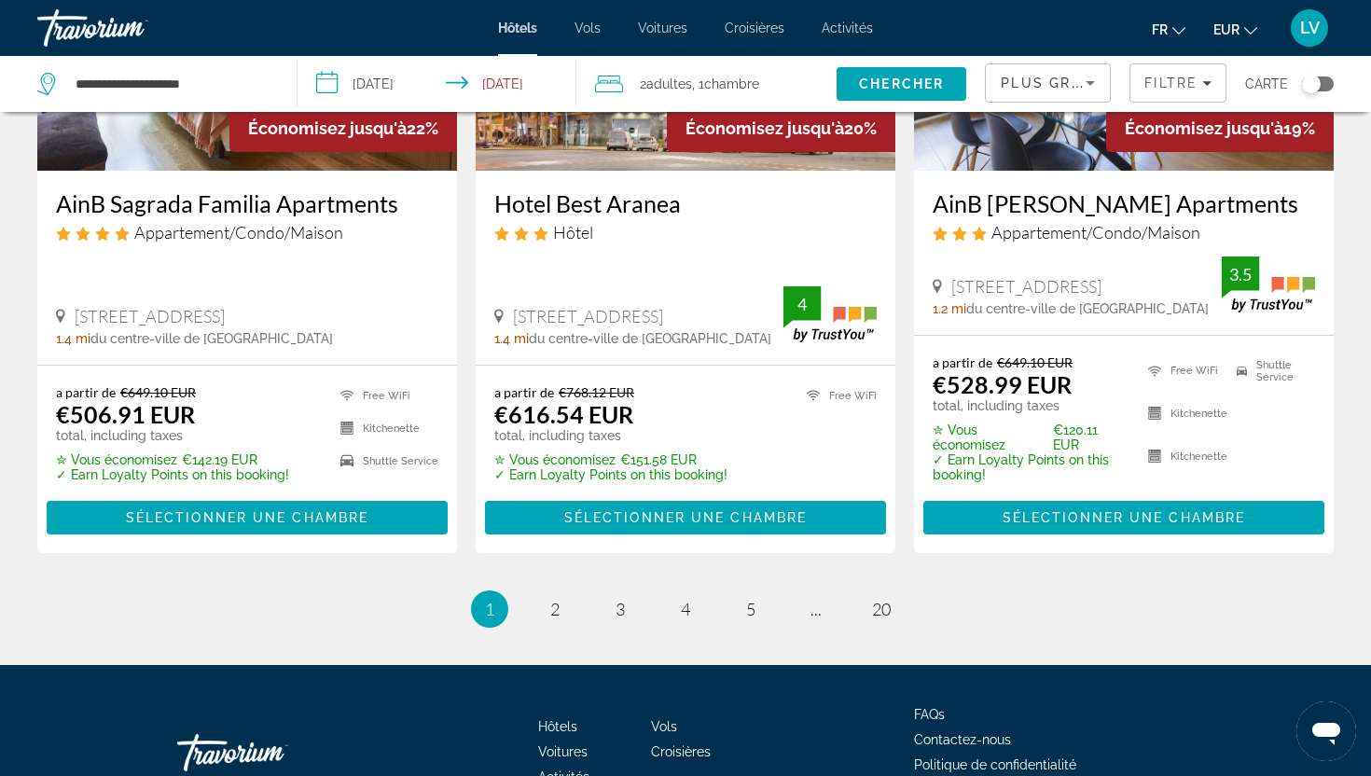
scroll to position [2567, 0]
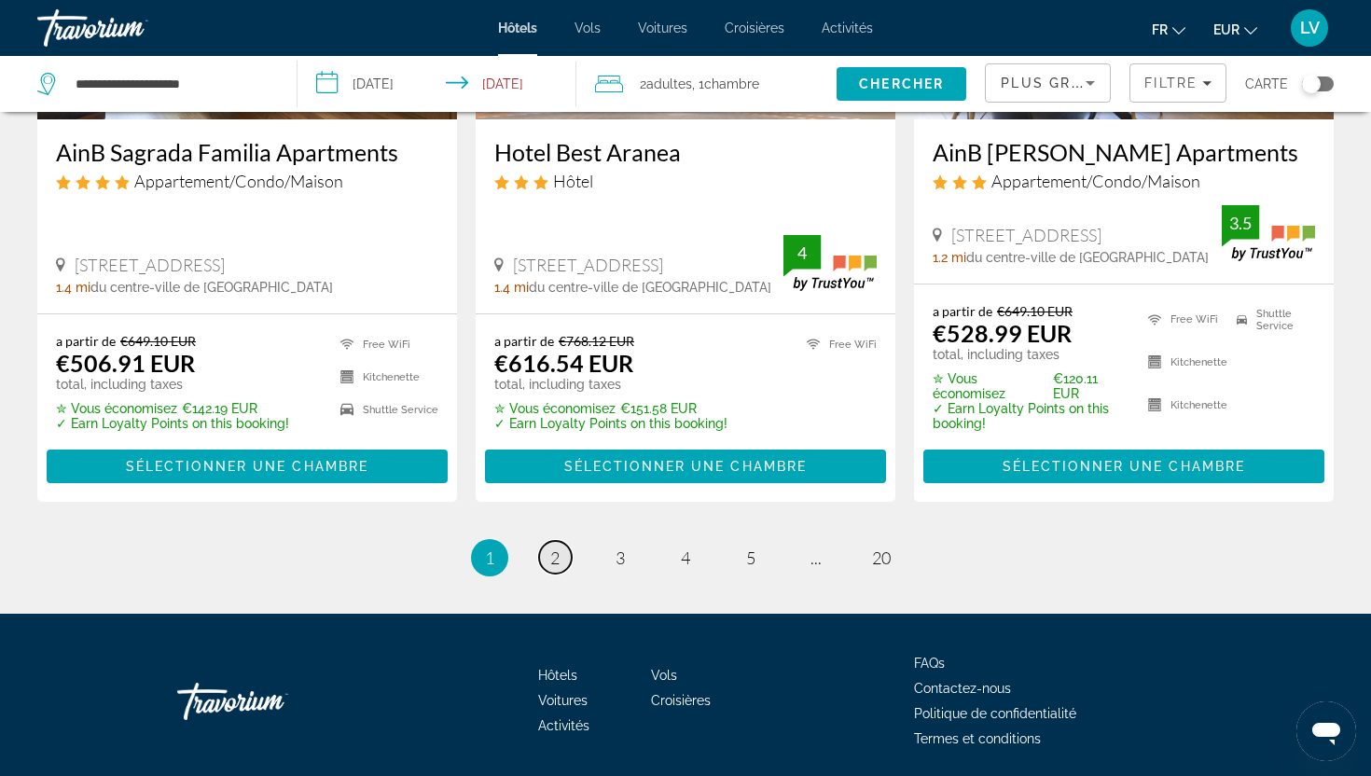
click at [546, 541] on link "page 2" at bounding box center [555, 557] width 33 height 33
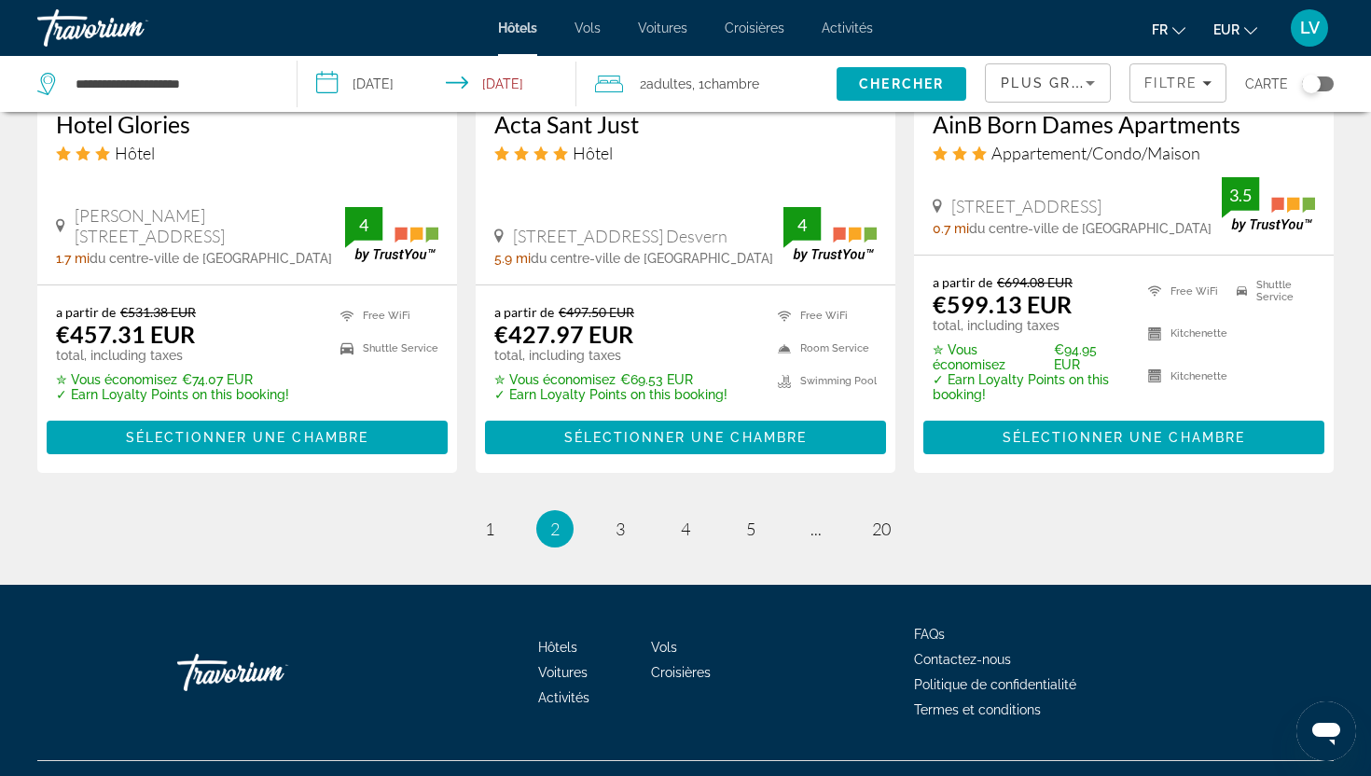
scroll to position [2574, 0]
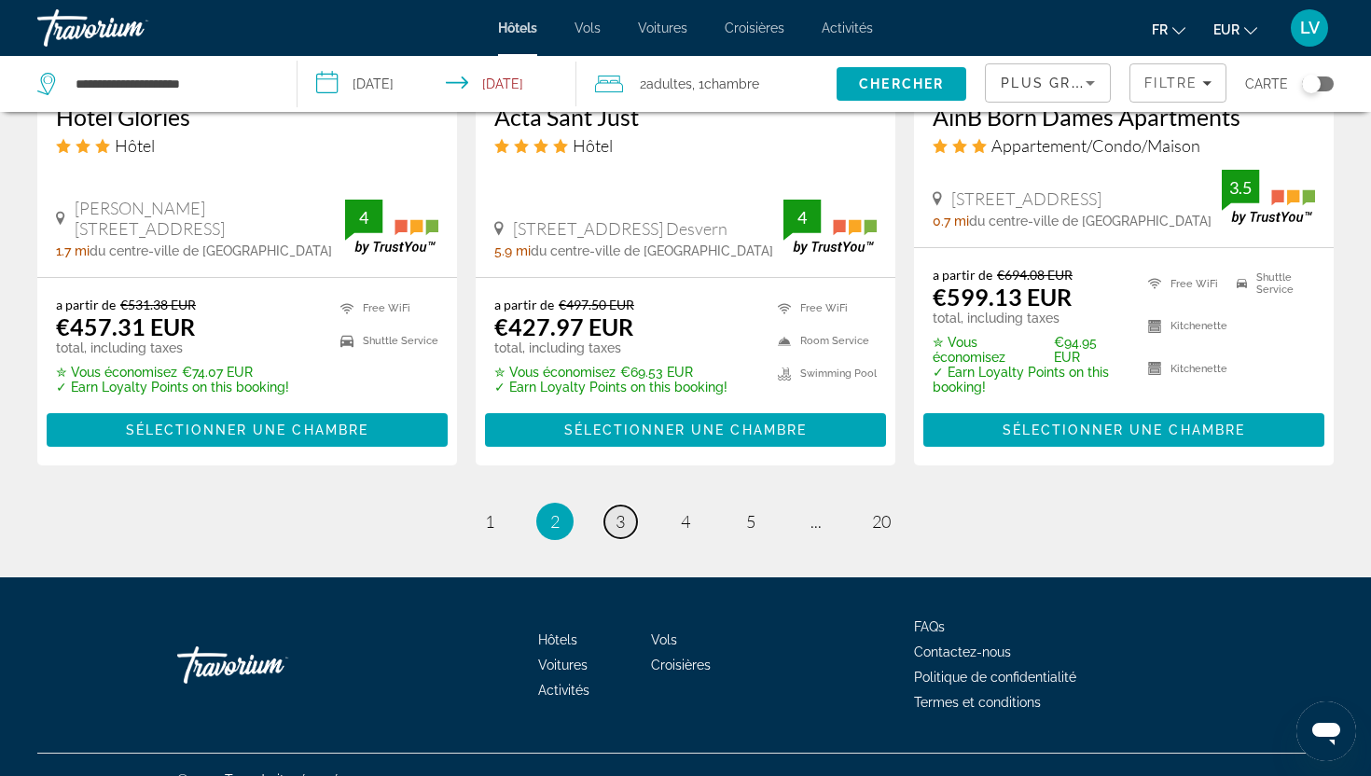
click at [630, 505] on link "page 3" at bounding box center [620, 521] width 33 height 33
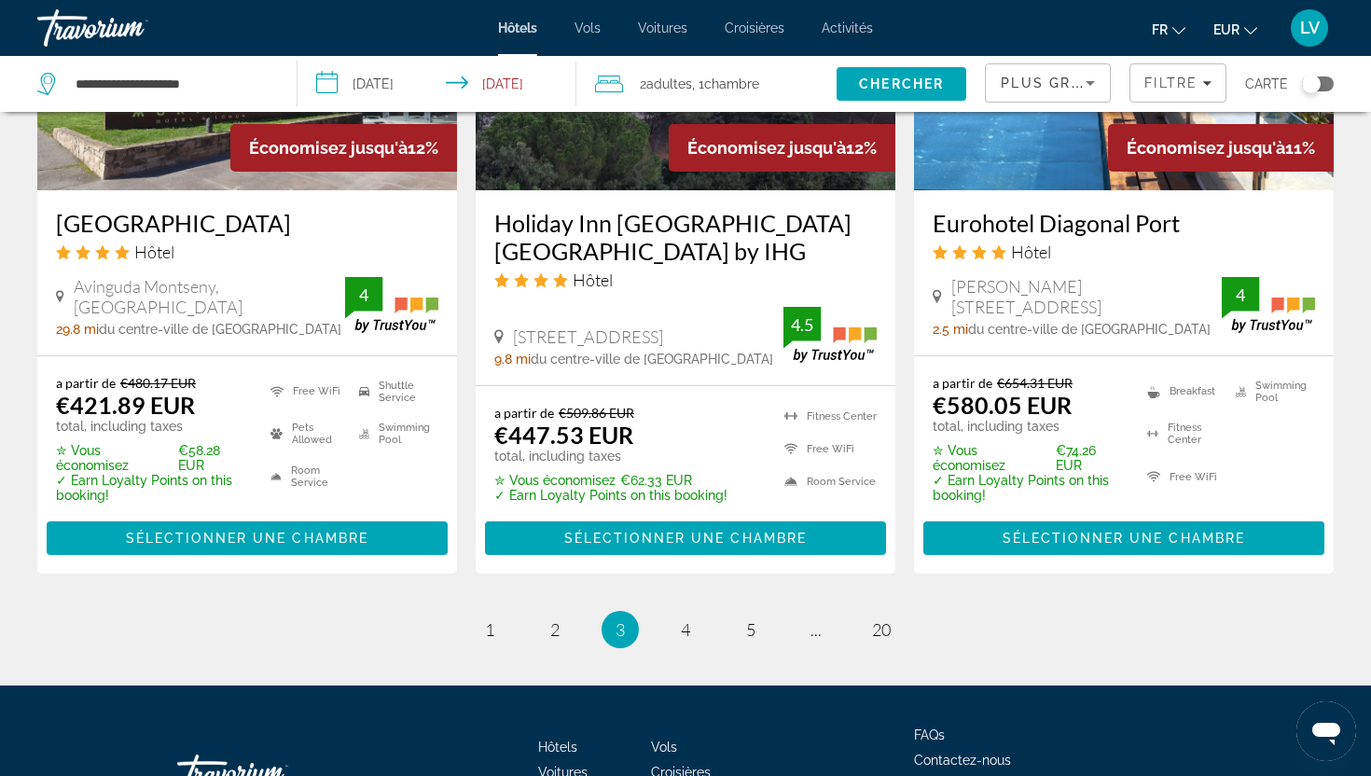
scroll to position [2576, 0]
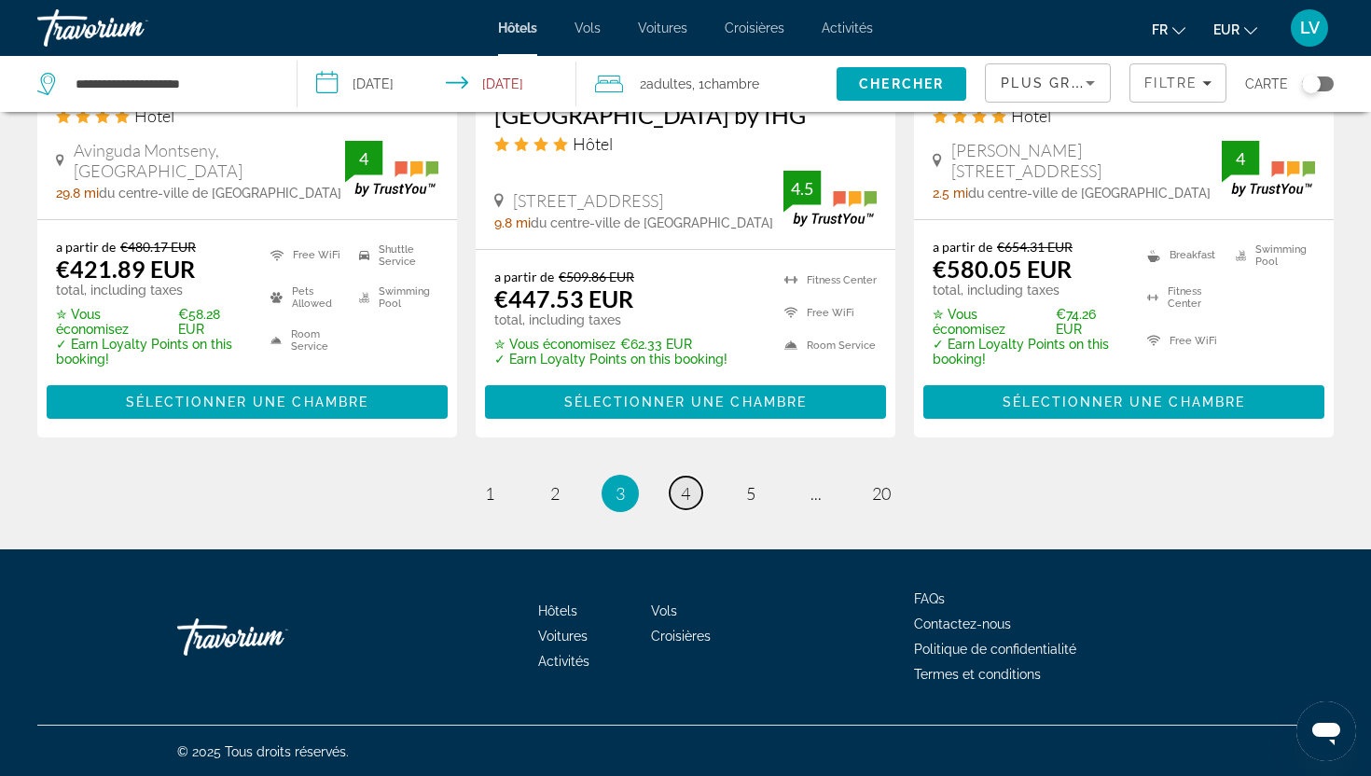
click at [682, 487] on span "4" at bounding box center [685, 493] width 9 height 21
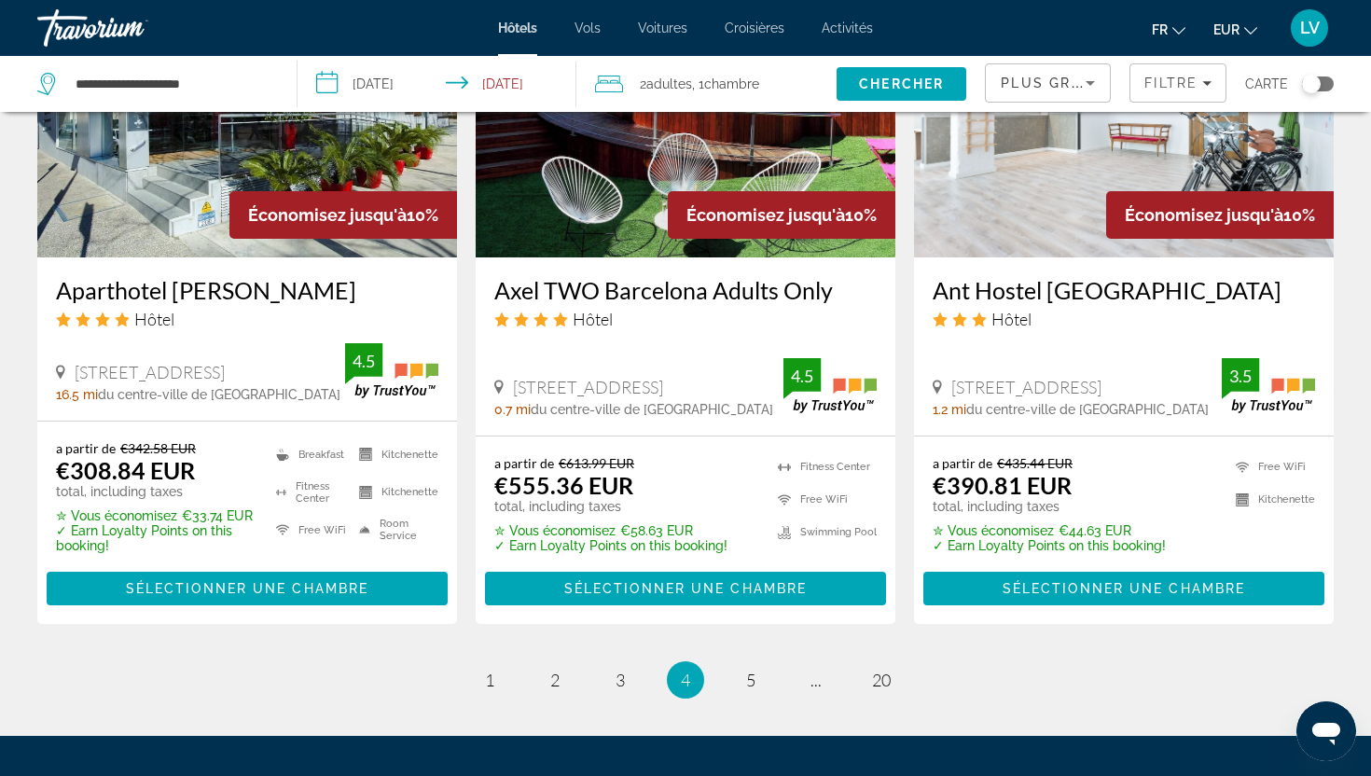
scroll to position [2548, 0]
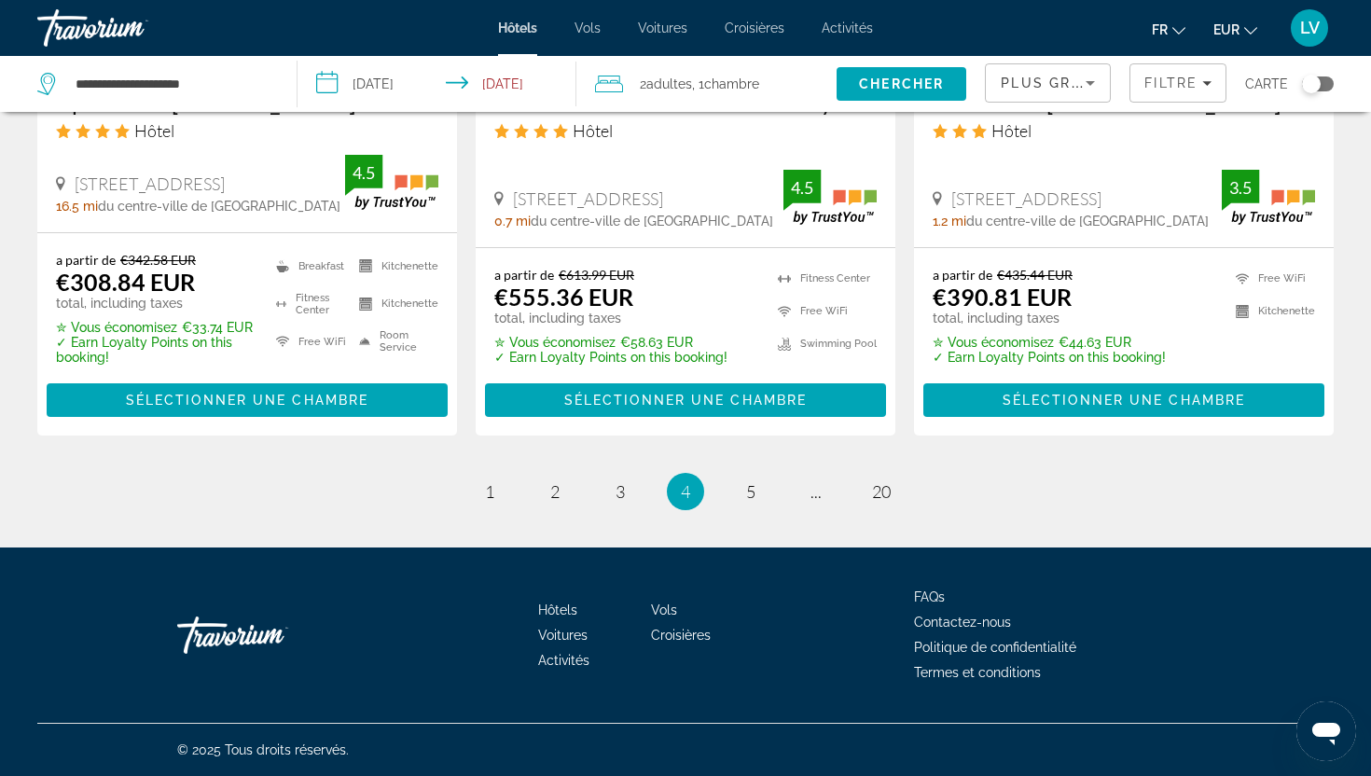
click at [766, 498] on li "page 5" at bounding box center [750, 491] width 37 height 37
click at [749, 491] on span "5" at bounding box center [750, 491] width 9 height 21
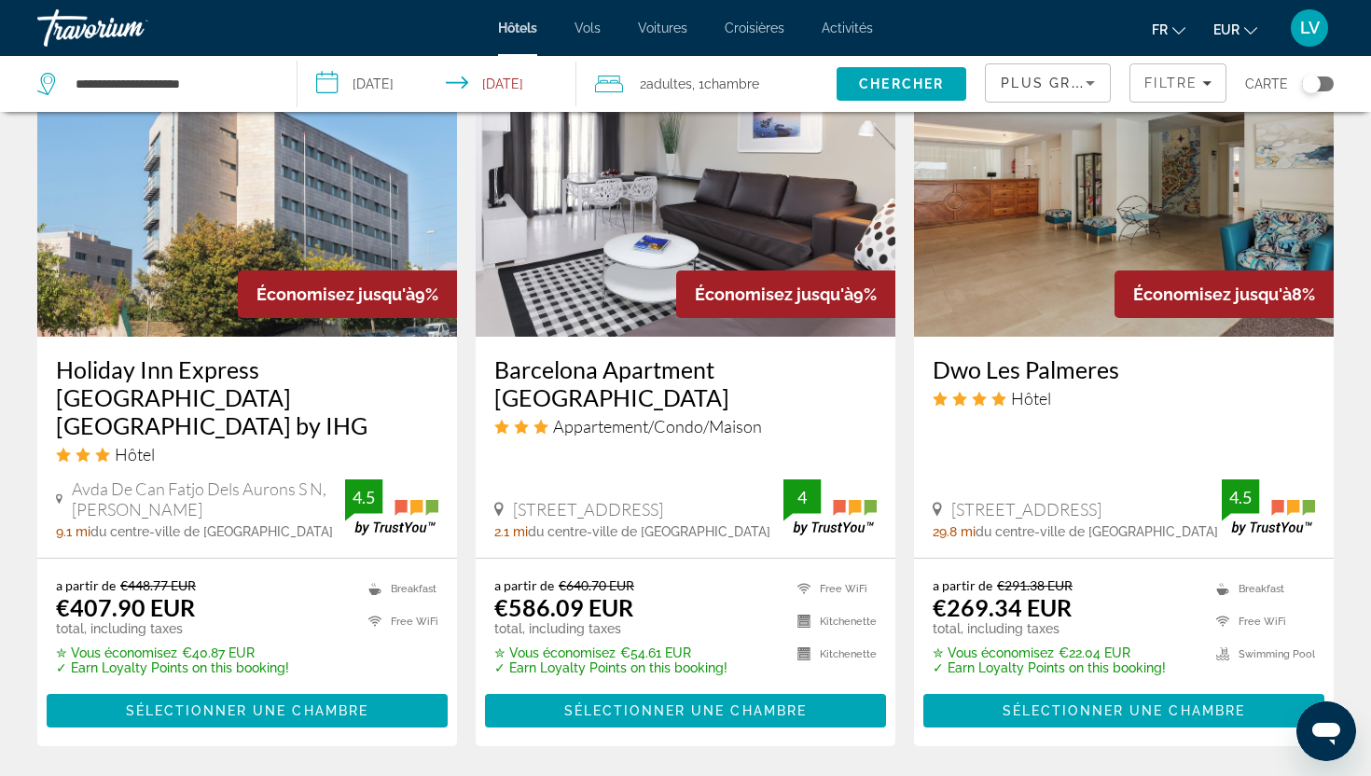
scroll to position [2574, 0]
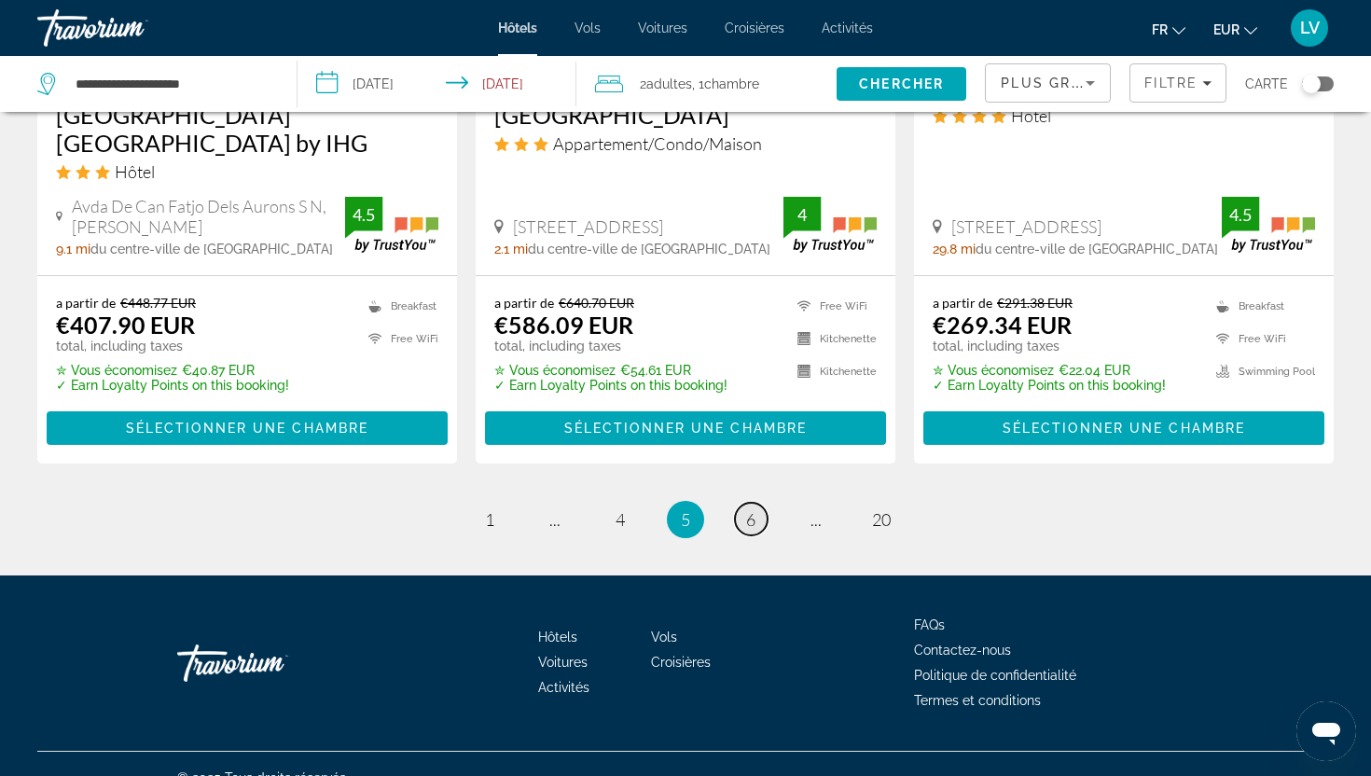
click at [755, 503] on link "page 6" at bounding box center [751, 519] width 33 height 33
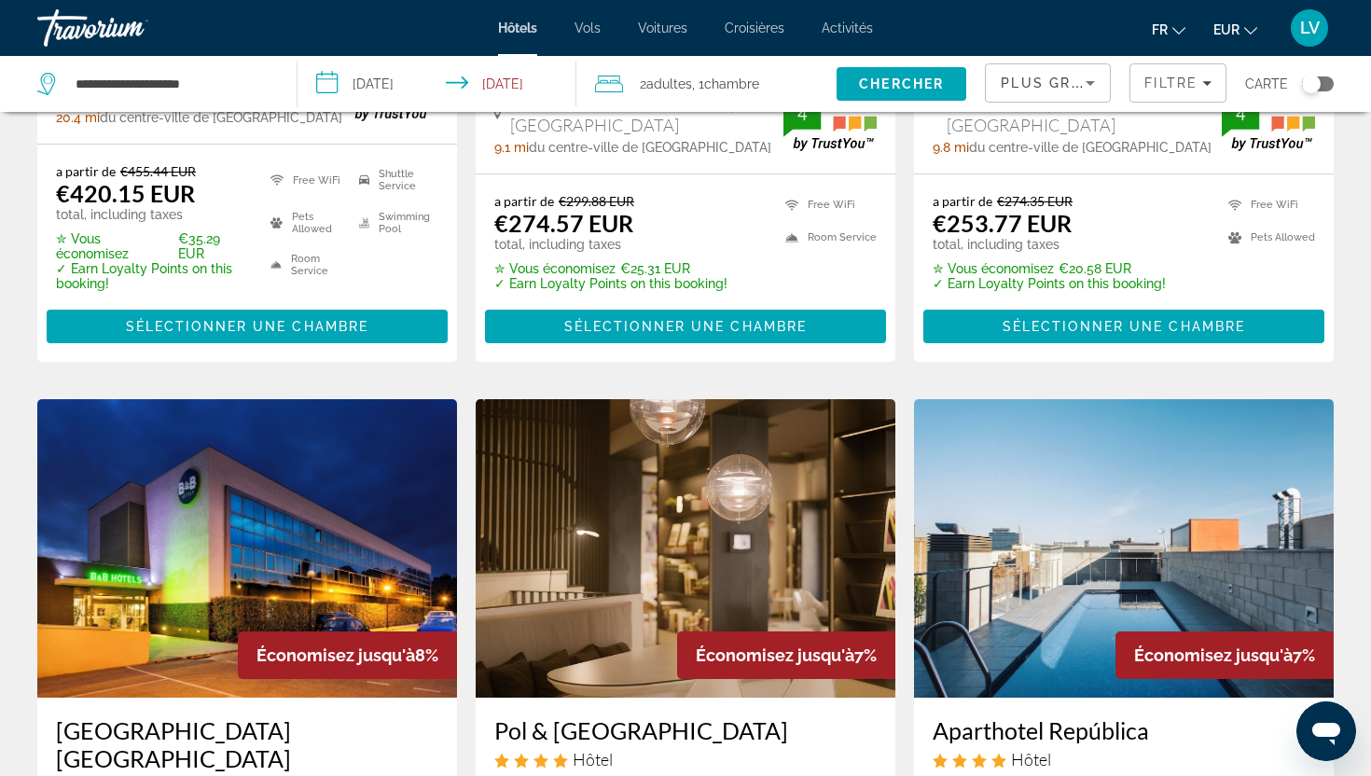
scroll to position [1966, 0]
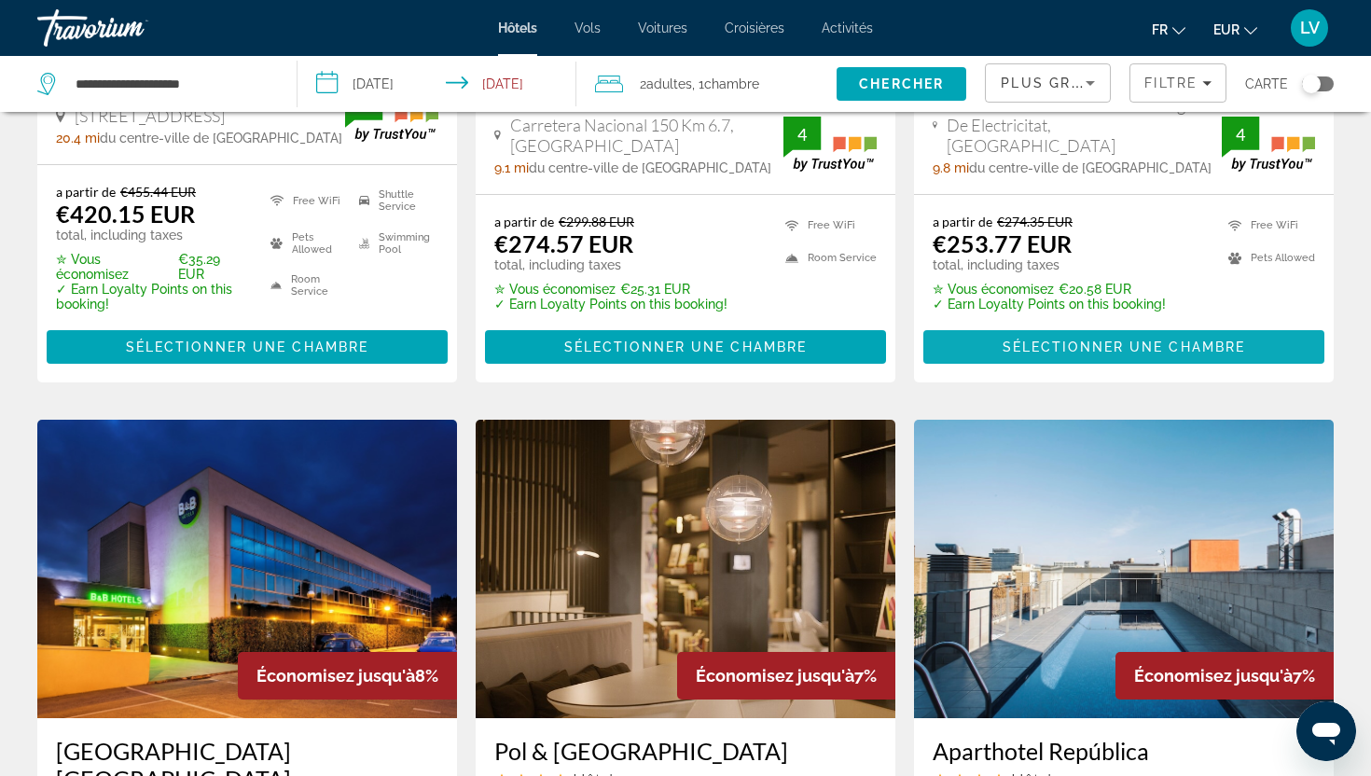
click at [1074, 325] on span "Main content" at bounding box center [1123, 347] width 401 height 45
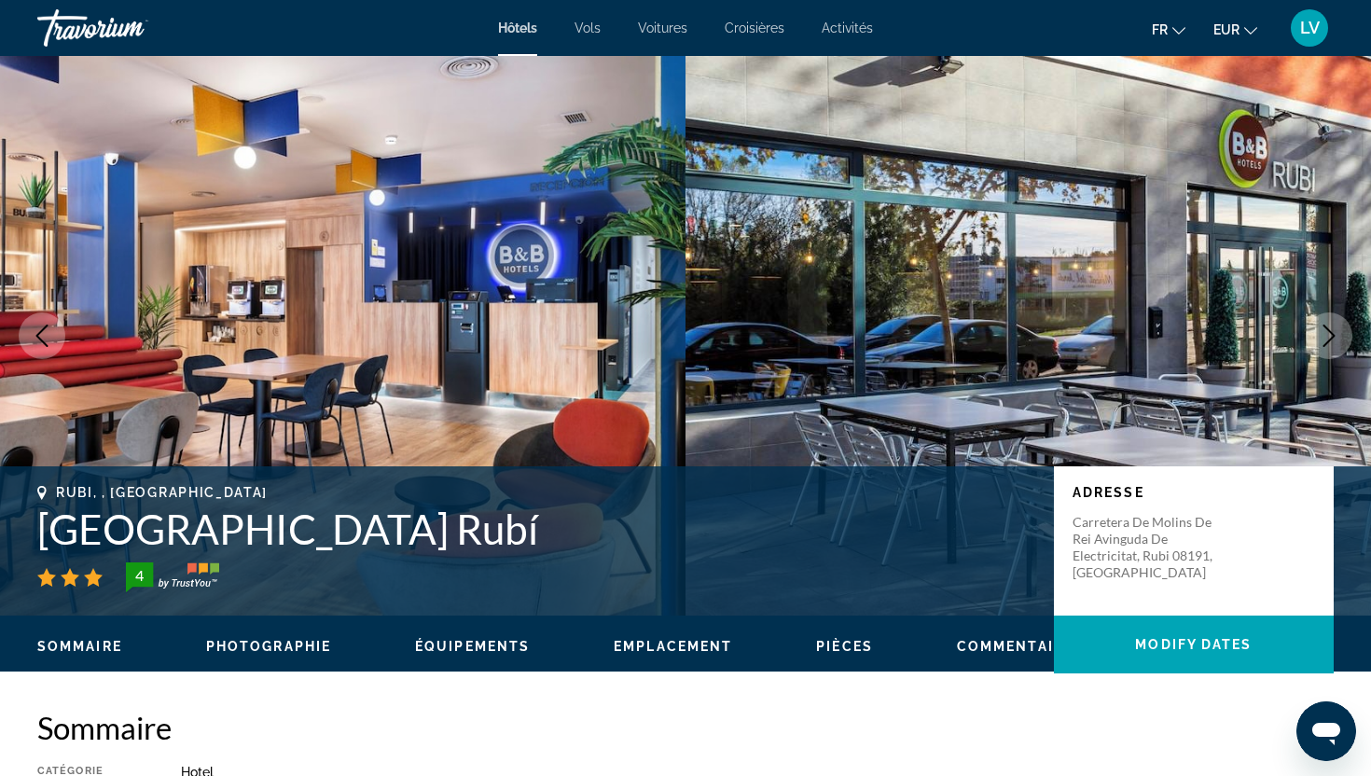
click at [1336, 339] on icon "Next image" at bounding box center [1329, 336] width 22 height 22
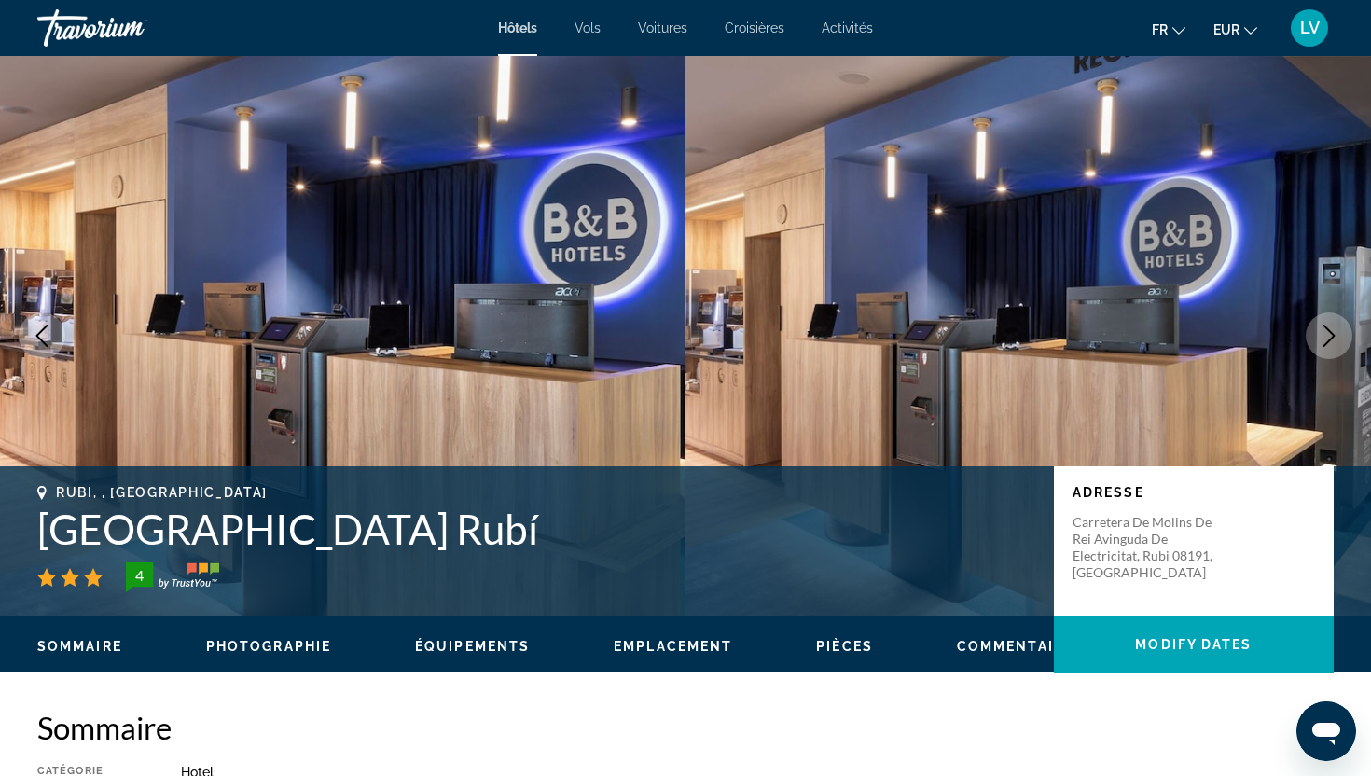
click at [1336, 339] on icon "Next image" at bounding box center [1329, 336] width 22 height 22
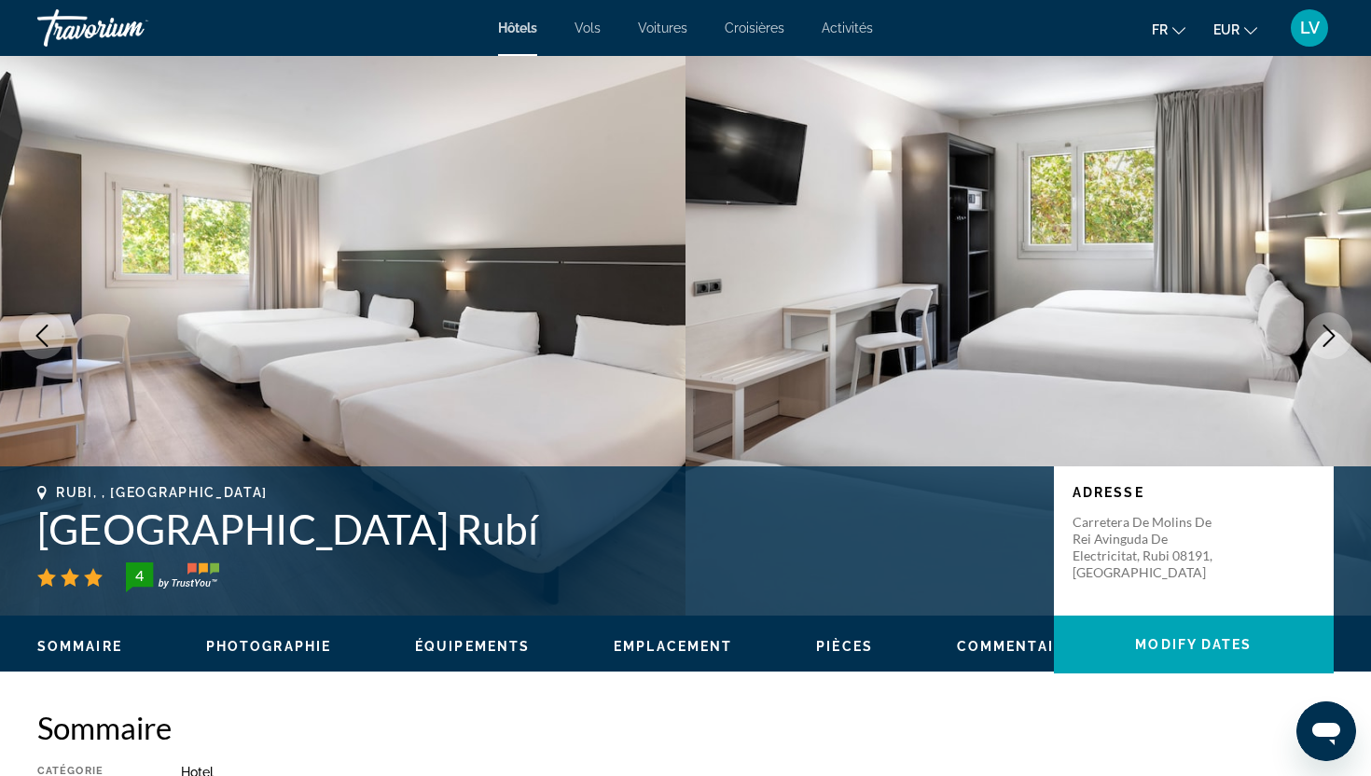
click at [1335, 339] on icon "Next image" at bounding box center [1329, 336] width 22 height 22
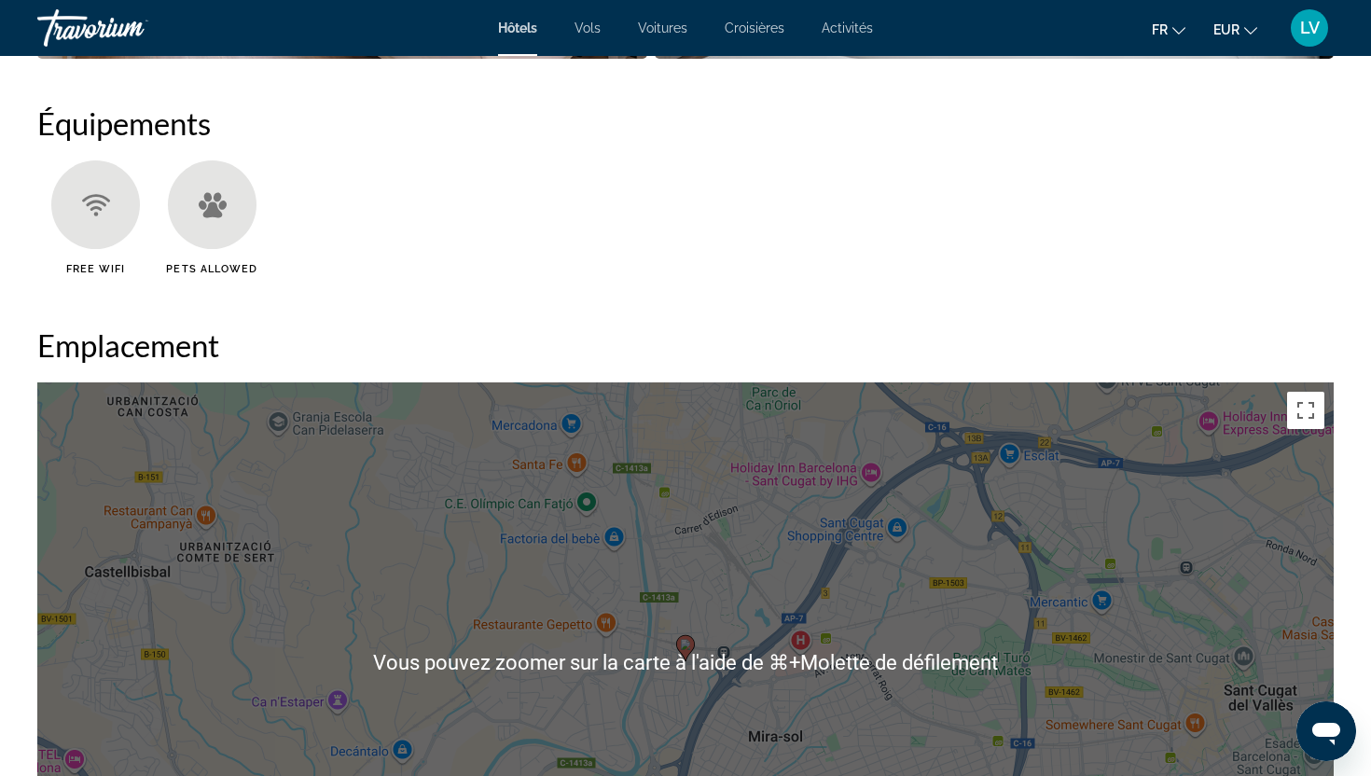
scroll to position [1889, 0]
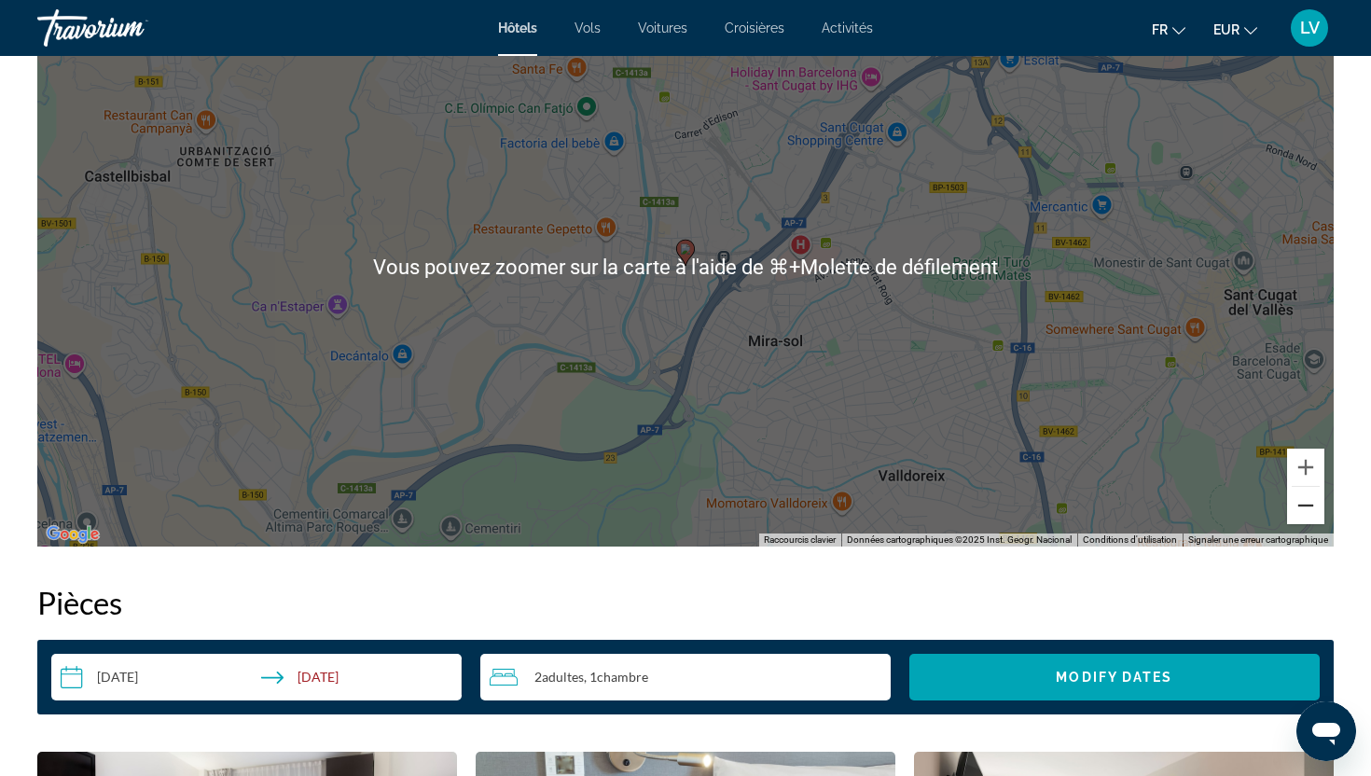
click at [1312, 498] on button "Zoom arrière" at bounding box center [1305, 505] width 37 height 37
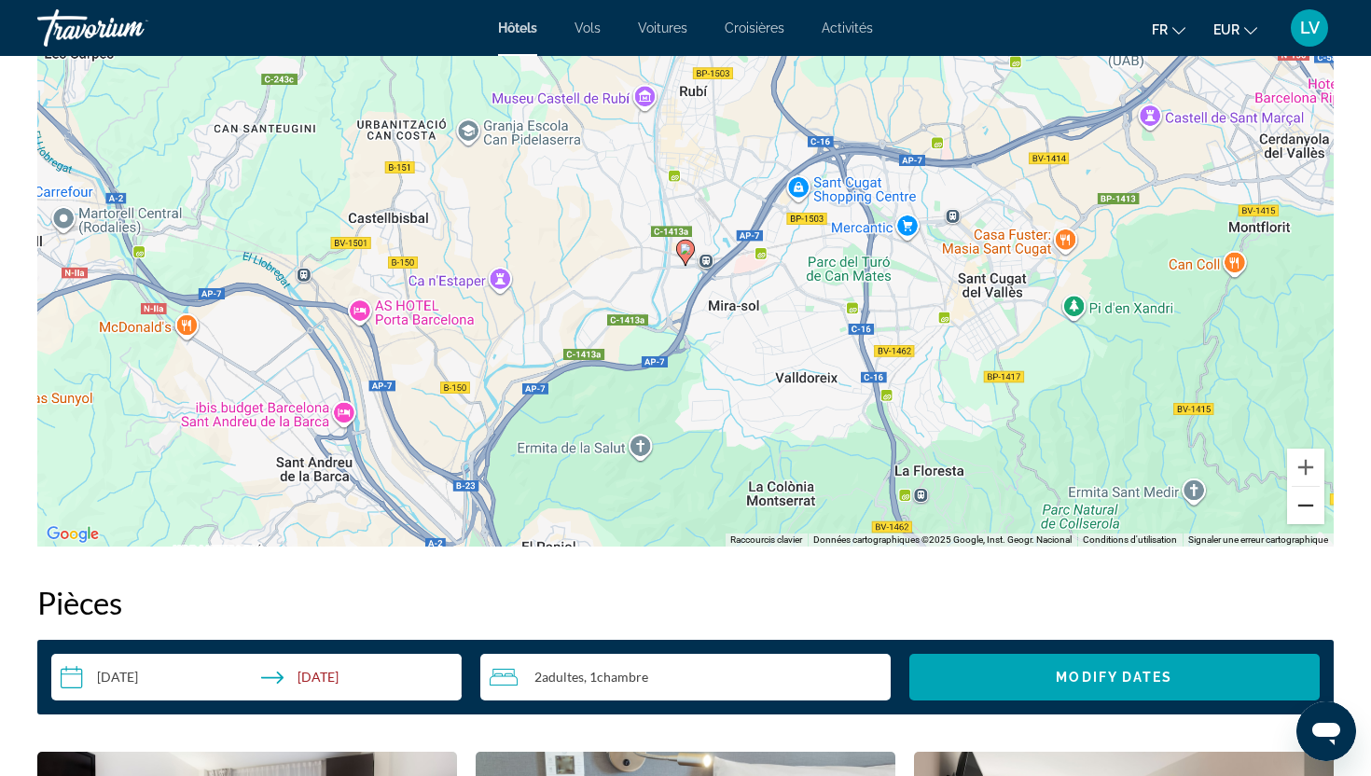
click at [1312, 498] on button "Zoom arrière" at bounding box center [1305, 505] width 37 height 37
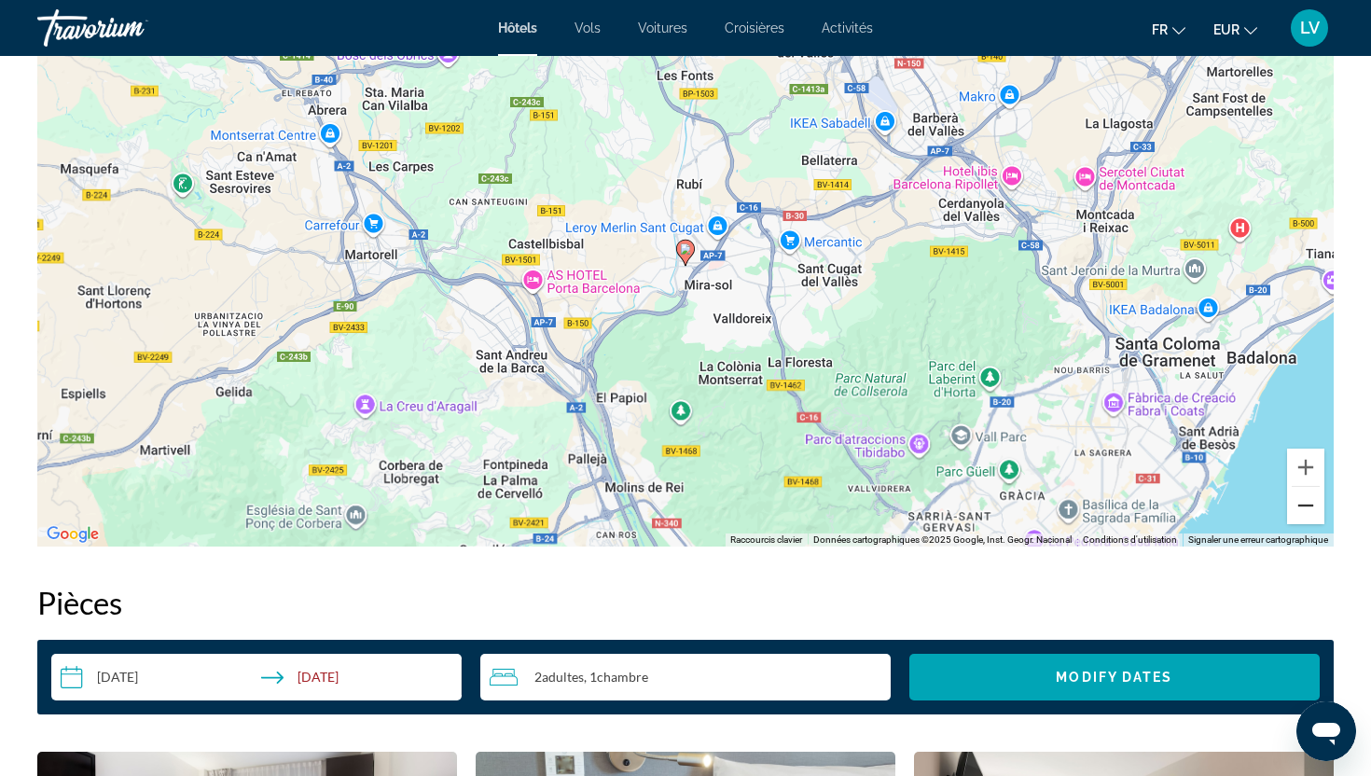
click at [1312, 498] on button "Zoom arrière" at bounding box center [1305, 505] width 37 height 37
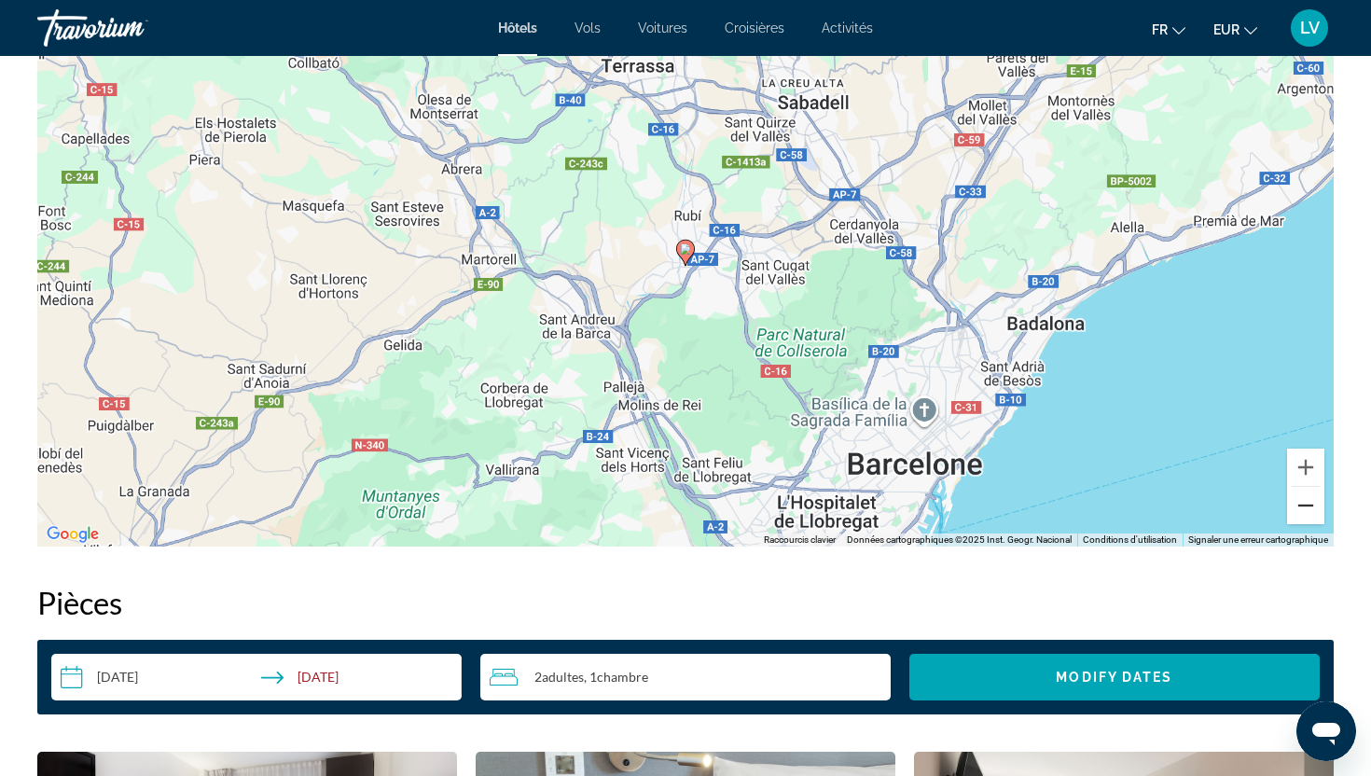
click at [1312, 498] on button "Zoom arrière" at bounding box center [1305, 505] width 37 height 37
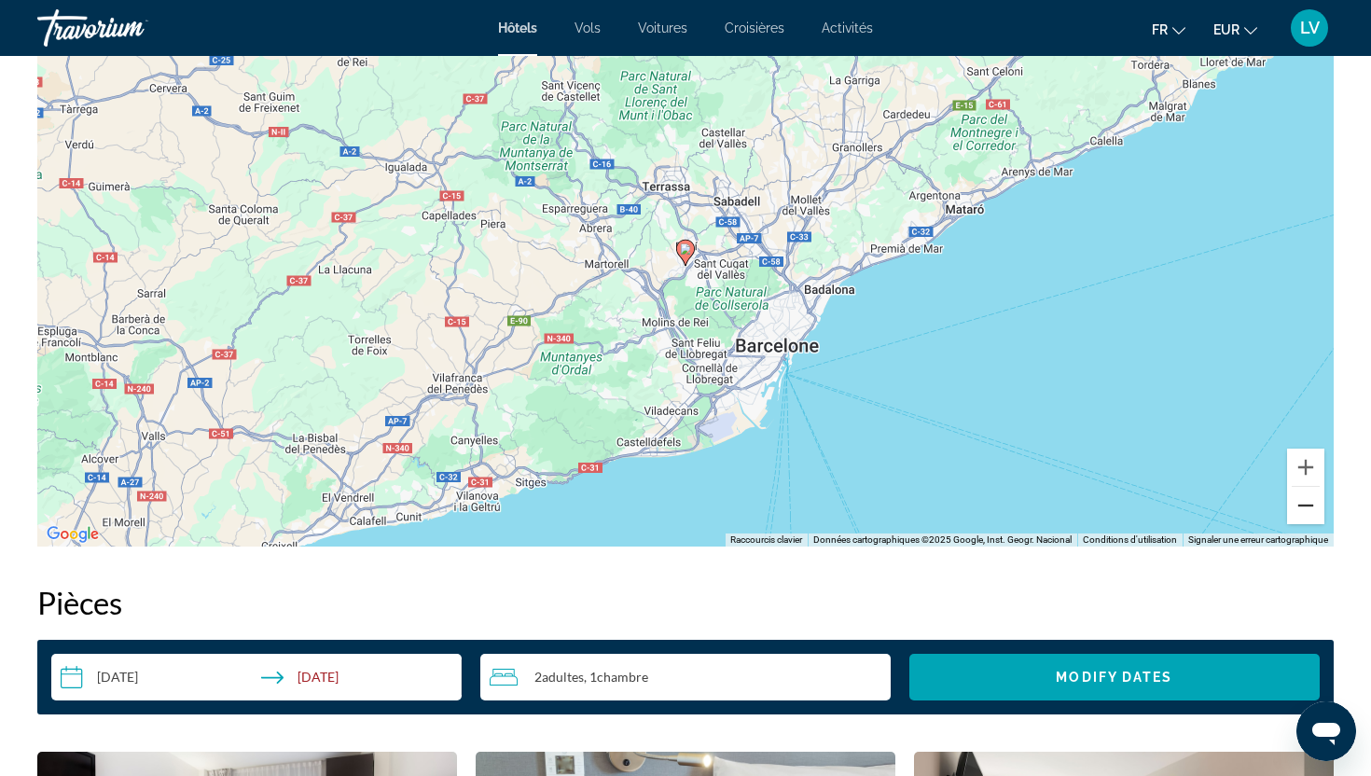
click at [1312, 498] on button "Zoom arrière" at bounding box center [1305, 505] width 37 height 37
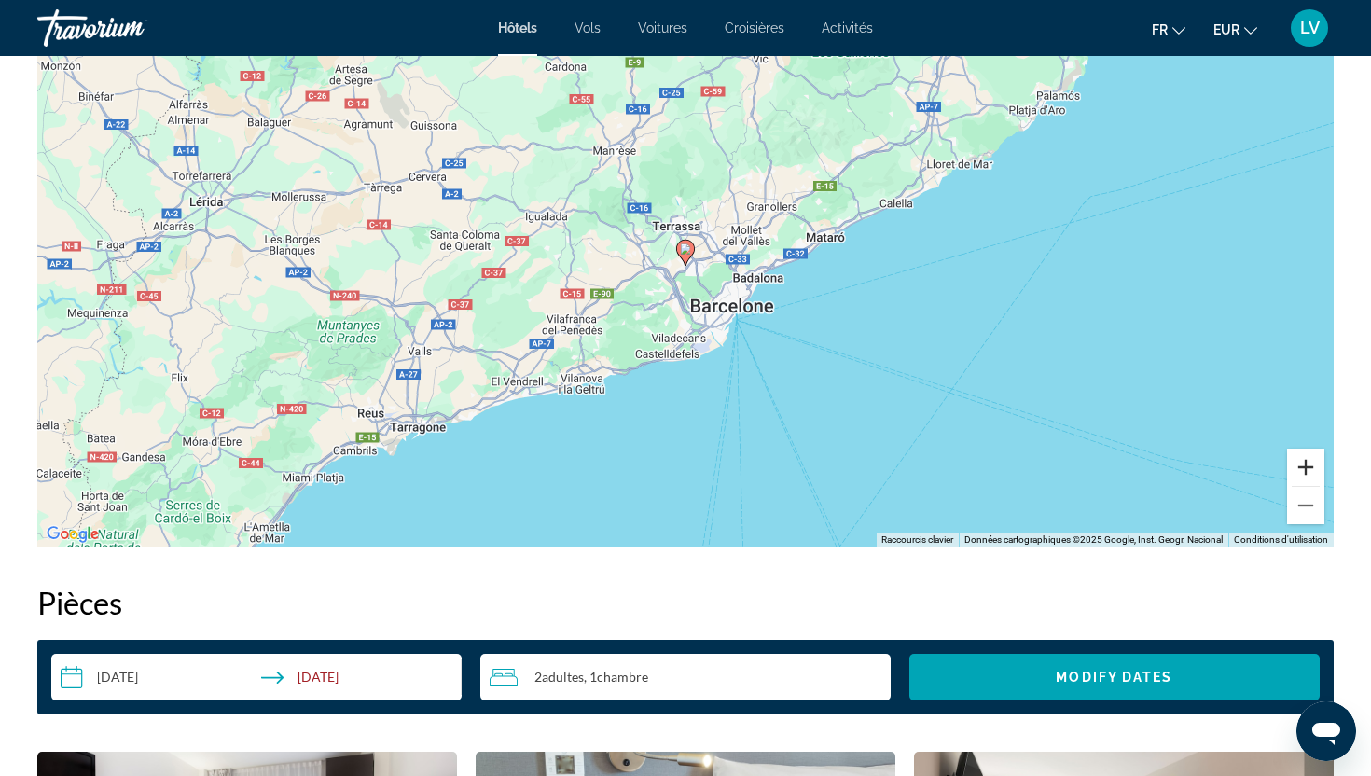
click at [1304, 474] on button "Zoom avant" at bounding box center [1305, 467] width 37 height 37
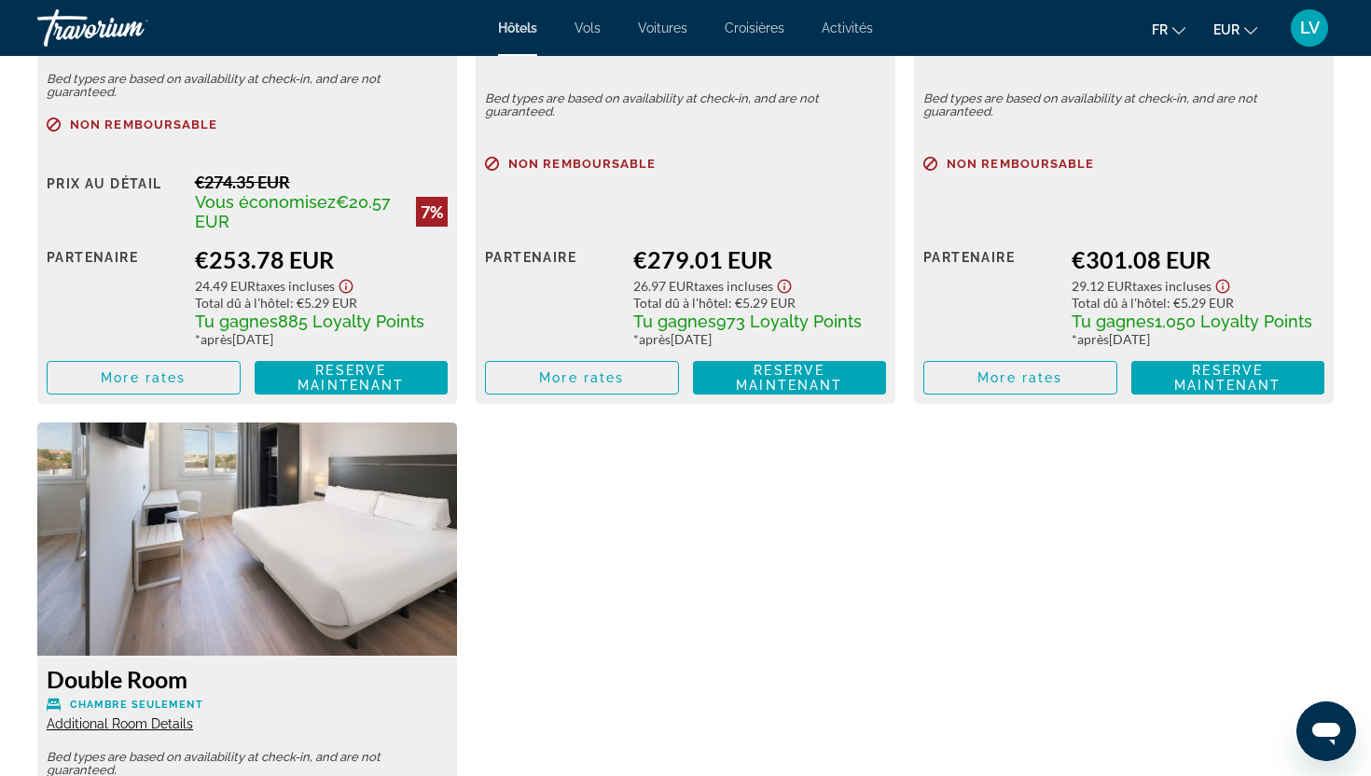
scroll to position [3204, 0]
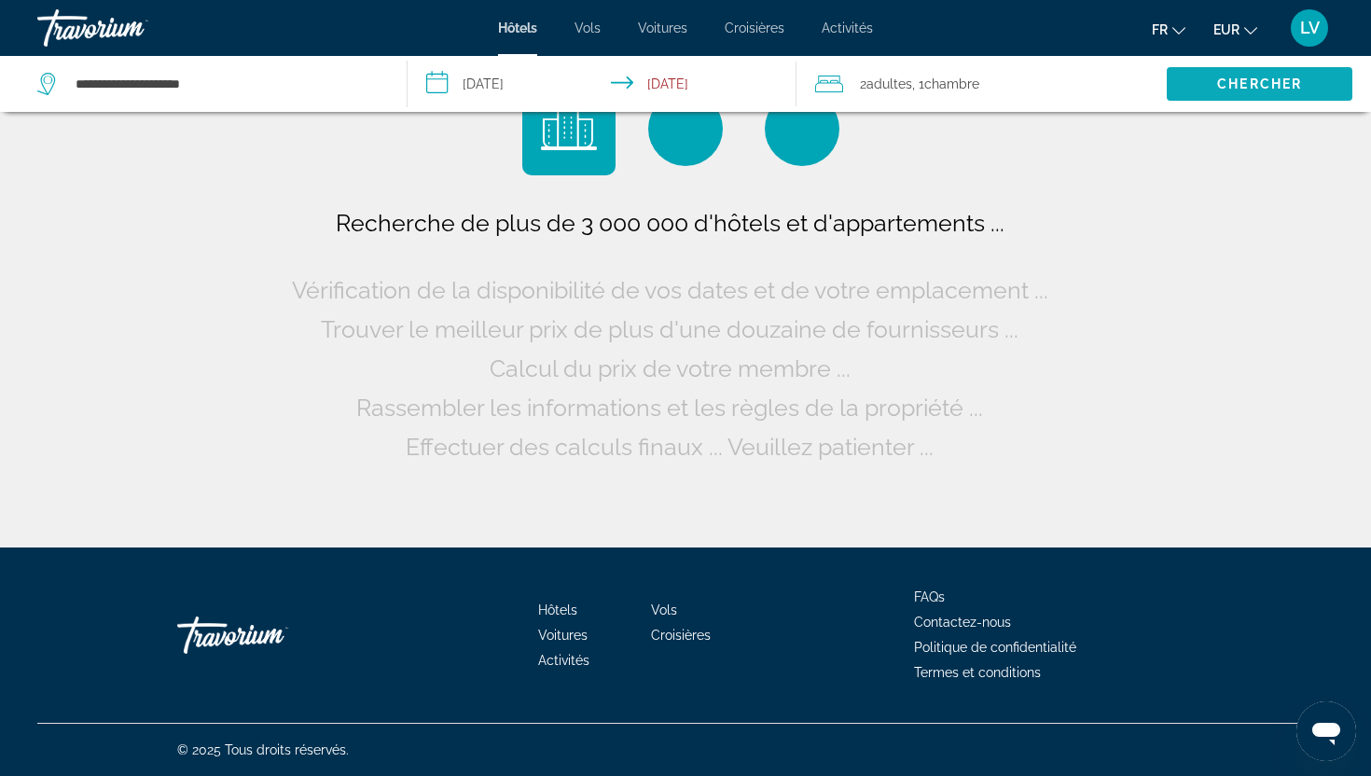
click at [1197, 91] on span "Search" at bounding box center [1260, 84] width 186 height 45
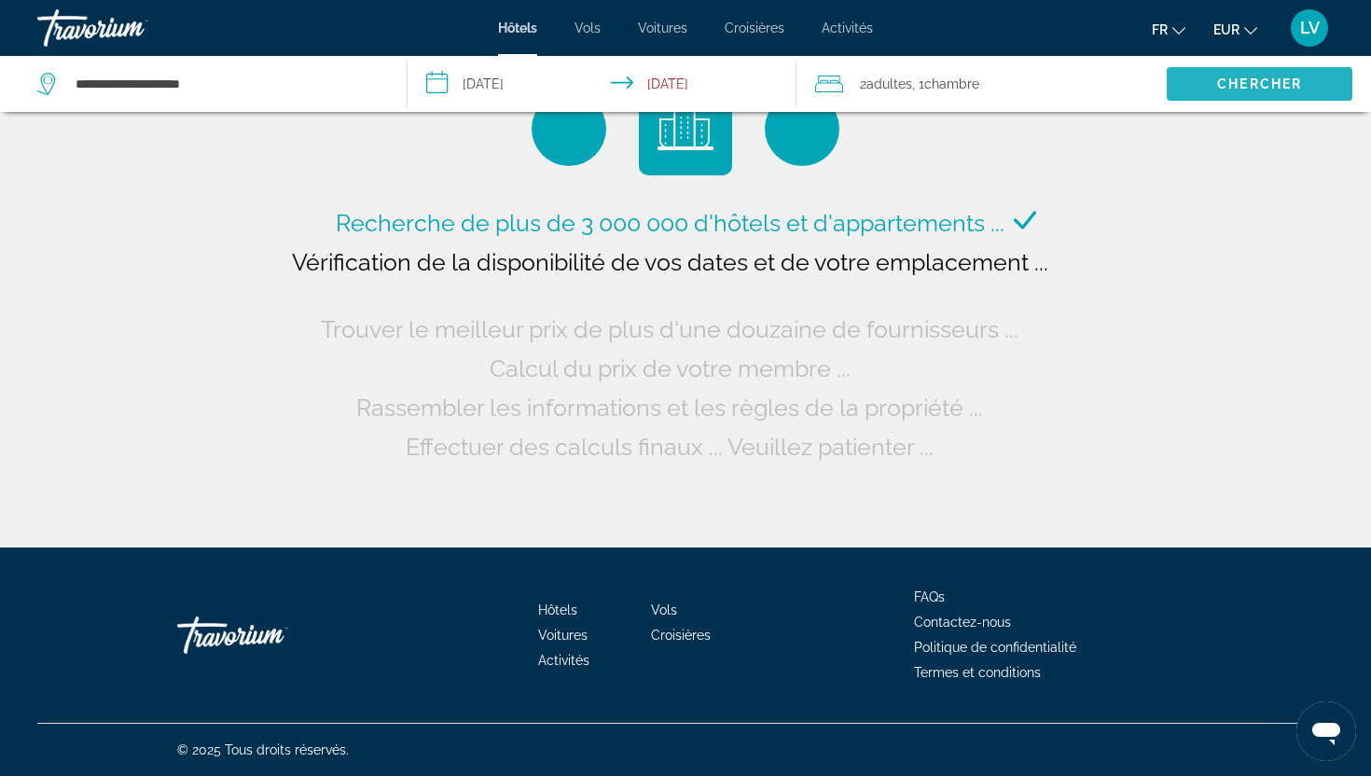
click at [1194, 94] on span "Search" at bounding box center [1260, 84] width 186 height 45
